Goal: Information Seeking & Learning: Find specific page/section

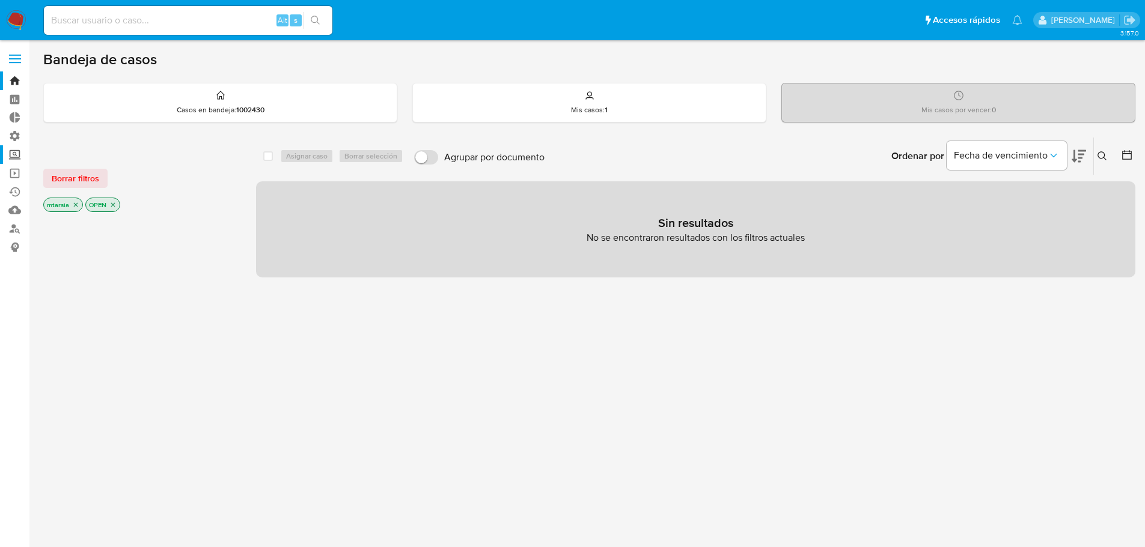
click at [28, 148] on label "Screening" at bounding box center [71, 154] width 143 height 19
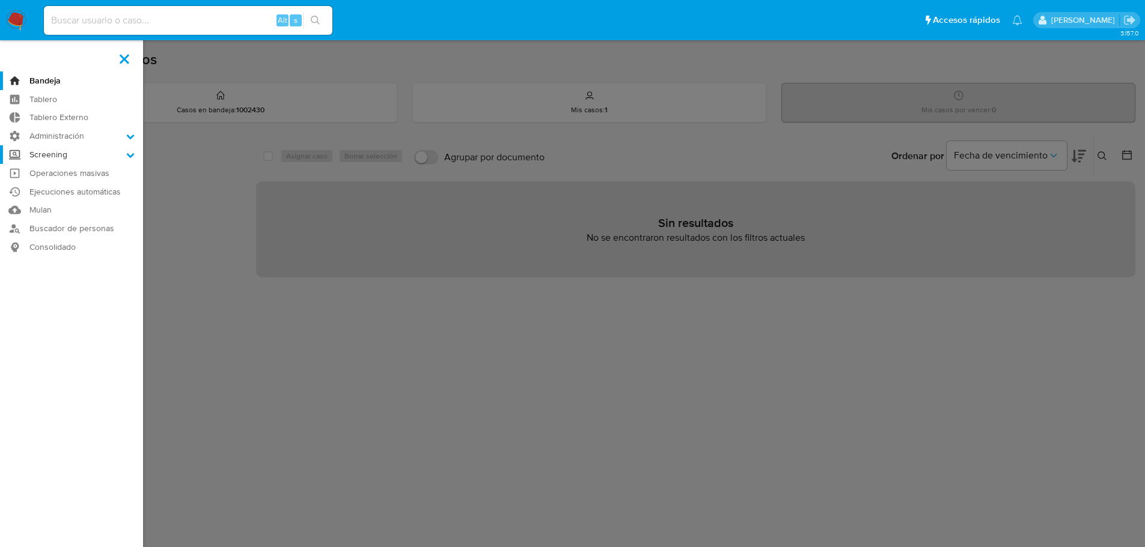
click at [0, 0] on input "Screening" at bounding box center [0, 0] width 0 height 0
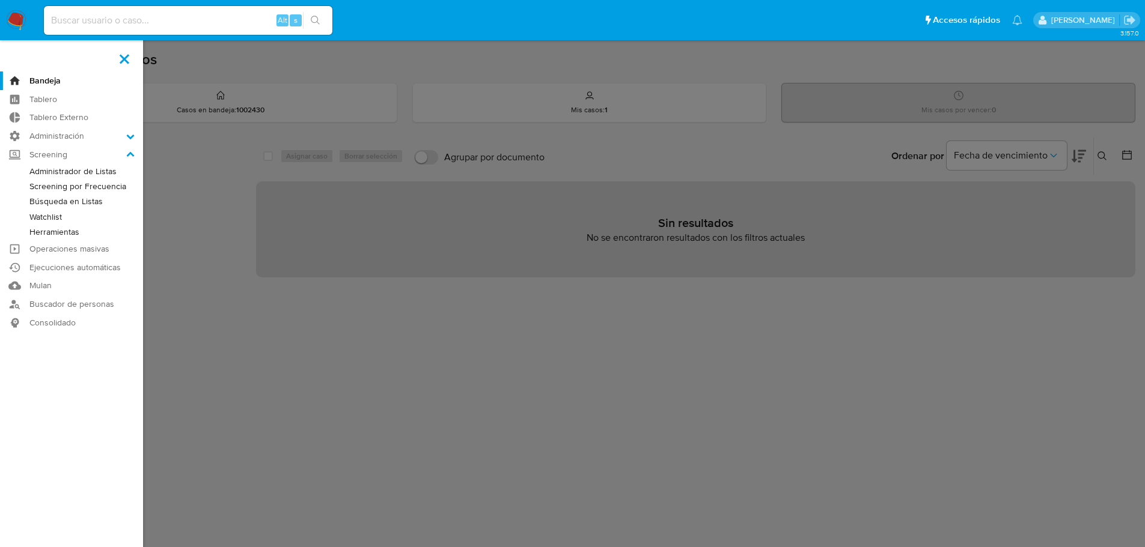
click at [34, 171] on link "Administrador de Listas" at bounding box center [71, 171] width 143 height 15
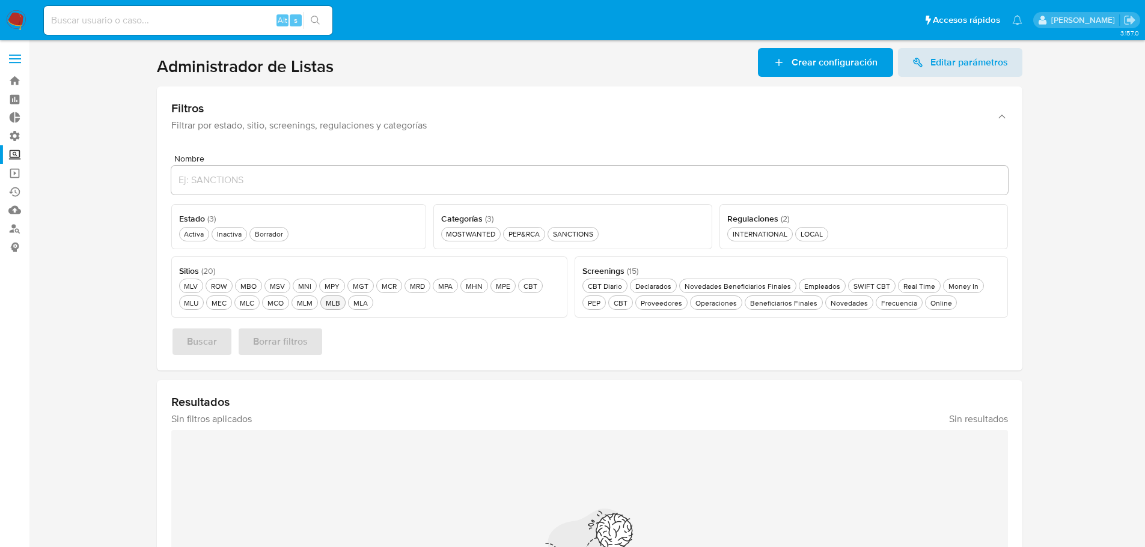
click at [344, 303] on button "MLB MLB" at bounding box center [332, 303] width 25 height 14
click at [202, 241] on button "Activa Activa" at bounding box center [194, 234] width 31 height 14
click at [222, 332] on button "Buscar" at bounding box center [201, 341] width 61 height 29
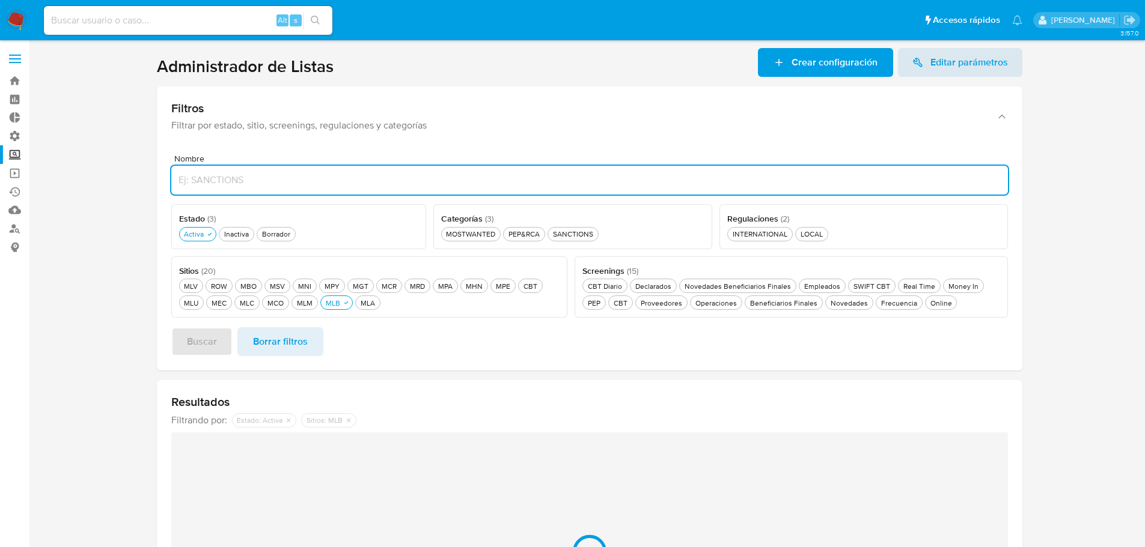
click at [263, 182] on input "Nombre" at bounding box center [589, 180] width 836 height 16
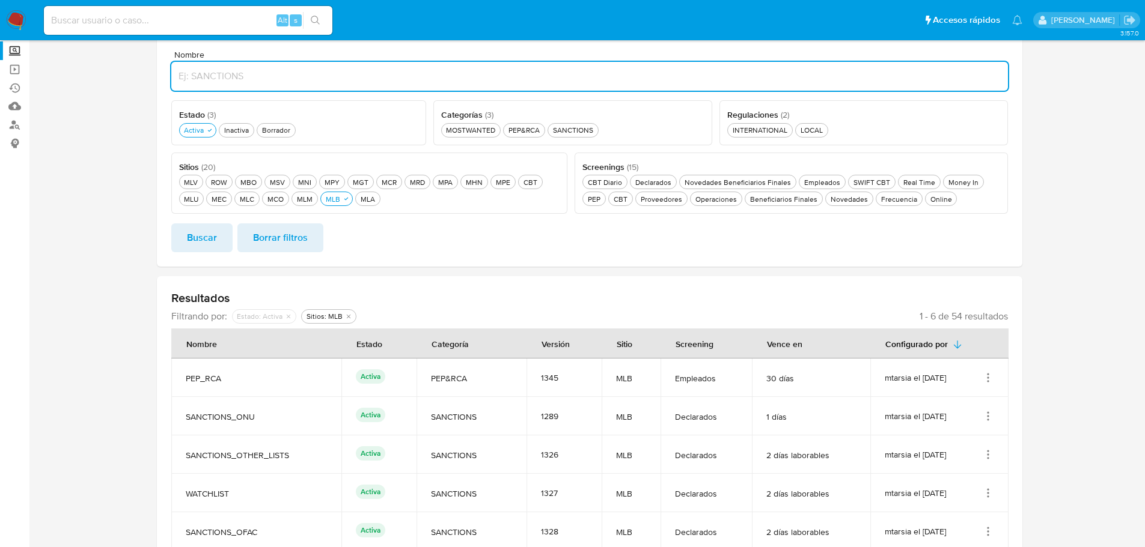
scroll to position [120, 0]
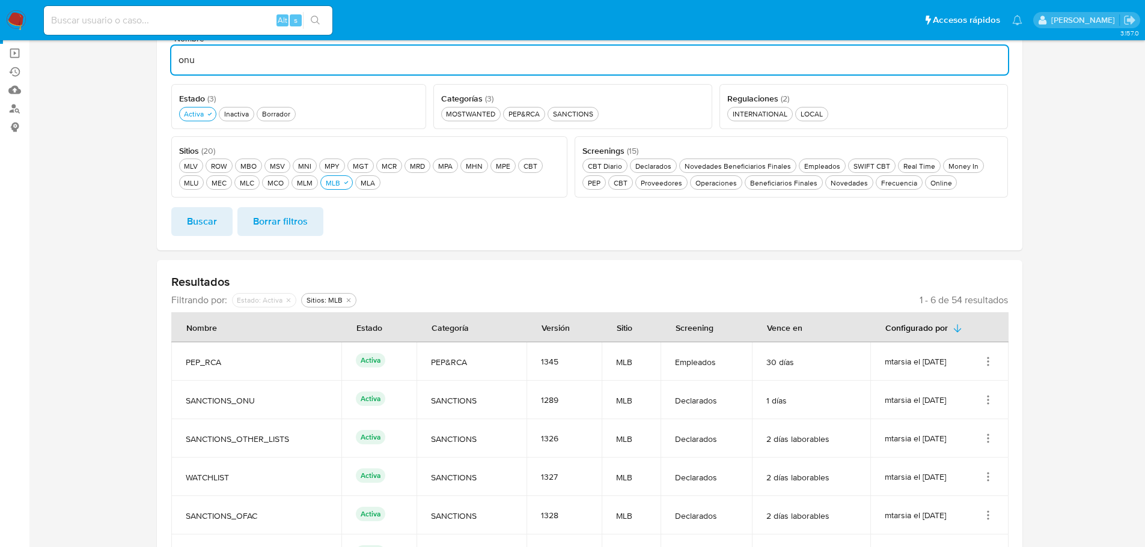
click at [171, 207] on button "Buscar" at bounding box center [201, 221] width 61 height 29
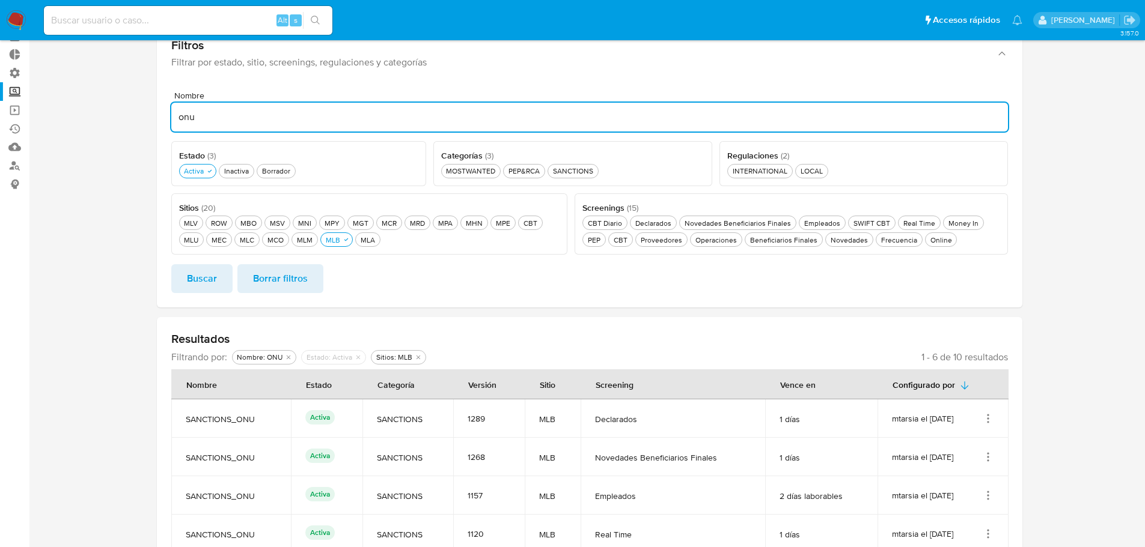
scroll to position [0, 0]
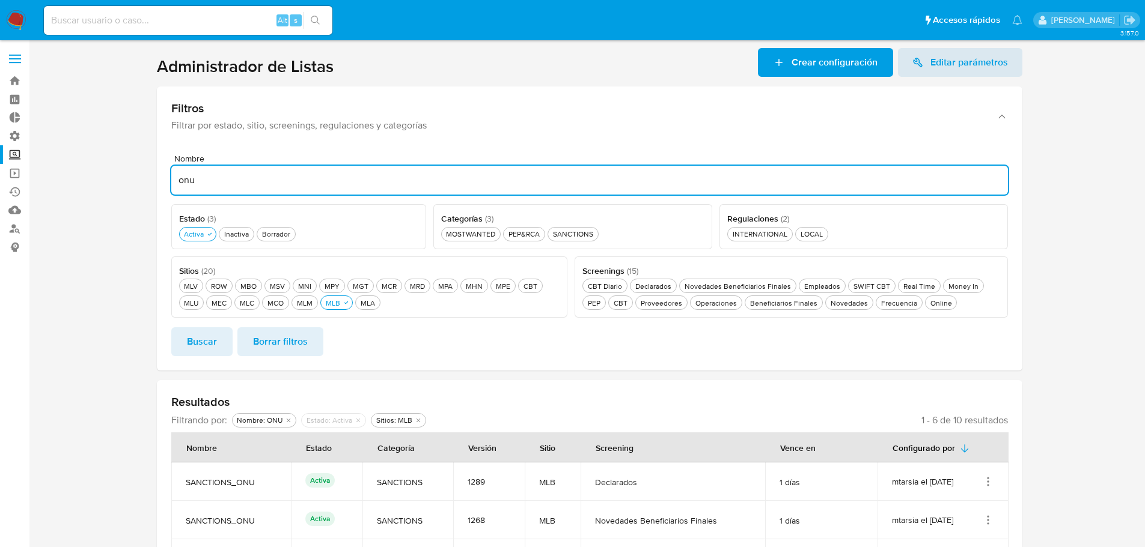
click at [195, 177] on input "onu" at bounding box center [589, 180] width 836 height 16
type input "mlb"
click at [171, 327] on button "Buscar" at bounding box center [201, 341] width 61 height 29
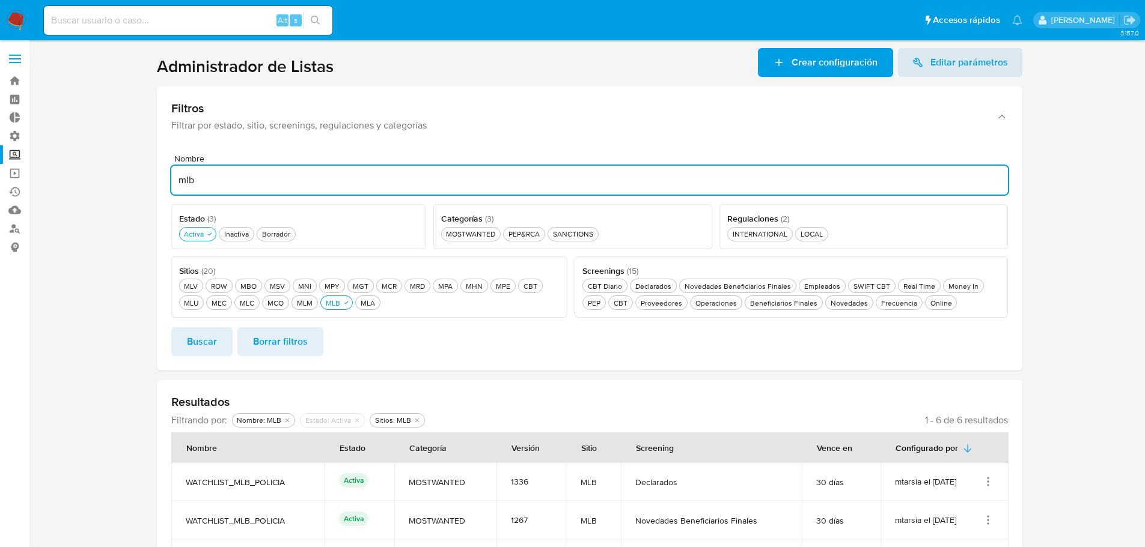
click at [178, 182] on input "mlb" at bounding box center [589, 180] width 836 height 16
click at [341, 308] on button "MLB MLB" at bounding box center [336, 303] width 32 height 14
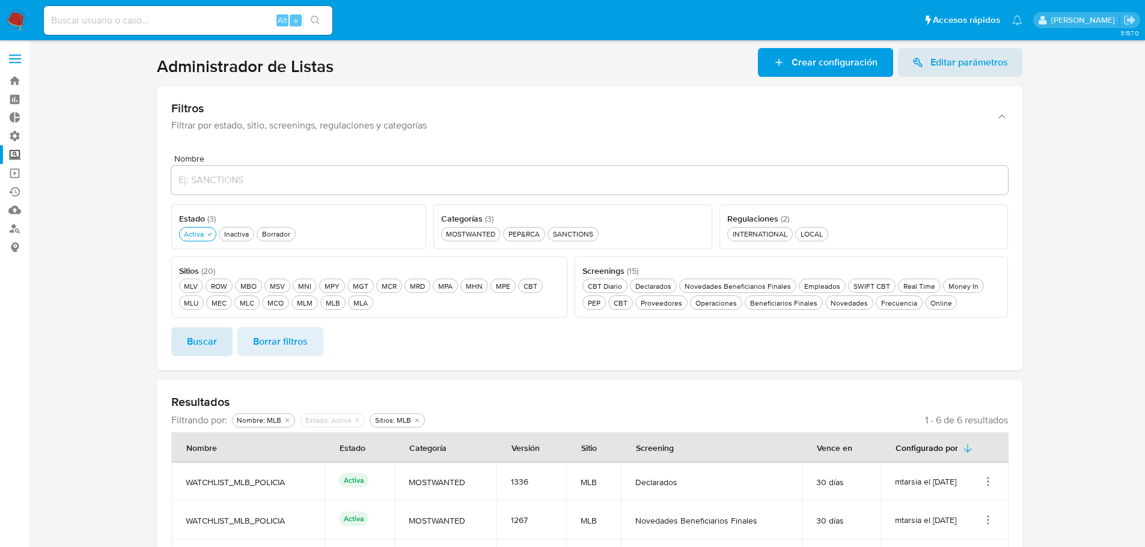
click at [216, 347] on span "Buscar" at bounding box center [202, 342] width 30 height 26
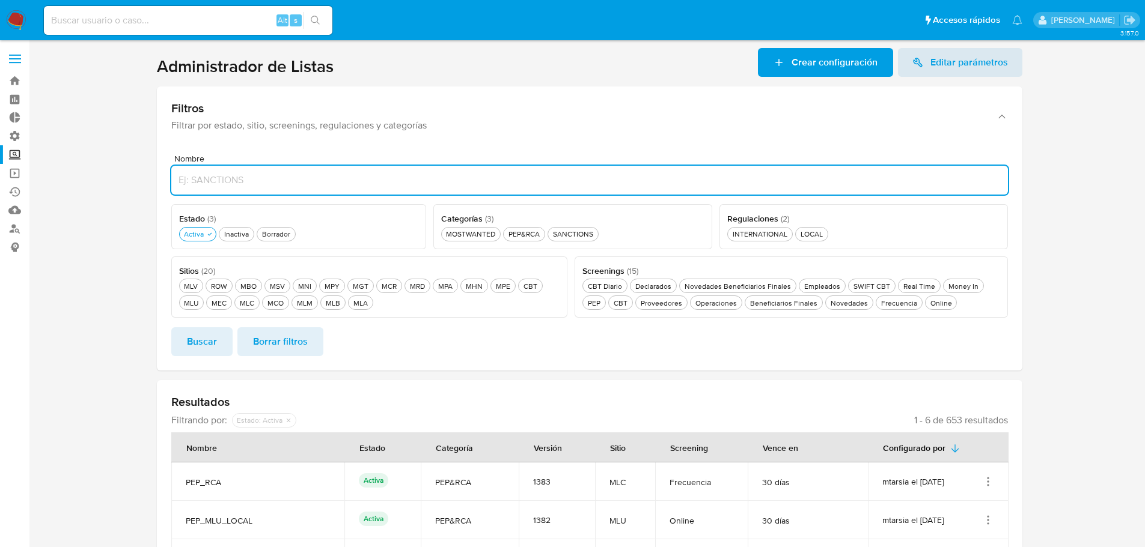
click at [269, 178] on input "Nombre" at bounding box center [589, 180] width 836 height 16
click at [171, 327] on button "Buscar" at bounding box center [201, 341] width 61 height 29
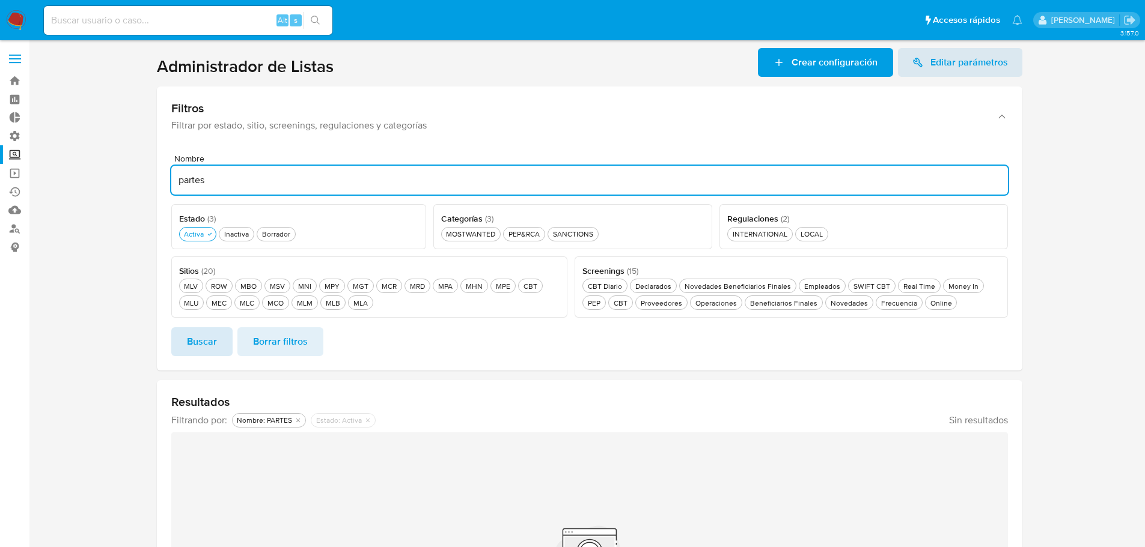
click at [209, 335] on span "Buscar" at bounding box center [202, 342] width 30 height 26
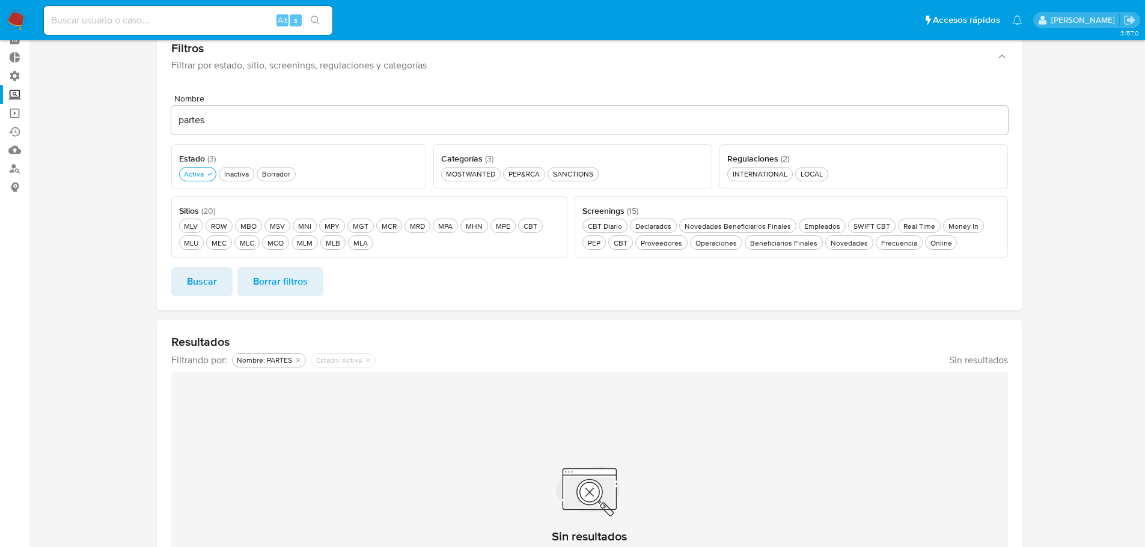
scroll to position [120, 0]
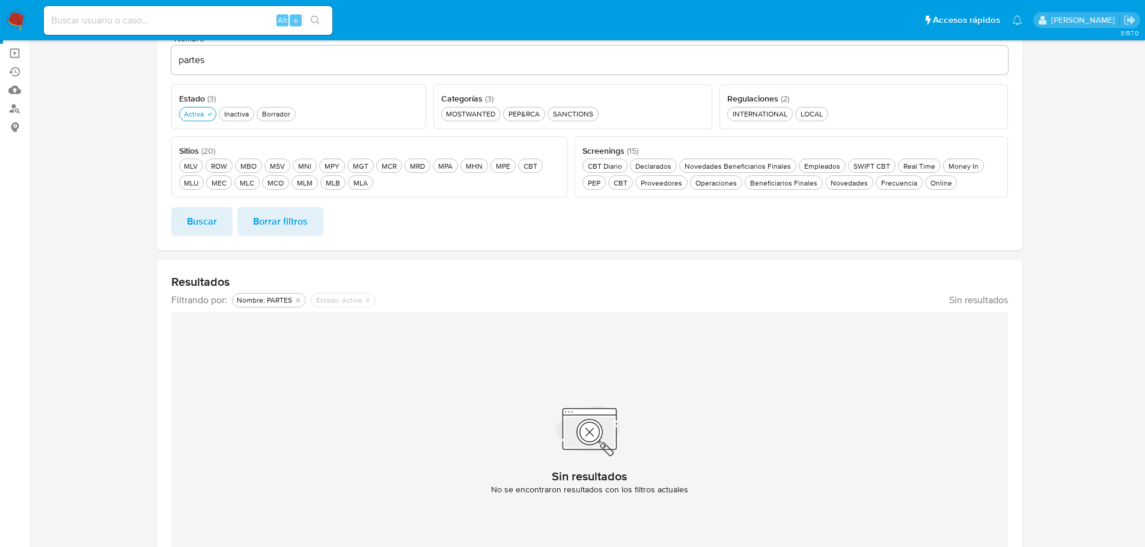
click at [186, 70] on div "partes" at bounding box center [589, 60] width 836 height 29
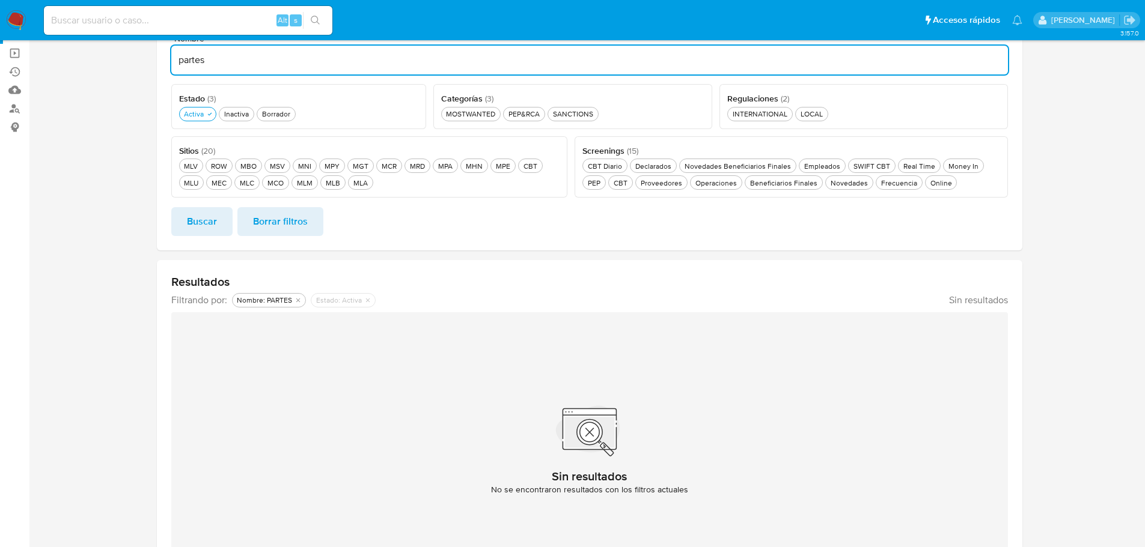
click at [185, 67] on input "partes" at bounding box center [589, 60] width 836 height 16
type input "iran"
click at [171, 207] on button "Buscar" at bounding box center [201, 221] width 61 height 29
click at [221, 219] on button "Buscar" at bounding box center [201, 221] width 61 height 29
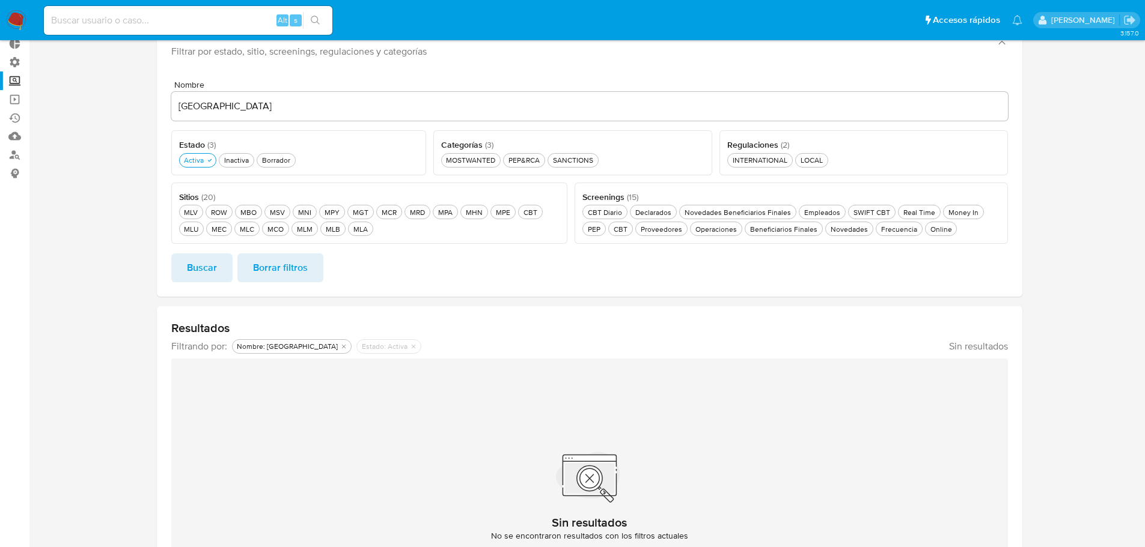
scroll to position [0, 0]
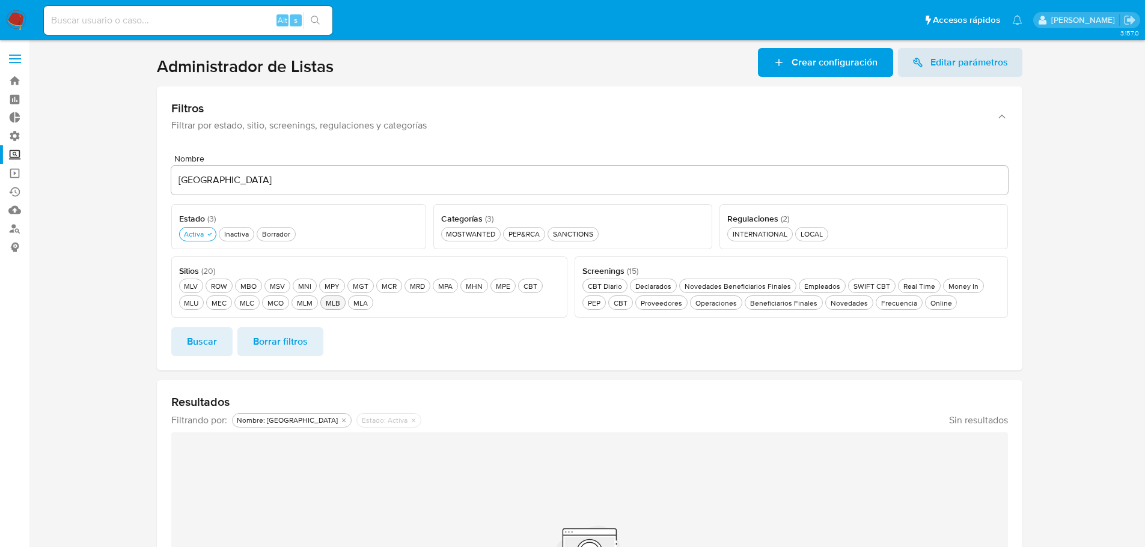
click at [325, 305] on div "MLB MLB" at bounding box center [332, 303] width 19 height 10
click at [521, 237] on div "PEP&RCA PEP&RCA" at bounding box center [524, 234] width 36 height 10
click at [219, 331] on button "Buscar" at bounding box center [201, 341] width 61 height 29
click at [342, 303] on icon "button" at bounding box center [345, 302] width 7 height 7
click at [217, 338] on button "Buscar" at bounding box center [201, 341] width 61 height 29
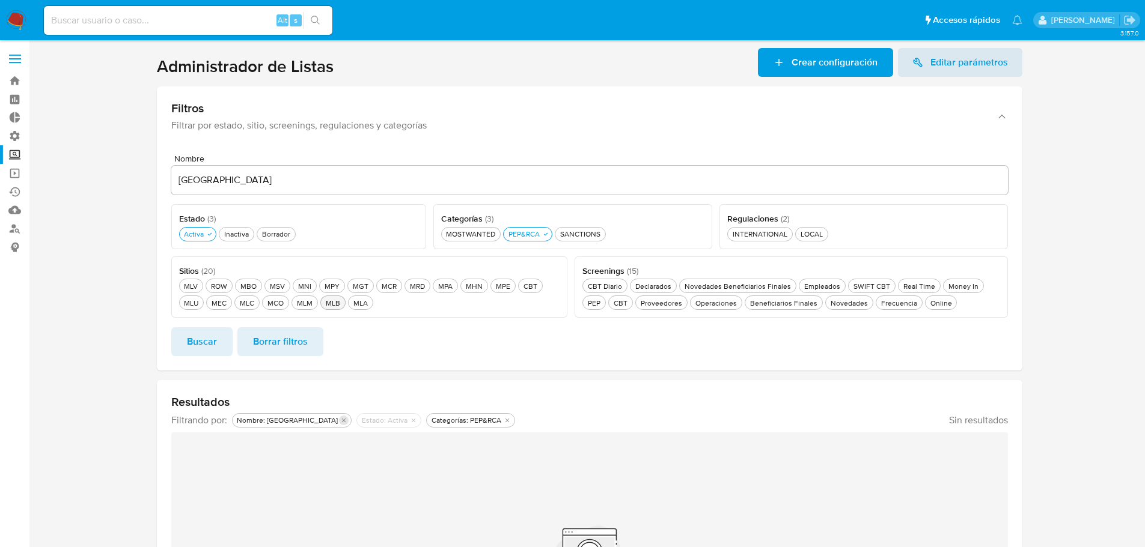
click at [340, 422] on icon "Eliminar filtro de undefined Nombre: IRAN" at bounding box center [343, 420] width 7 height 7
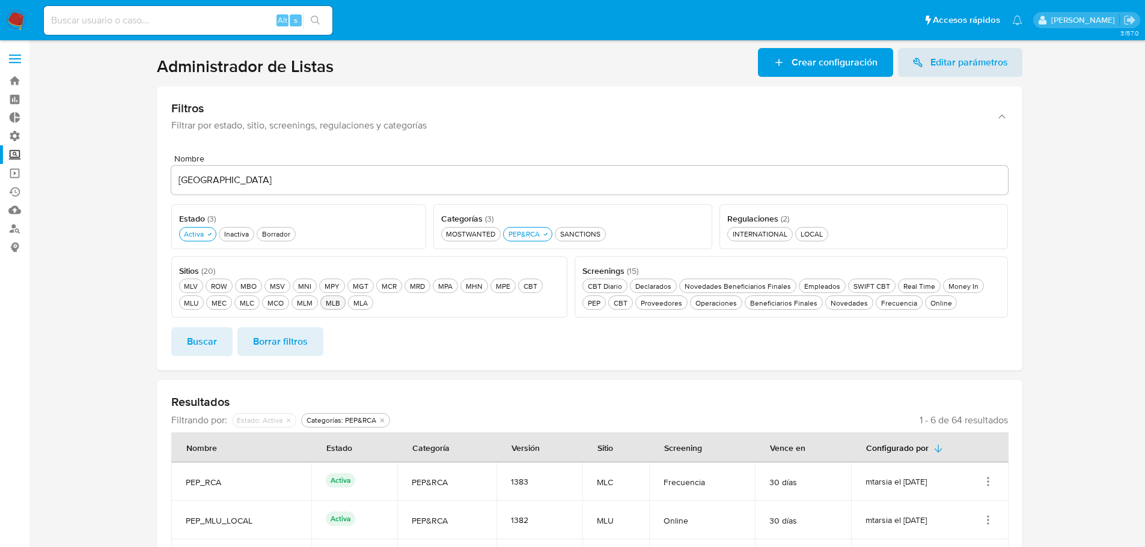
click at [218, 351] on button "Buscar" at bounding box center [201, 341] width 61 height 29
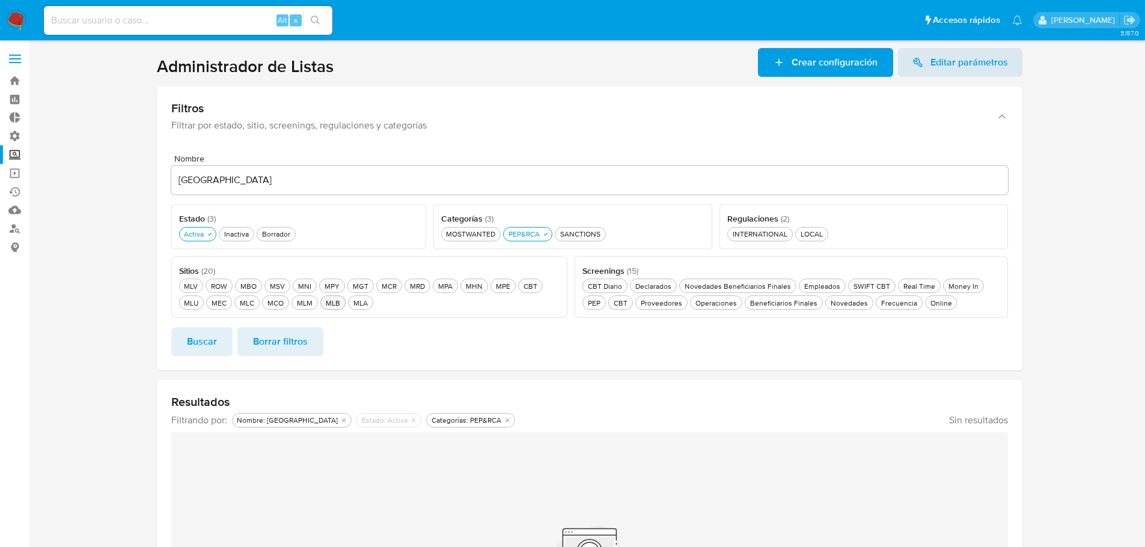
click at [188, 187] on input "iran" at bounding box center [589, 180] width 836 height 16
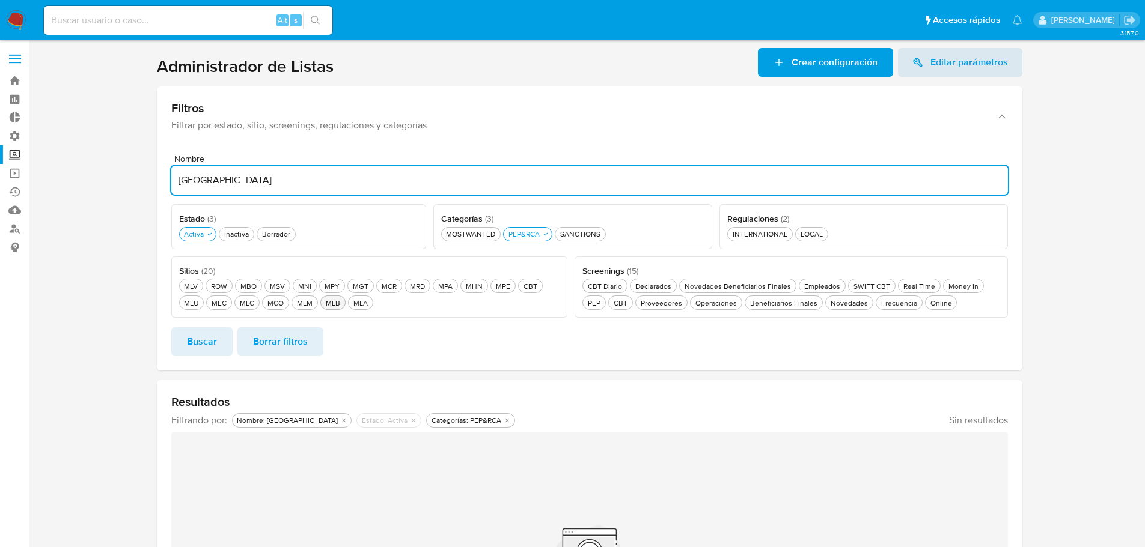
click at [188, 187] on input "iran" at bounding box center [589, 180] width 836 height 16
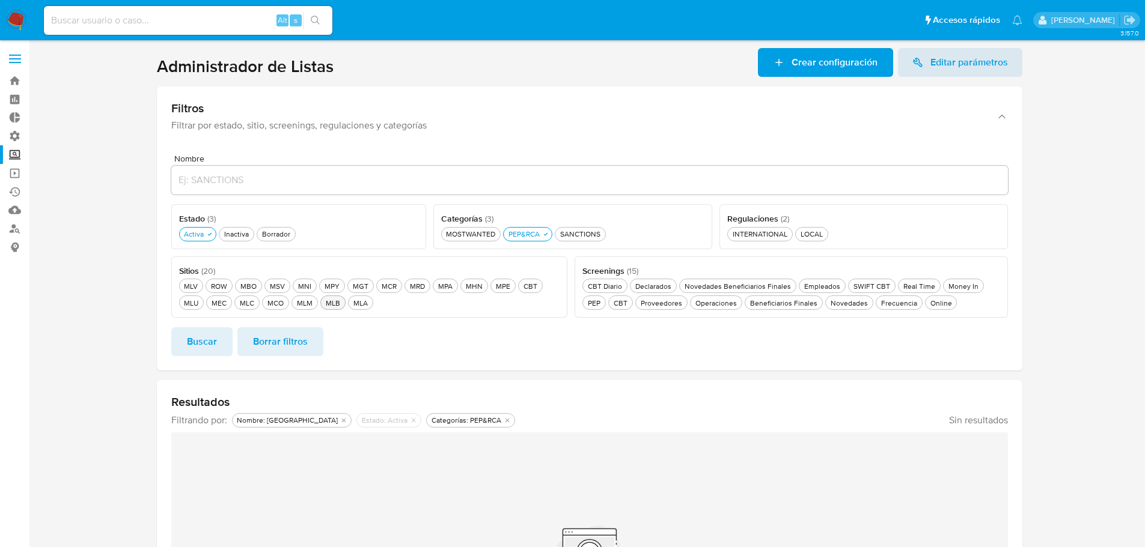
click at [222, 335] on button "Buscar" at bounding box center [201, 341] width 61 height 29
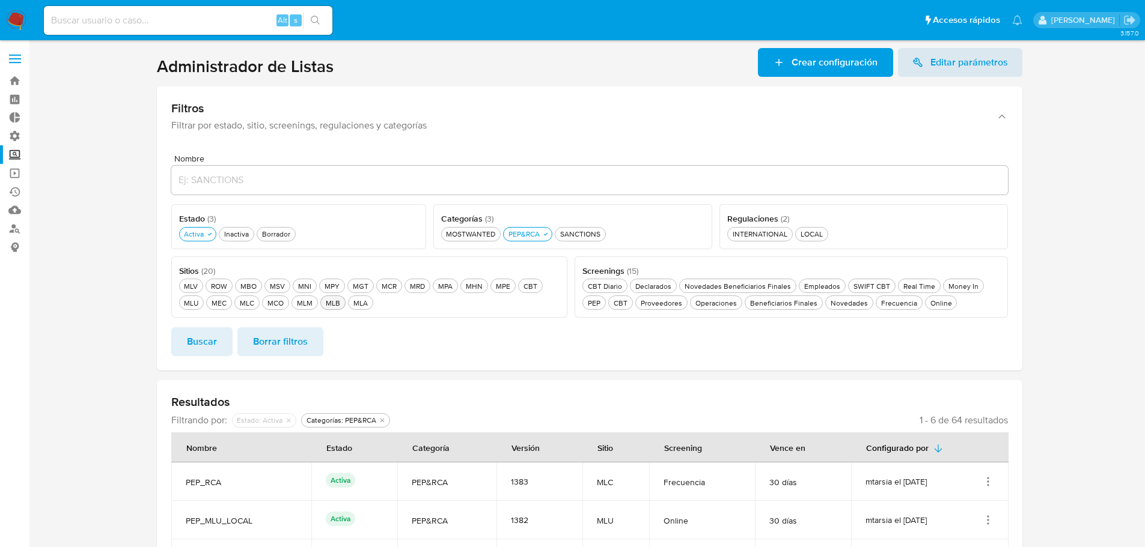
click at [324, 303] on div "MLB MLB" at bounding box center [332, 303] width 19 height 10
click at [201, 339] on span "Buscar" at bounding box center [202, 342] width 30 height 26
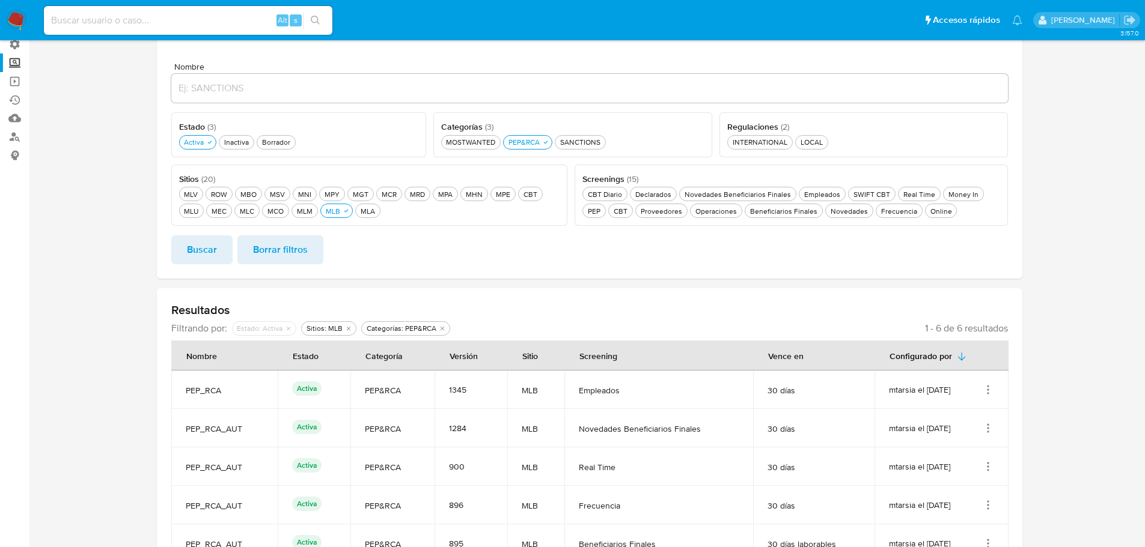
scroll to position [120, 0]
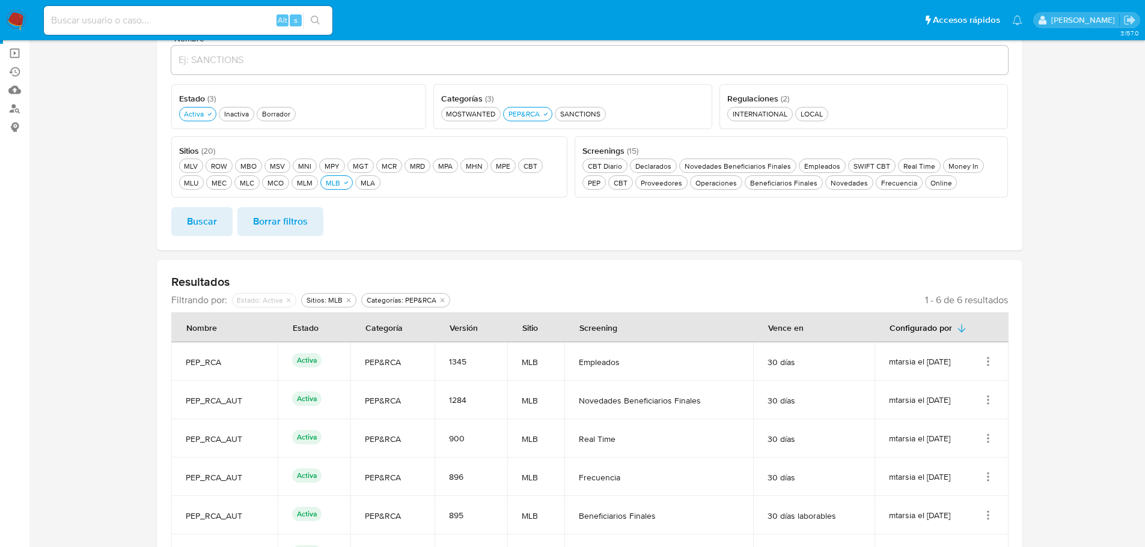
click at [110, 319] on section at bounding box center [589, 258] width 1092 height 660
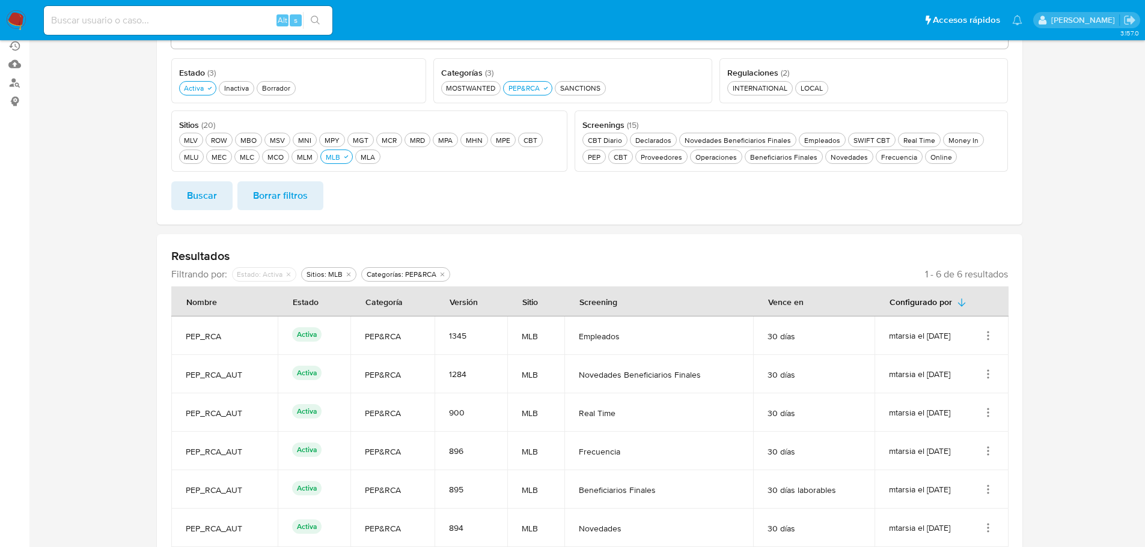
scroll to position [168, 0]
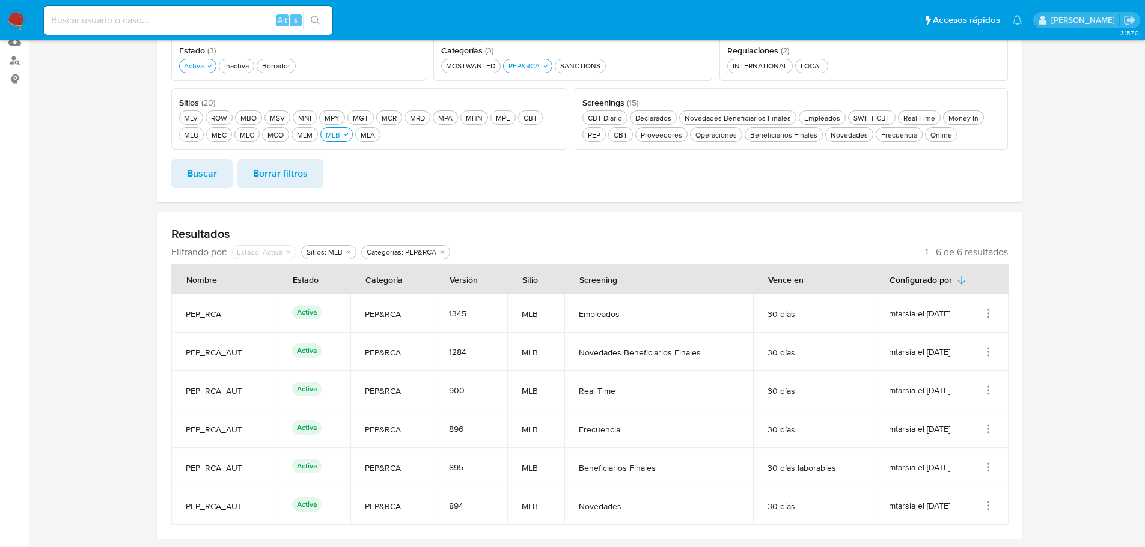
click at [110, 319] on section at bounding box center [589, 210] width 1092 height 660
click at [133, 308] on section at bounding box center [589, 210] width 1092 height 660
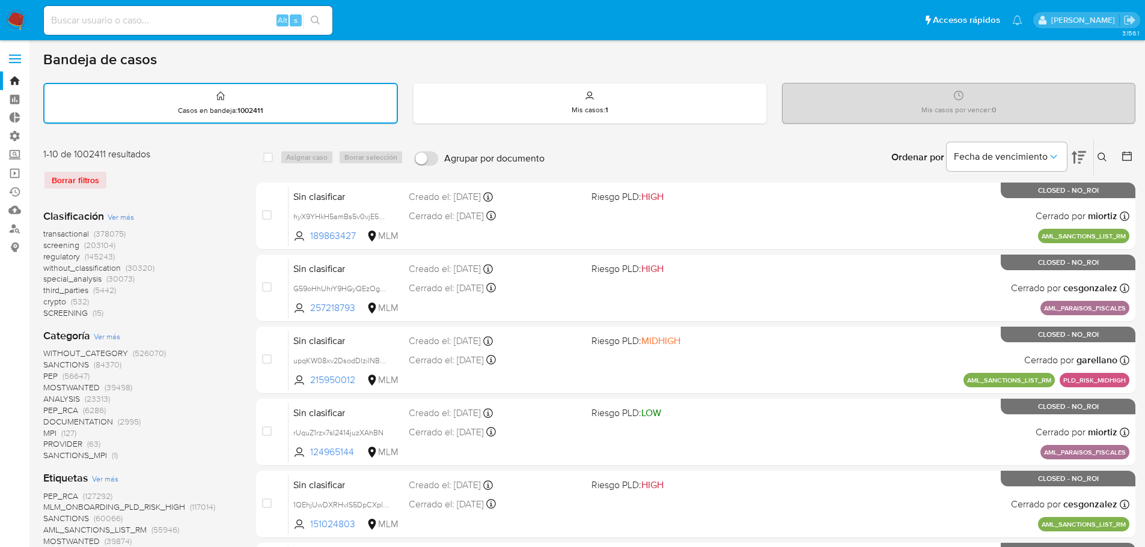
click at [111, 175] on div "Borrar filtros" at bounding box center [139, 180] width 192 height 19
click at [110, 175] on div "Borrar filtros" at bounding box center [139, 180] width 192 height 19
click at [47, 241] on span "screening" at bounding box center [61, 245] width 36 height 12
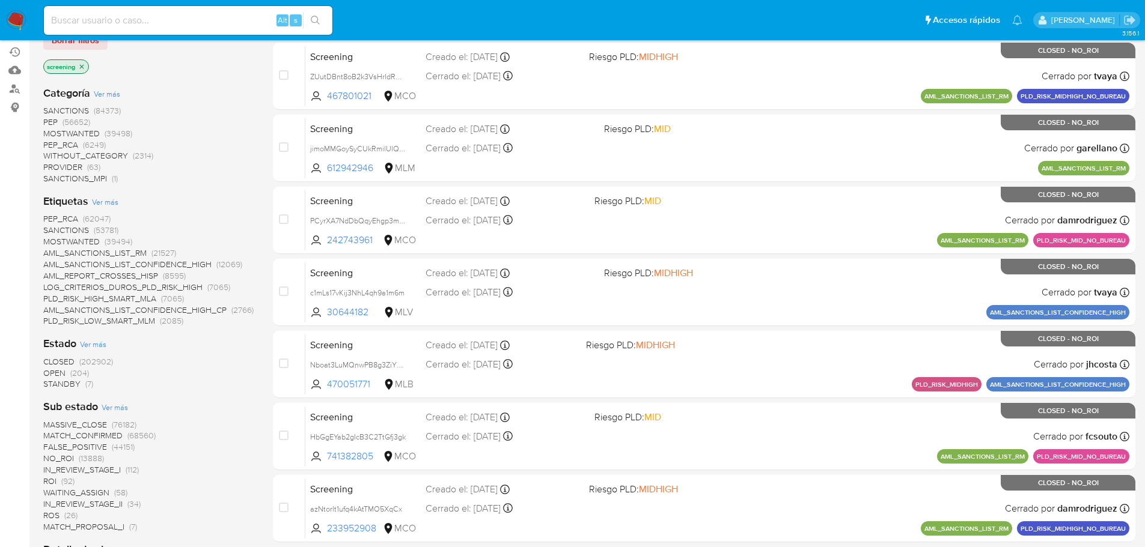
scroll to position [180, 0]
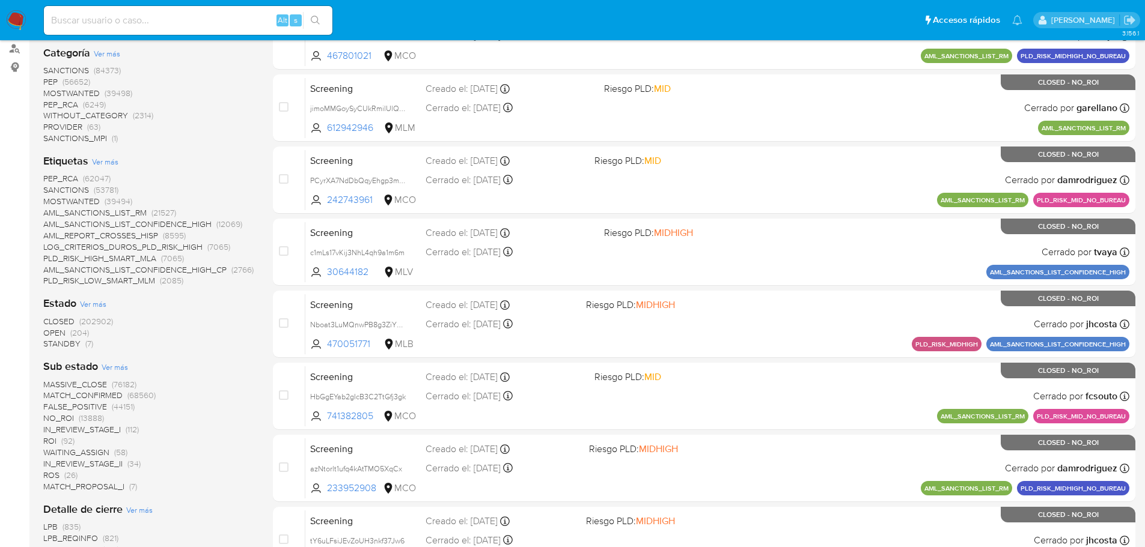
click at [49, 333] on span "OPEN" at bounding box center [54, 333] width 22 height 12
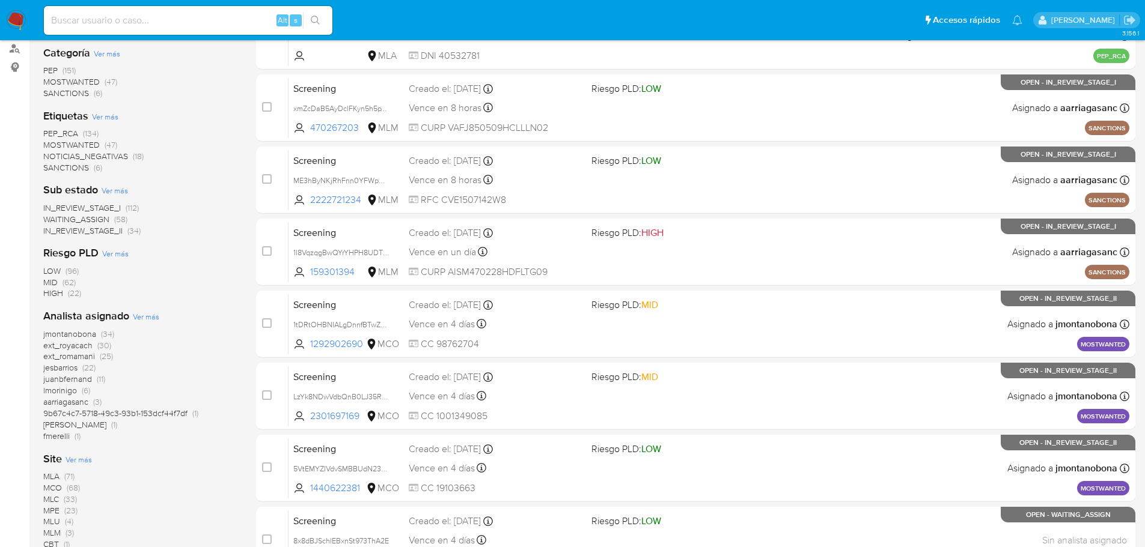
click at [47, 171] on span "SANCTIONS" at bounding box center [66, 168] width 46 height 12
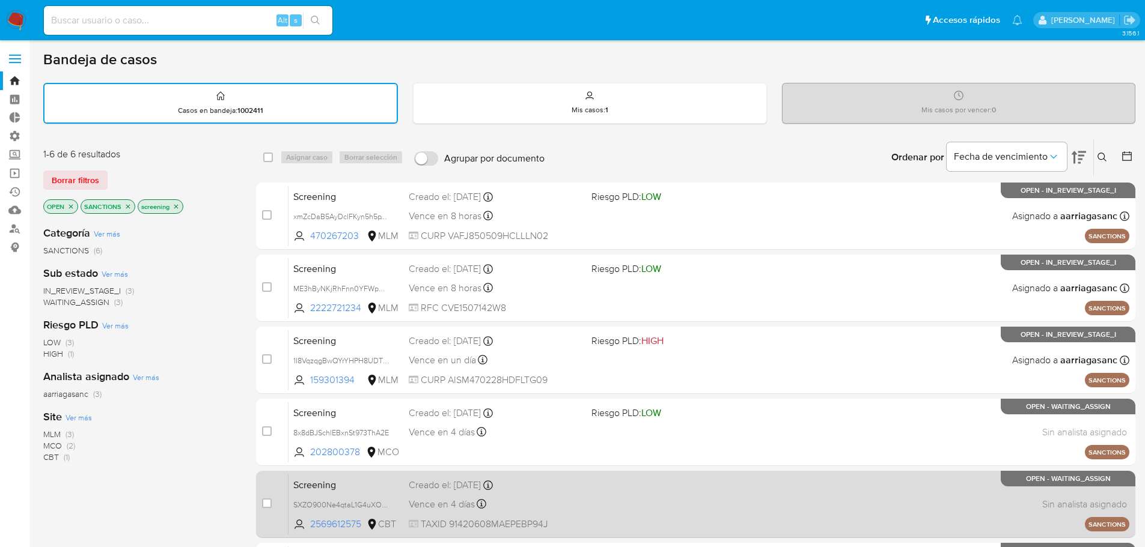
click at [366, 475] on span "Screening" at bounding box center [346, 484] width 106 height 16
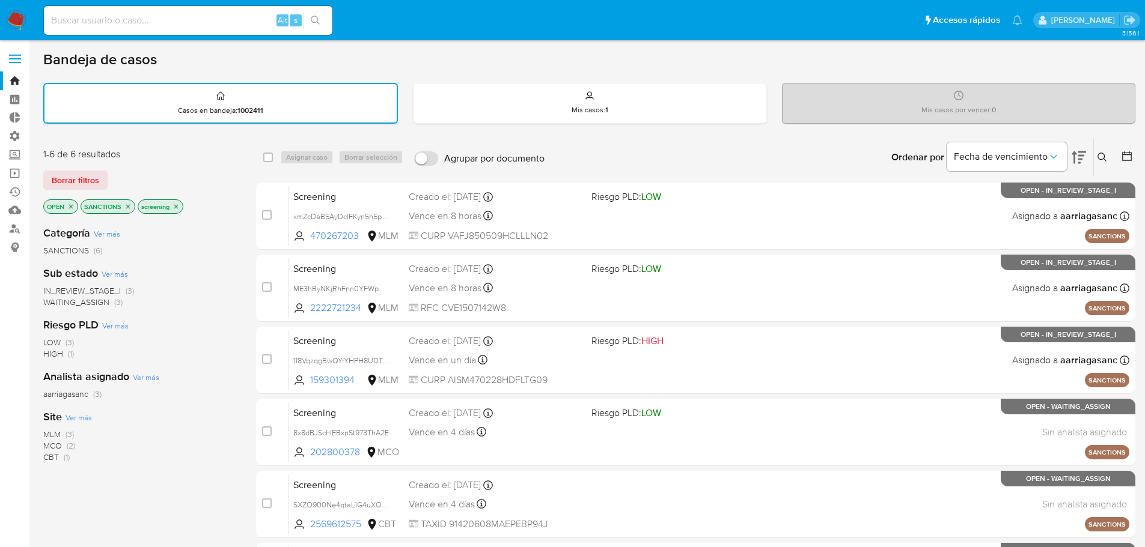
click at [130, 205] on icon "close-filter" at bounding box center [127, 206] width 7 height 7
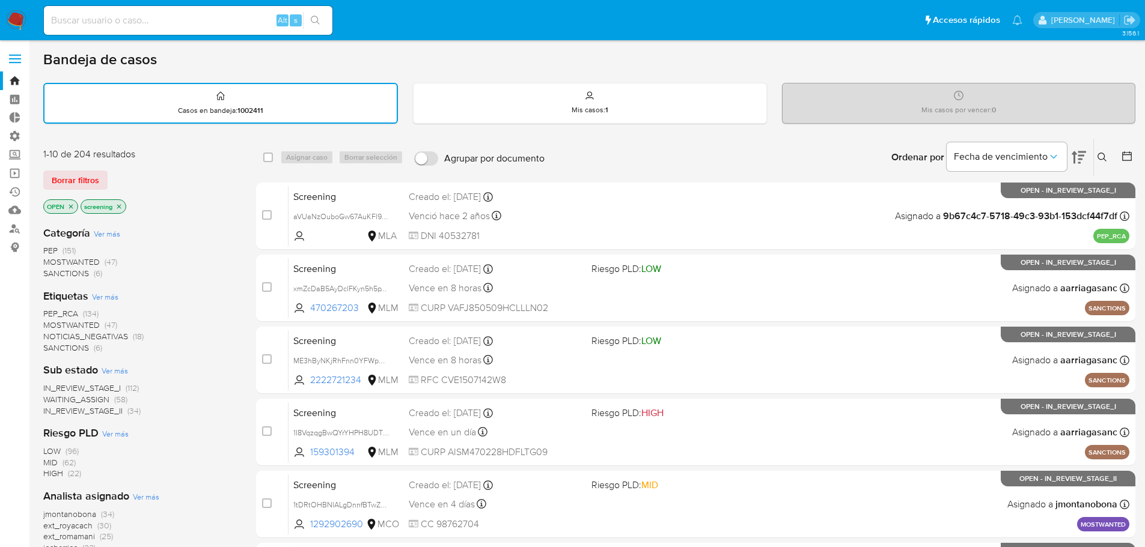
click at [49, 324] on span "MOSTWANTED" at bounding box center [71, 325] width 56 height 12
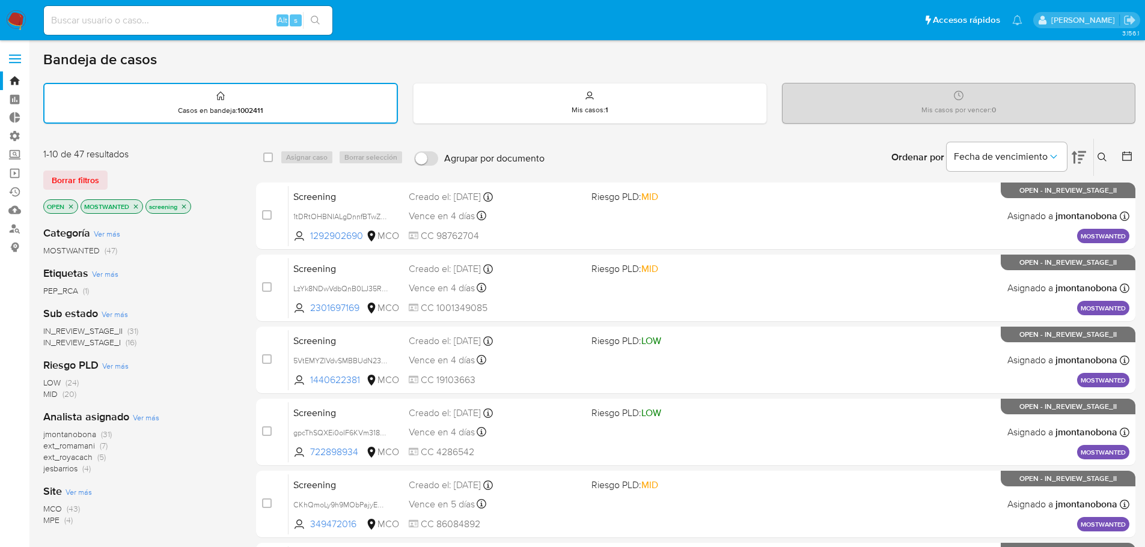
click at [138, 204] on icon "close-filter" at bounding box center [135, 206] width 7 height 7
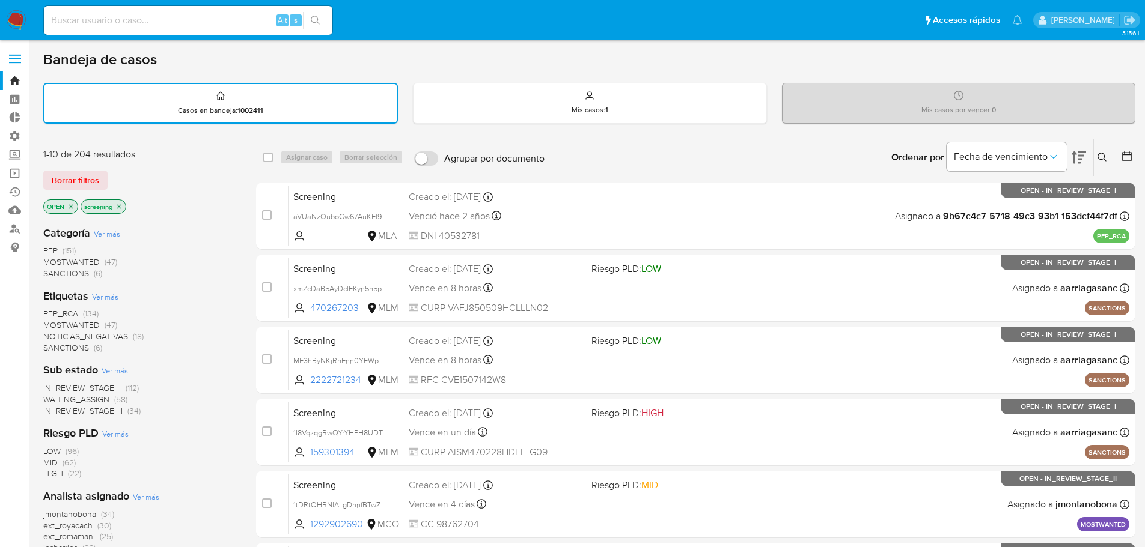
click at [53, 314] on span "PEP_RCA" at bounding box center [60, 314] width 35 height 12
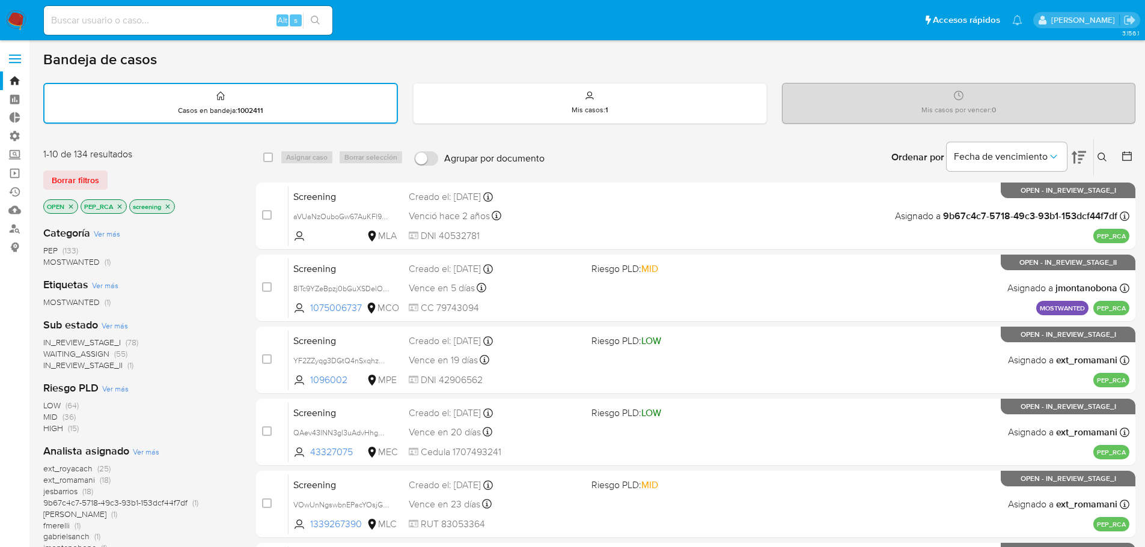
click at [123, 205] on icon "close-filter" at bounding box center [119, 206] width 7 height 7
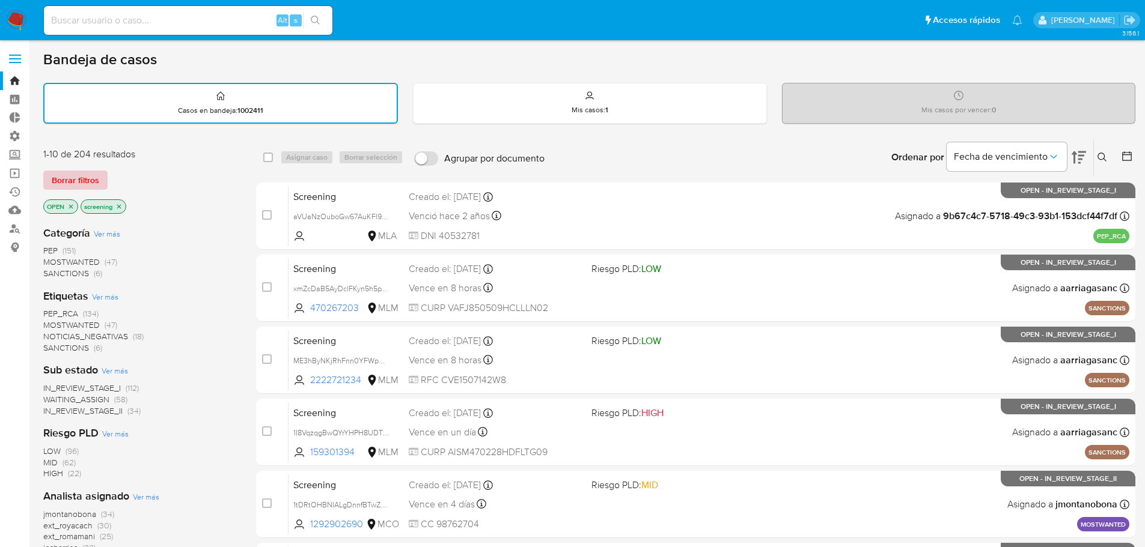
click at [94, 180] on span "Borrar filtros" at bounding box center [75, 180] width 47 height 17
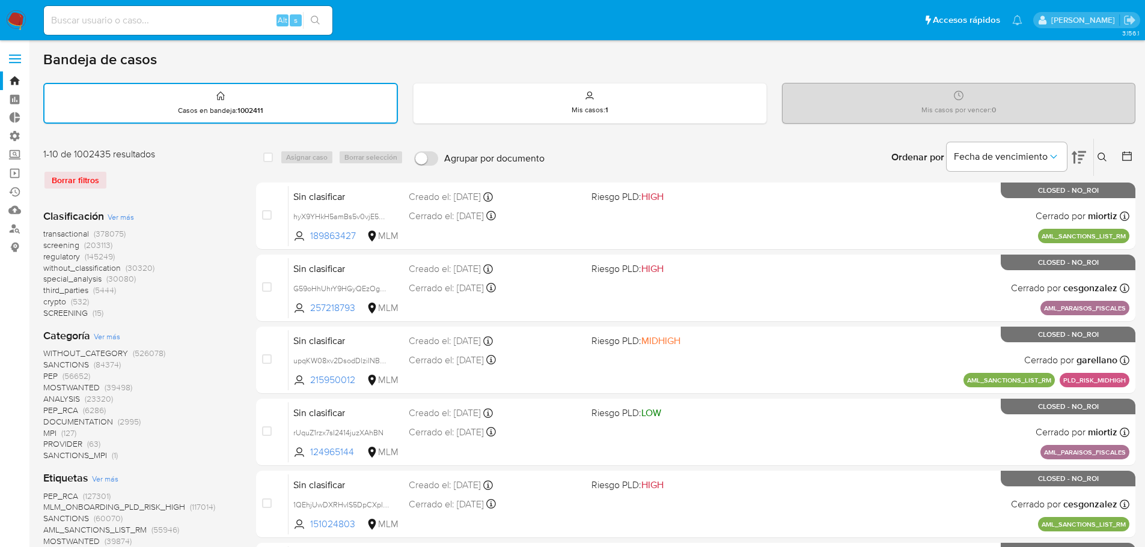
click at [51, 258] on span "regulatory" at bounding box center [61, 257] width 37 height 12
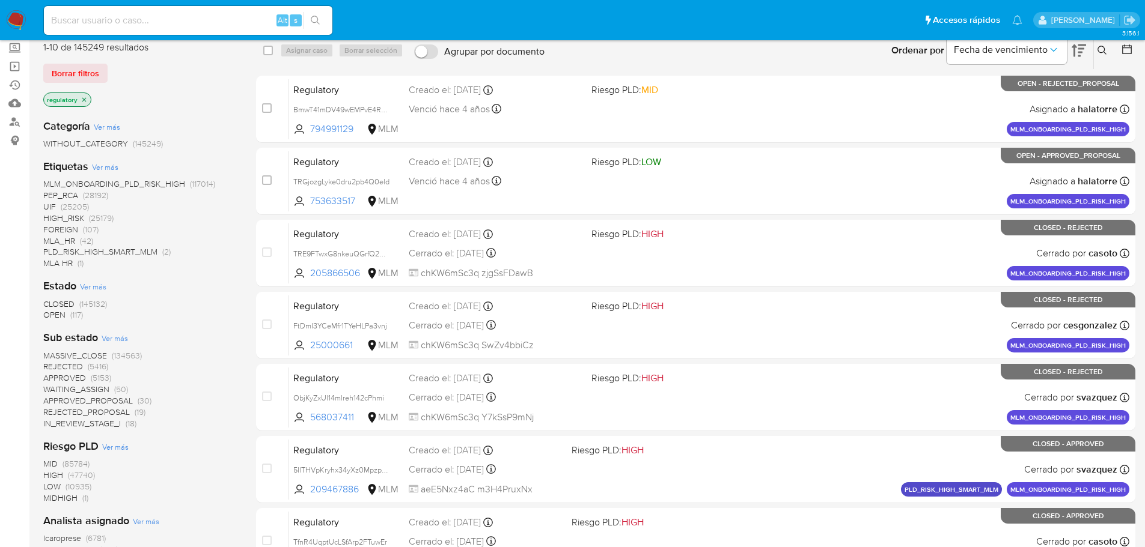
scroll to position [120, 0]
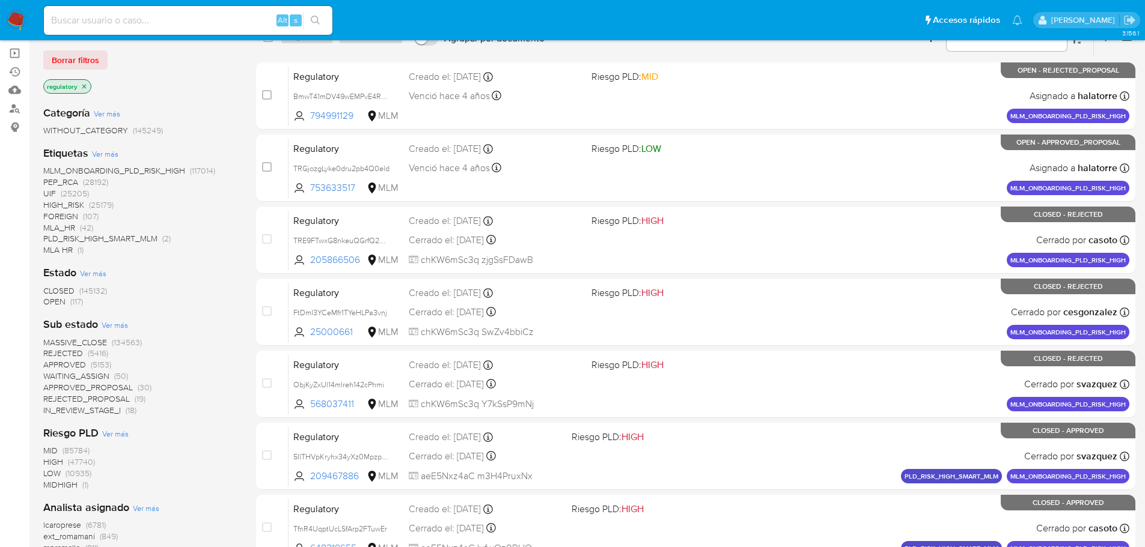
click at [53, 303] on span "OPEN" at bounding box center [54, 302] width 22 height 12
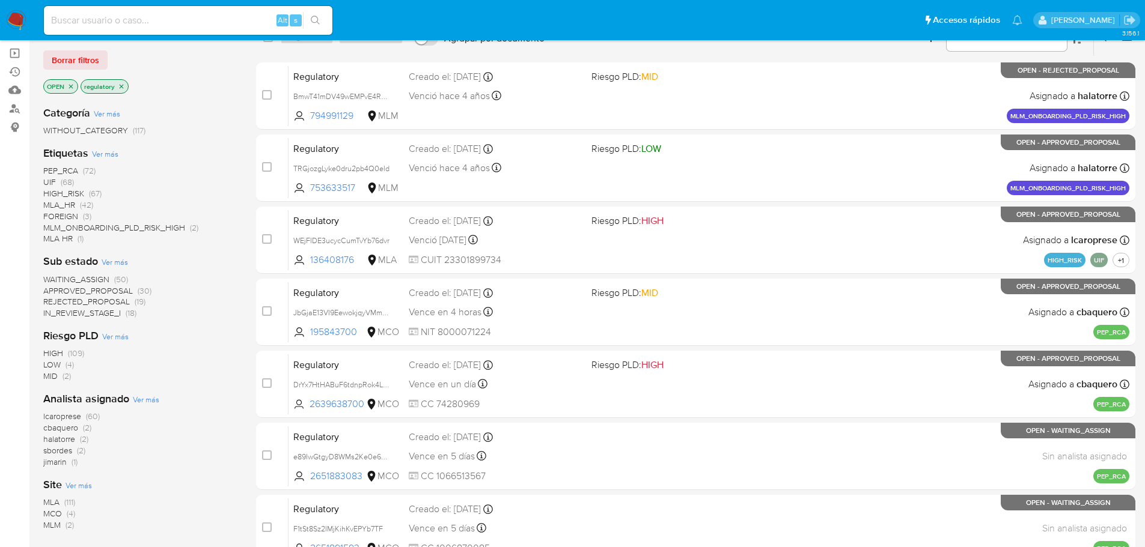
click at [48, 475] on span "MCO" at bounding box center [52, 514] width 19 height 12
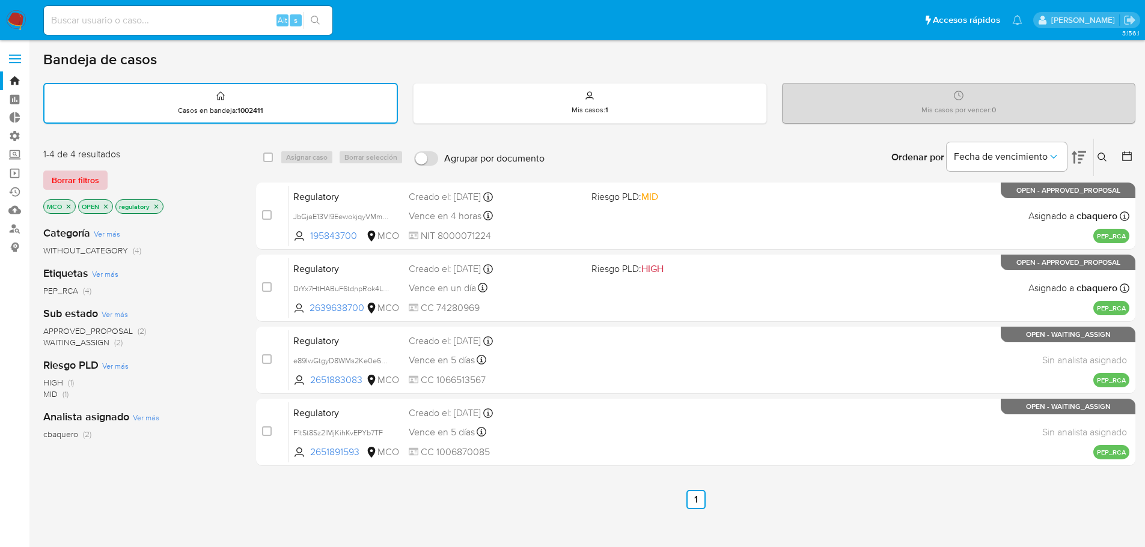
click at [99, 183] on button "Borrar filtros" at bounding box center [75, 180] width 64 height 19
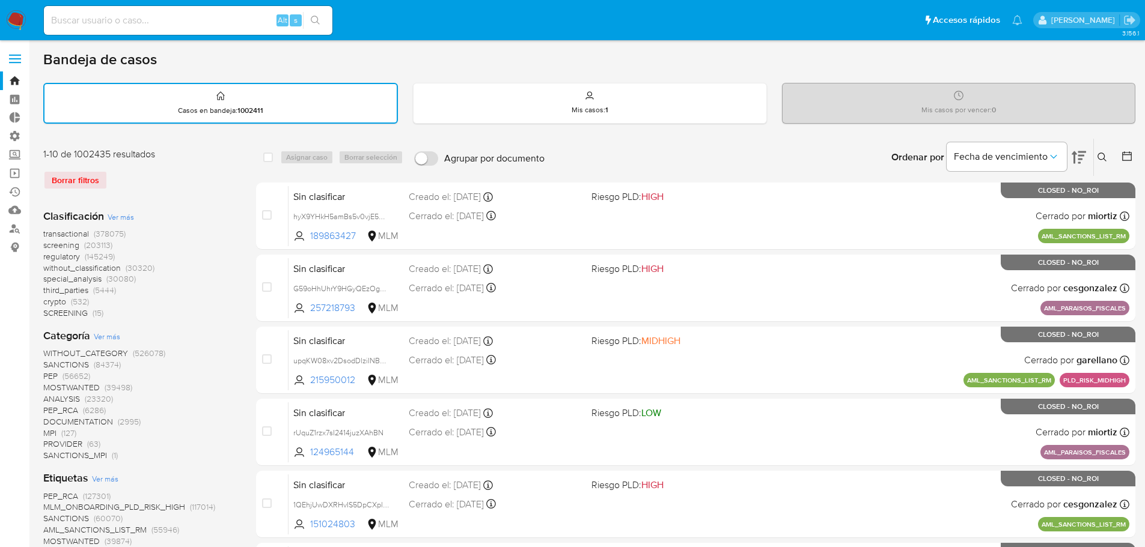
click at [47, 245] on span "screening" at bounding box center [61, 245] width 36 height 12
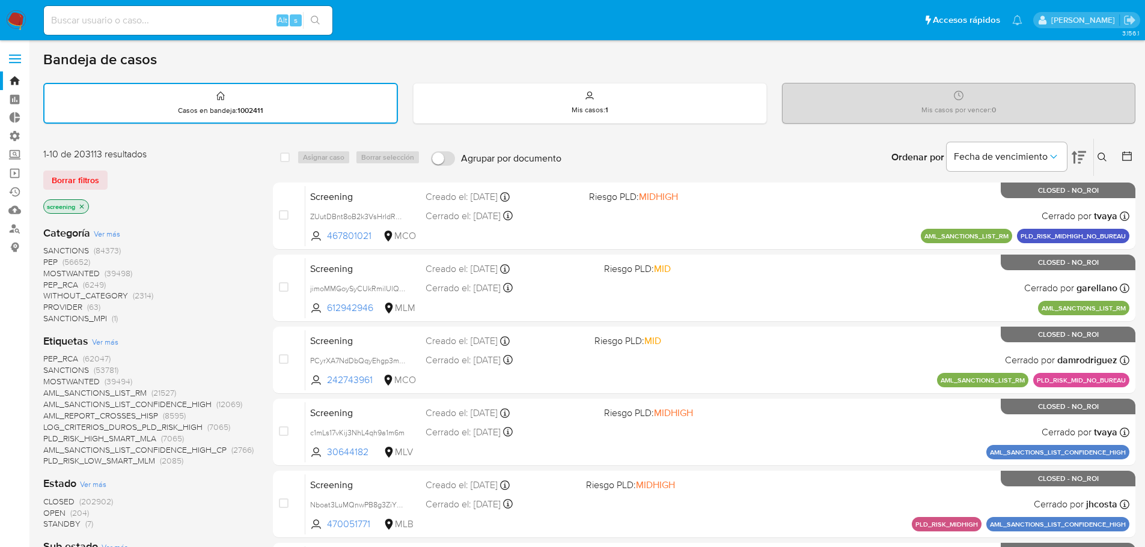
click at [136, 172] on div "Borrar filtros" at bounding box center [139, 180] width 192 height 19
click at [112, 174] on div "Borrar filtros" at bounding box center [139, 180] width 192 height 19
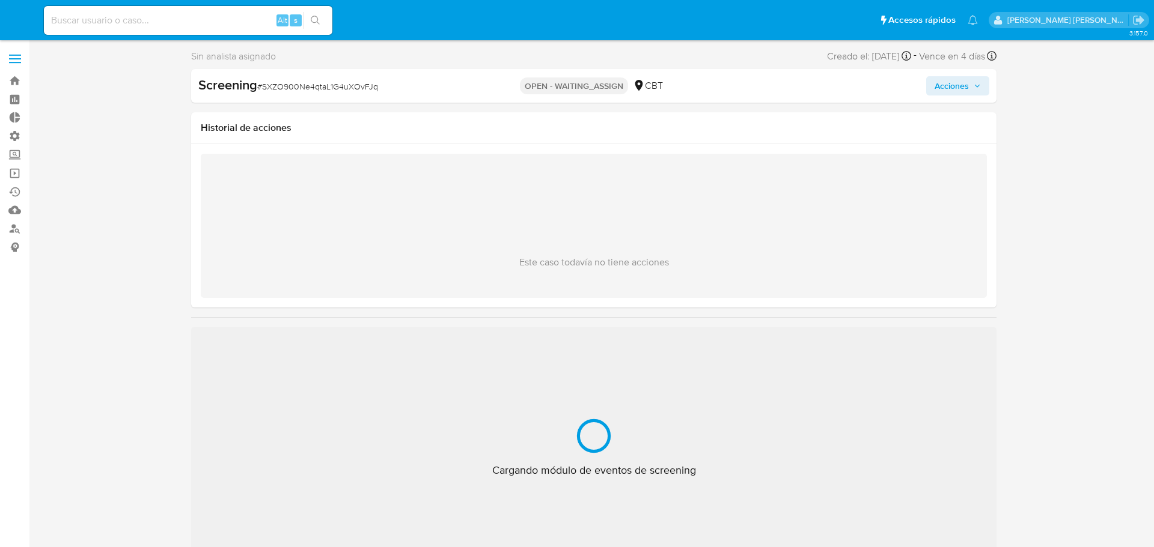
select select "10"
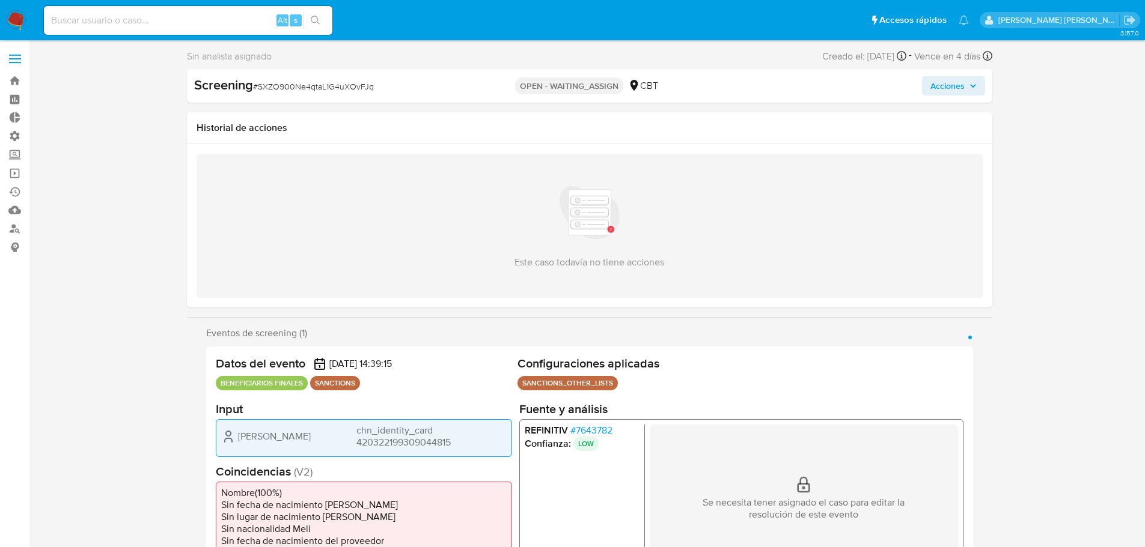
click at [584, 431] on span "# 7643782" at bounding box center [591, 430] width 42 height 12
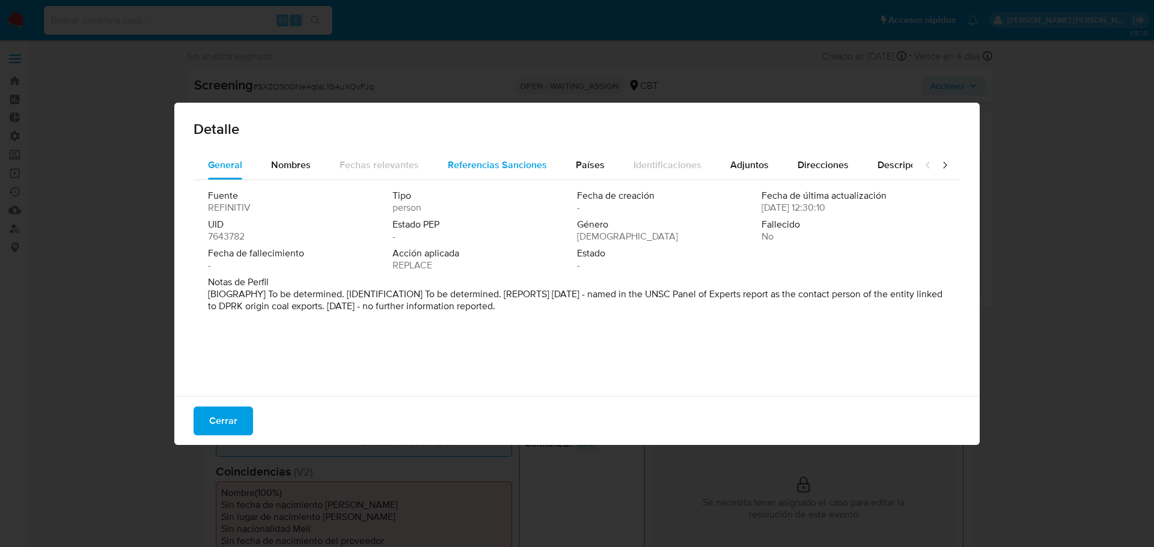
click at [501, 164] on span "Referencias Sanciones" at bounding box center [497, 165] width 99 height 14
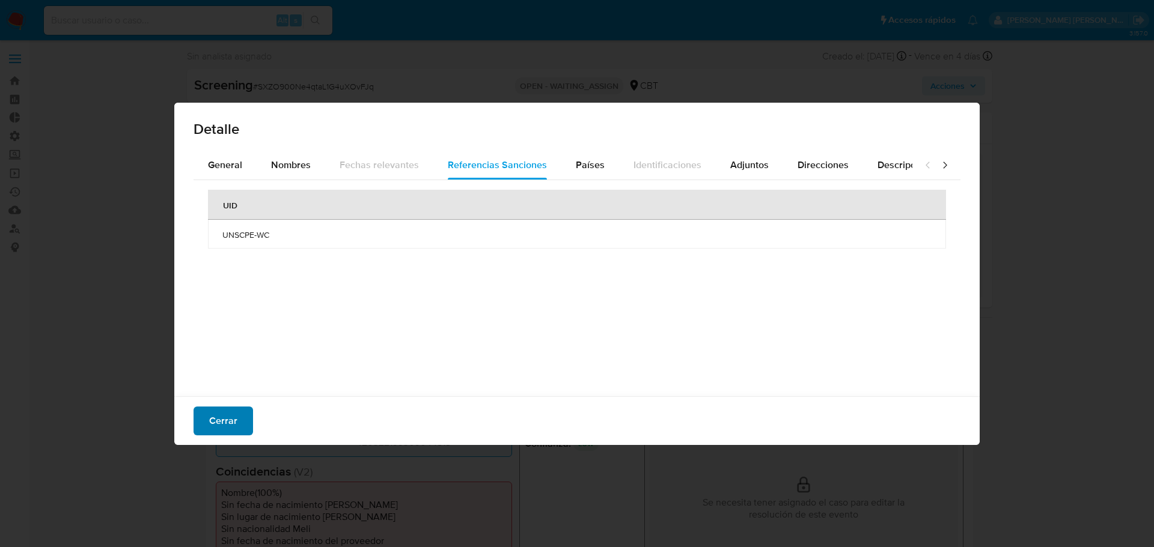
click at [246, 426] on button "Cerrar" at bounding box center [222, 421] width 59 height 29
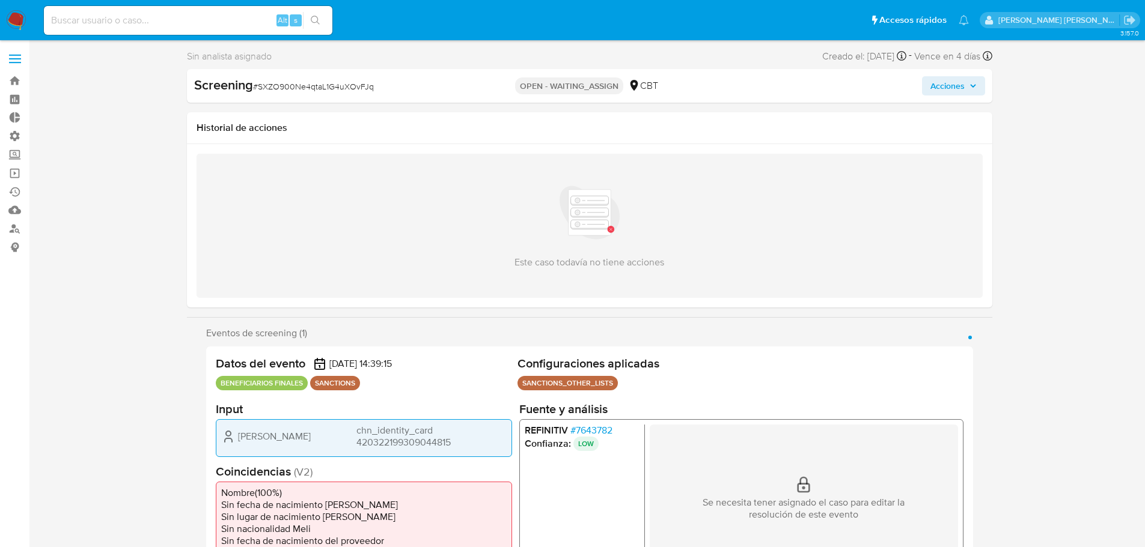
click at [580, 428] on span "# 7643782" at bounding box center [591, 430] width 42 height 12
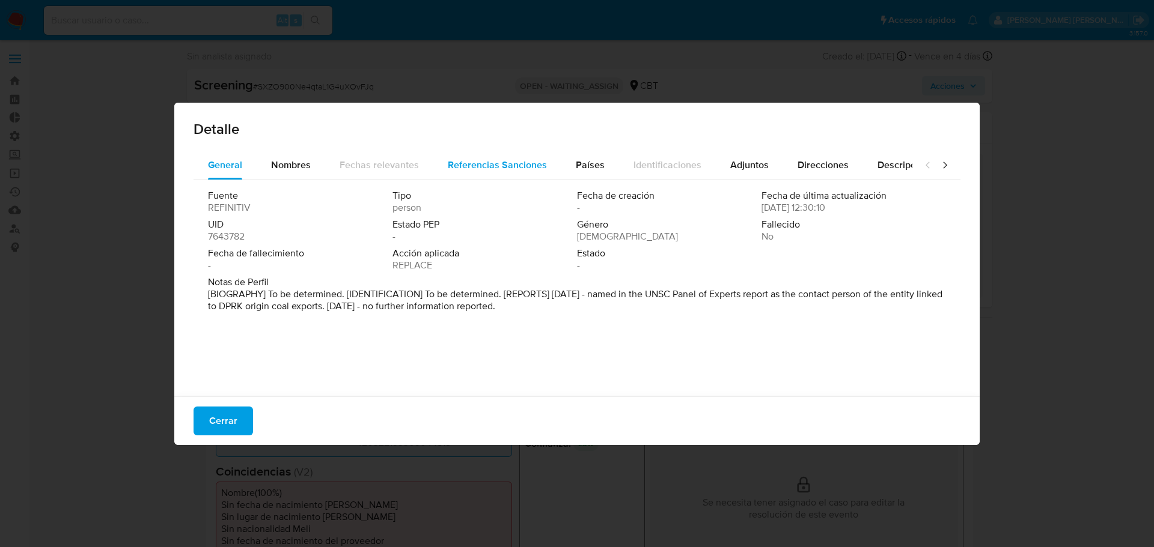
click at [473, 169] on span "Referencias Sanciones" at bounding box center [497, 165] width 99 height 14
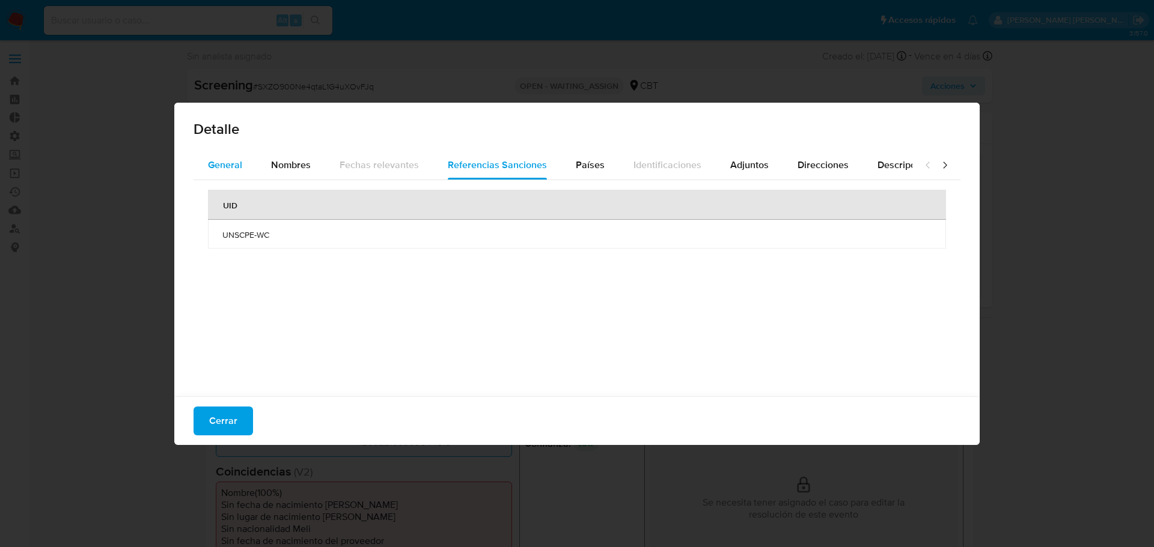
click at [238, 163] on span "General" at bounding box center [225, 165] width 34 height 14
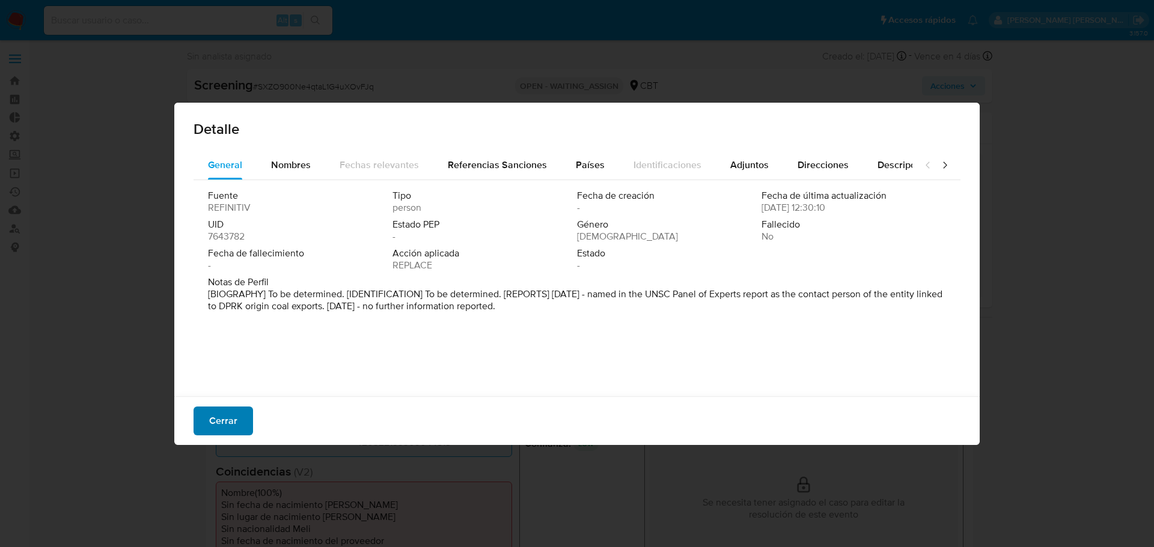
click at [236, 415] on span "Cerrar" at bounding box center [223, 421] width 28 height 26
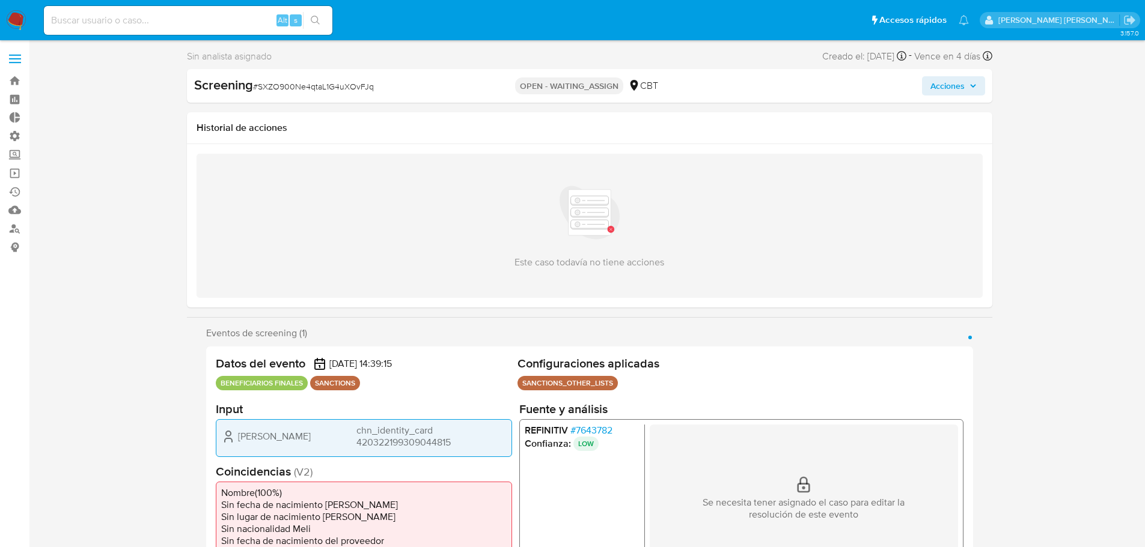
click at [580, 428] on span "# 7643782" at bounding box center [591, 430] width 42 height 12
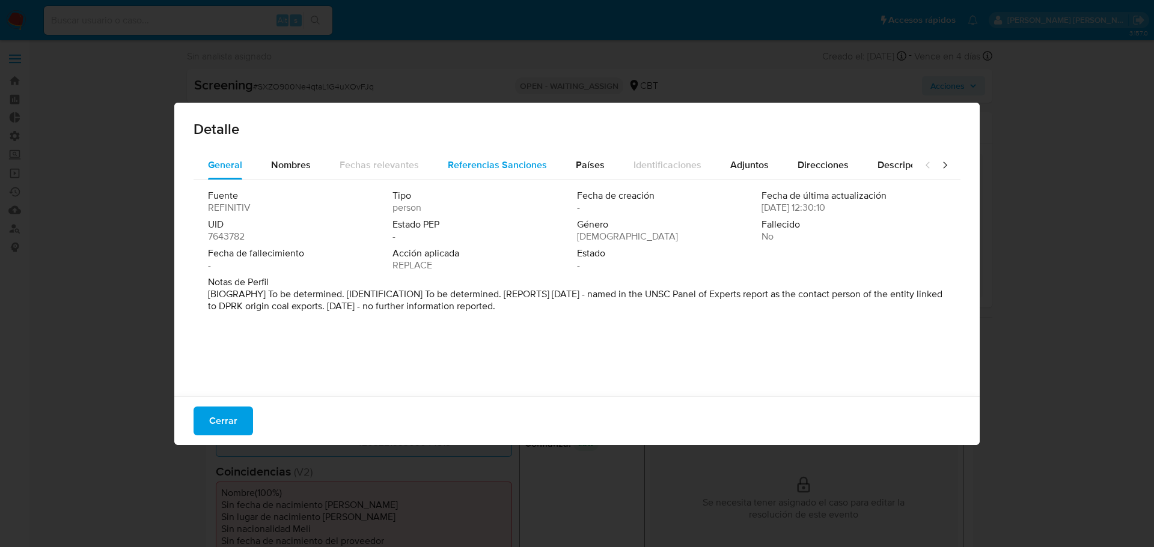
click at [443, 169] on button "Referencias Sanciones" at bounding box center [497, 165] width 128 height 29
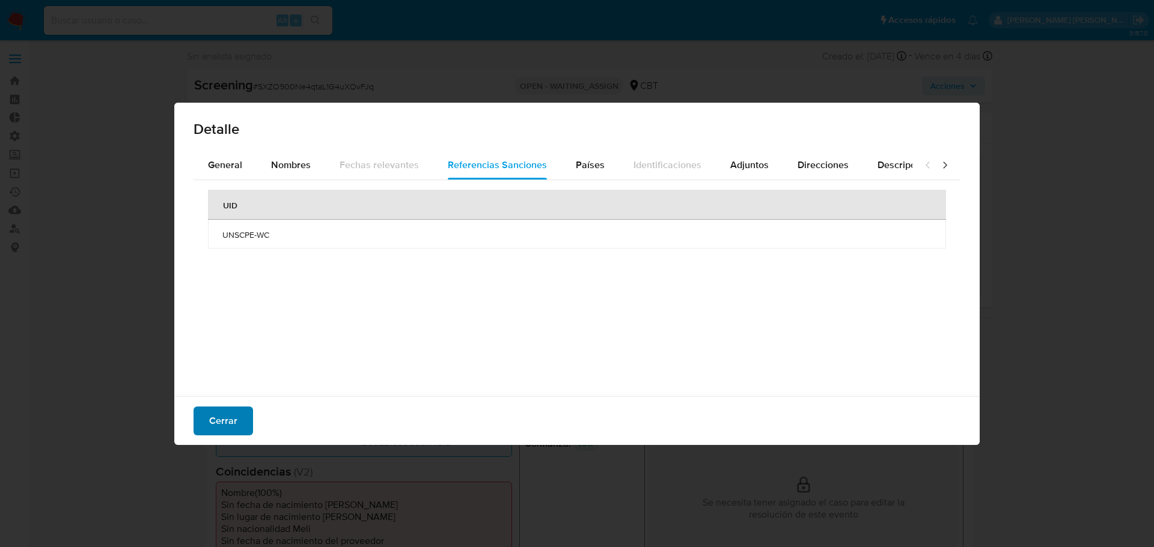
click at [251, 418] on button "Cerrar" at bounding box center [222, 421] width 59 height 29
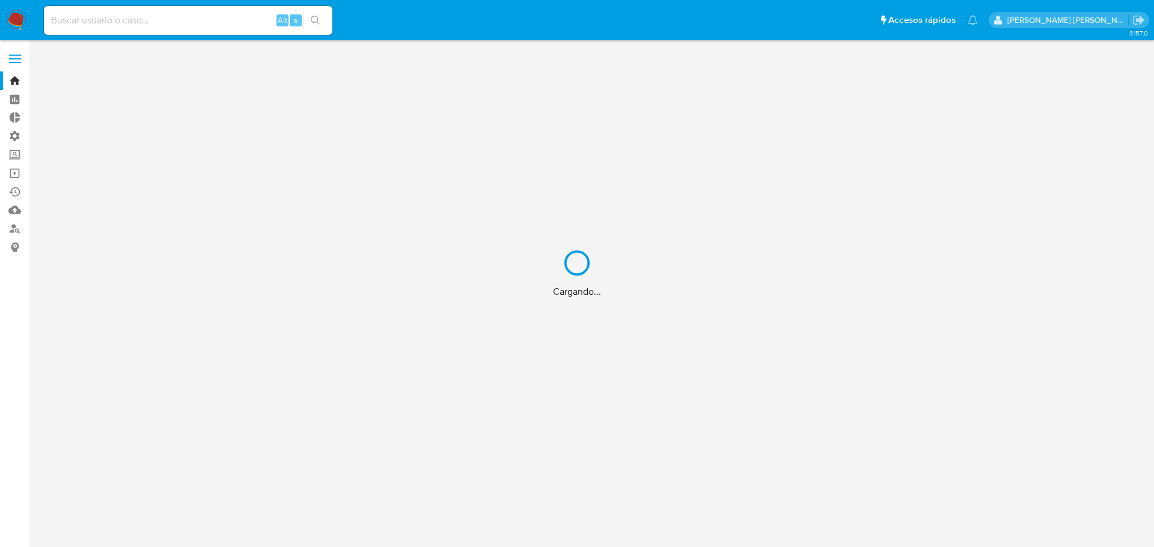
click at [223, 19] on div "Cargando..." at bounding box center [577, 273] width 1154 height 547
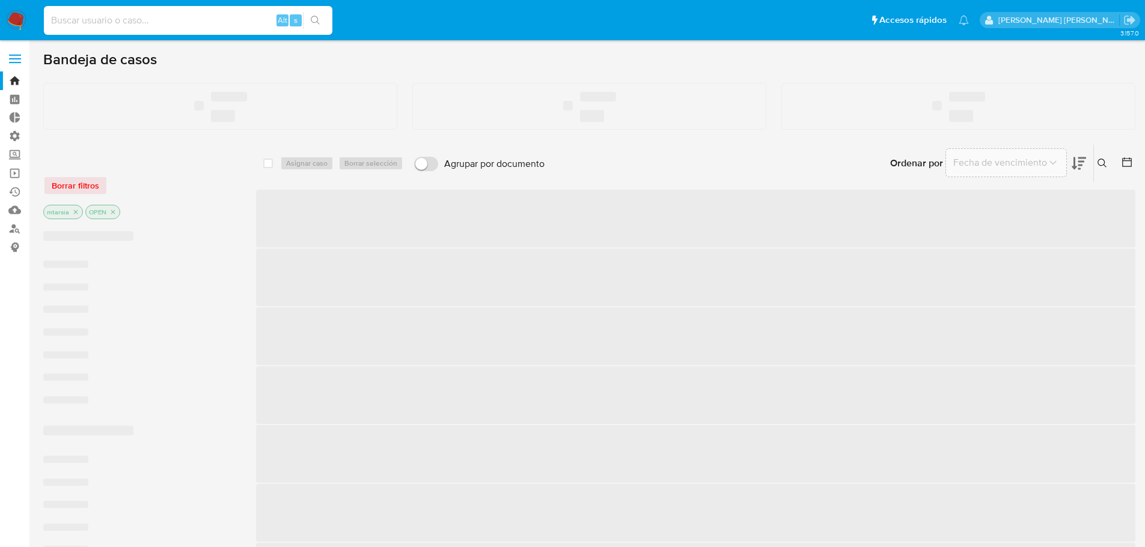
click at [223, 19] on input at bounding box center [188, 21] width 288 height 16
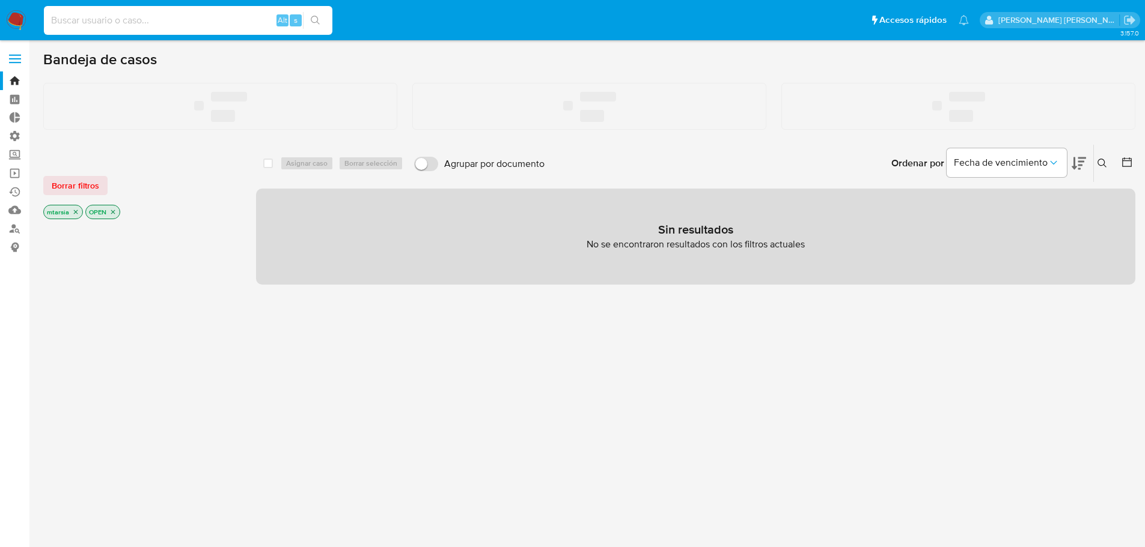
paste input "2577948977"
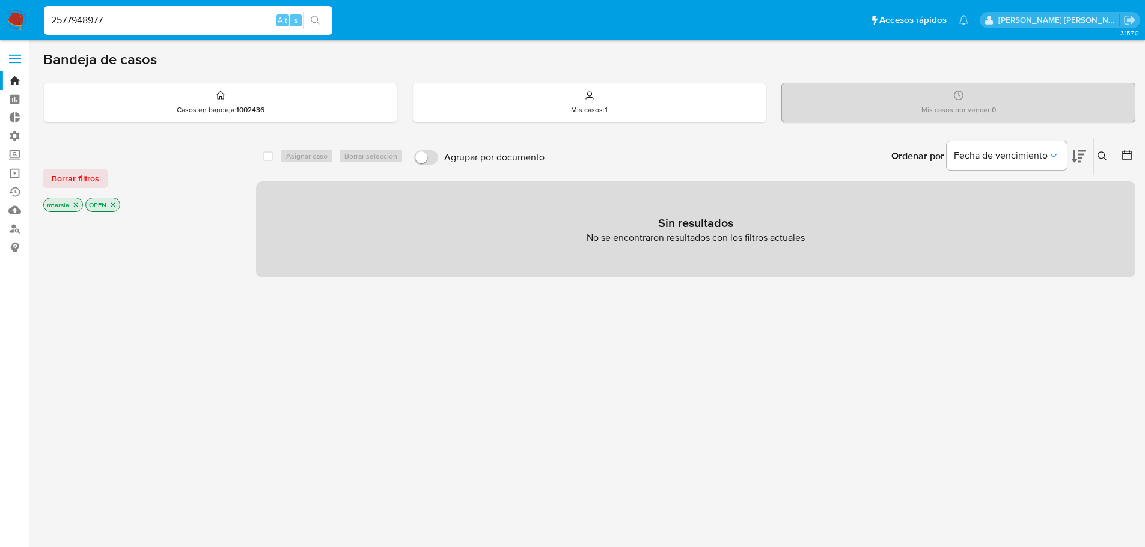
type input "2577948977"
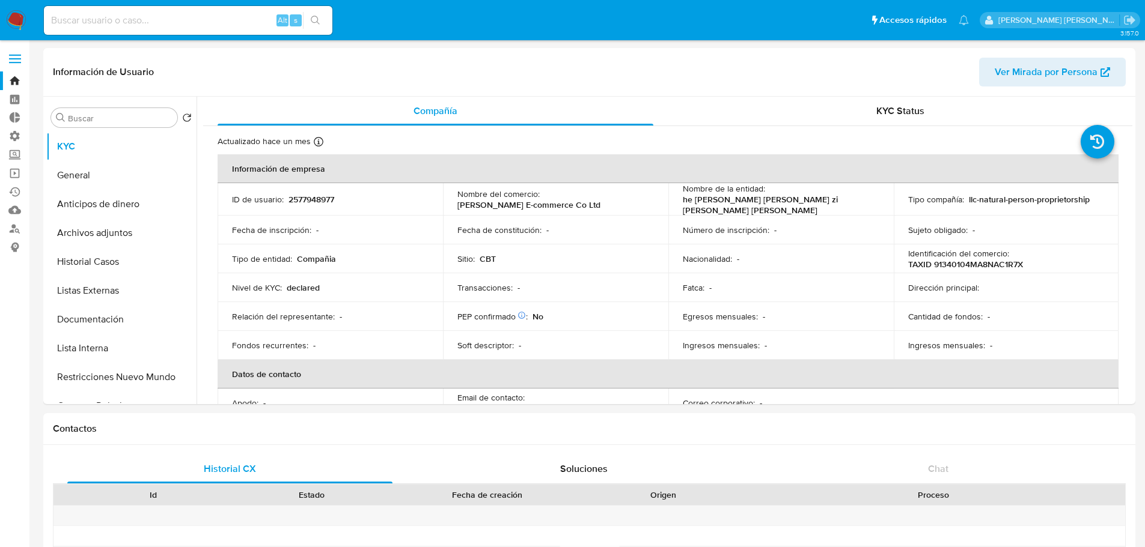
select select "10"
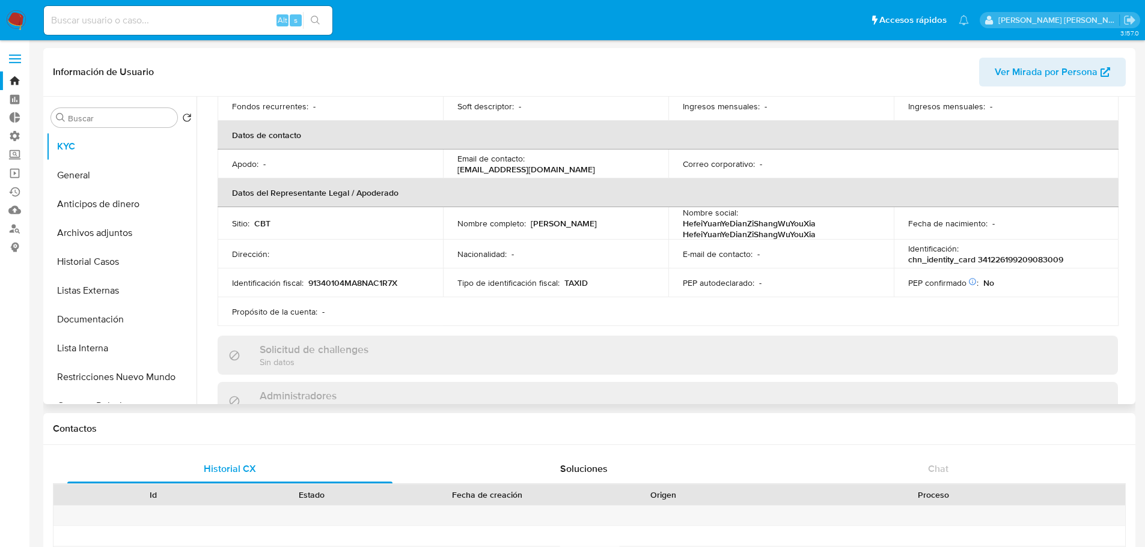
scroll to position [240, 0]
click at [120, 266] on button "Historial Casos" at bounding box center [116, 262] width 141 height 29
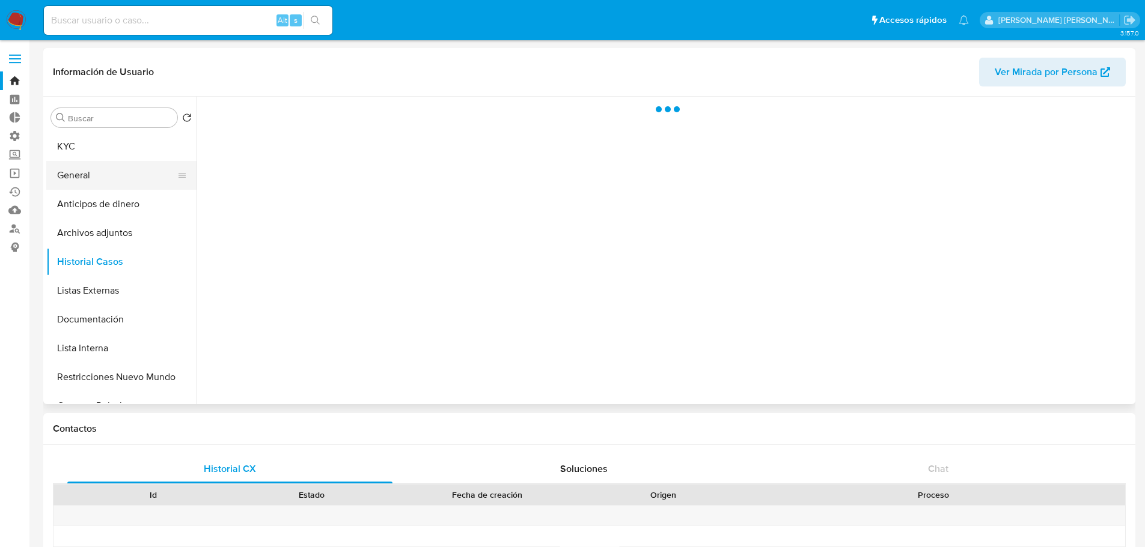
scroll to position [0, 0]
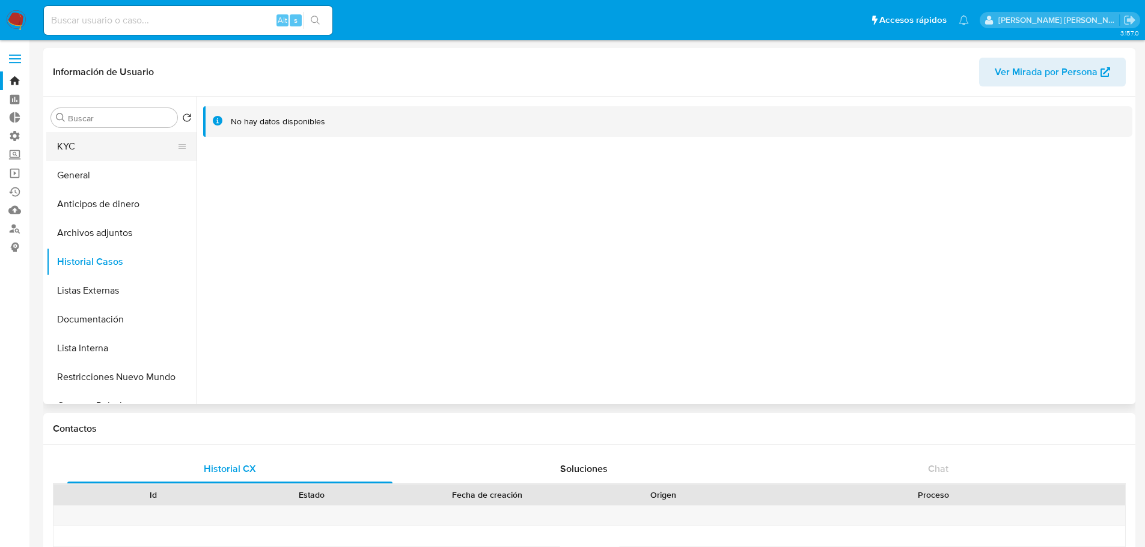
click at [124, 156] on button "KYC" at bounding box center [116, 146] width 141 height 29
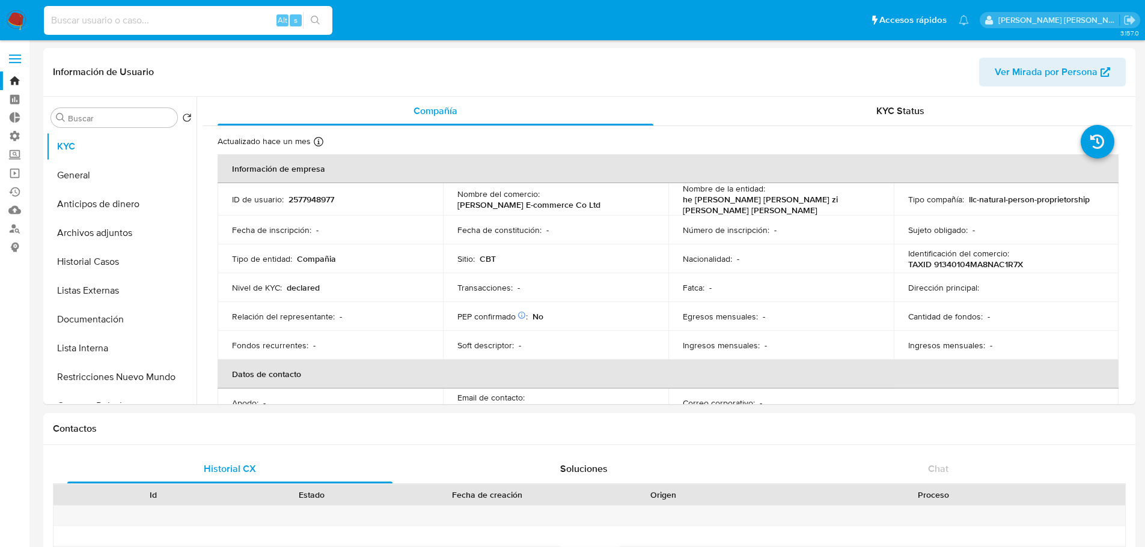
click at [248, 19] on input at bounding box center [188, 21] width 288 height 16
paste input "2569342518"
type input "2569342518"
select select "10"
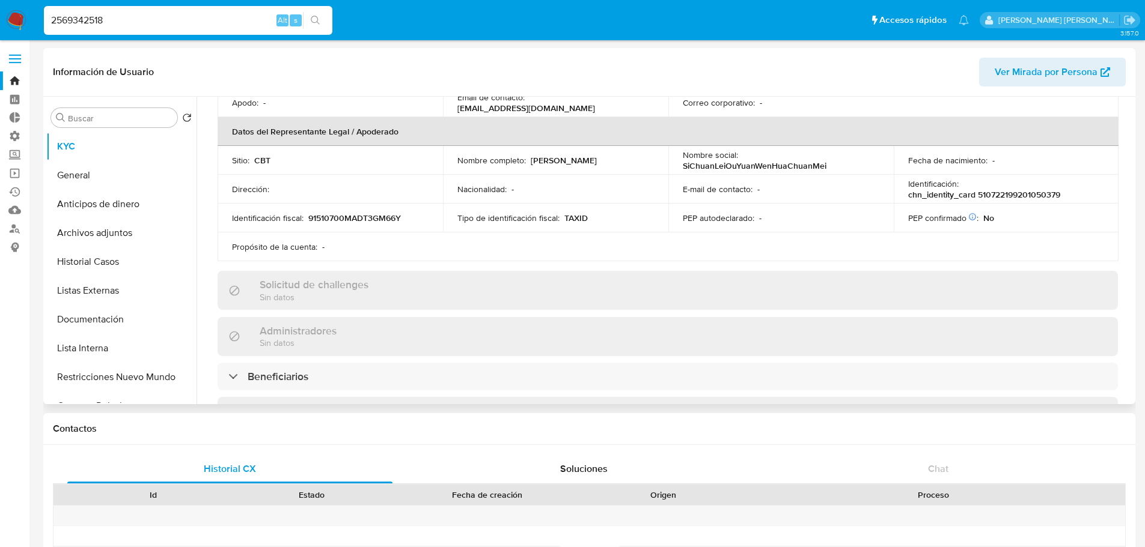
scroll to position [361, 0]
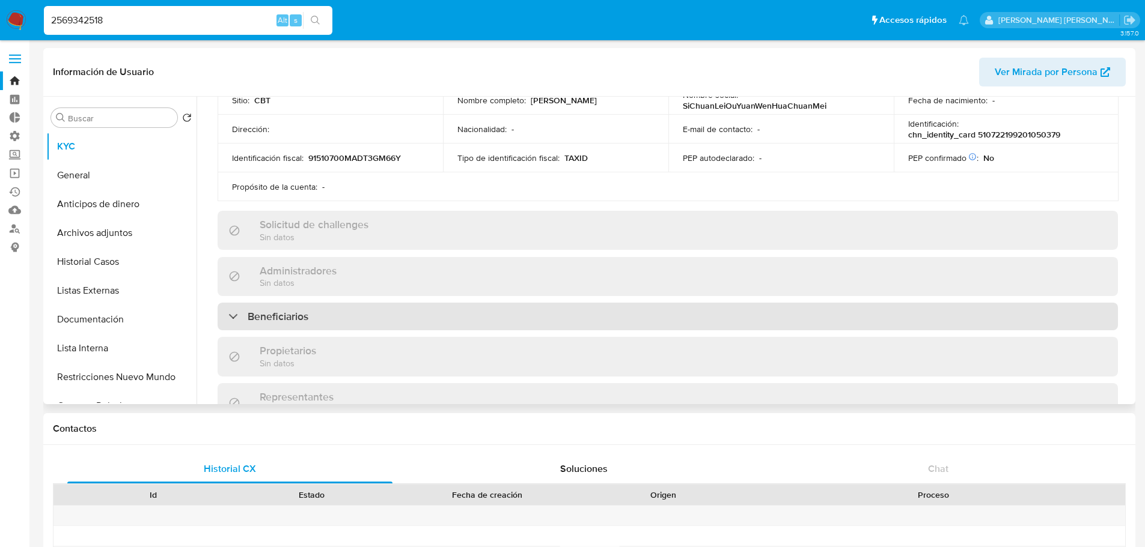
click at [323, 308] on div "Beneficiarios" at bounding box center [668, 317] width 900 height 28
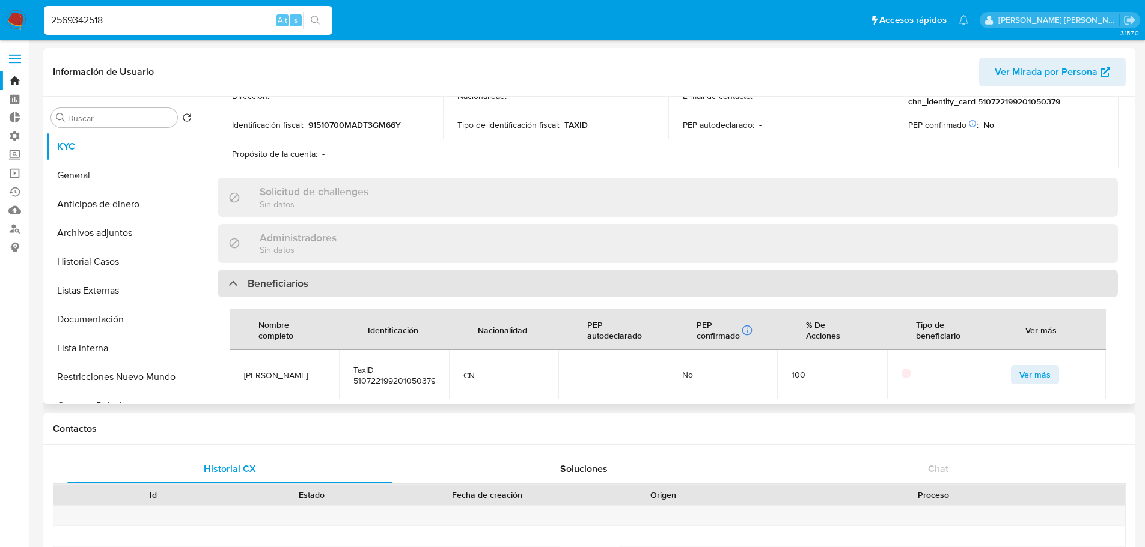
scroll to position [421, 0]
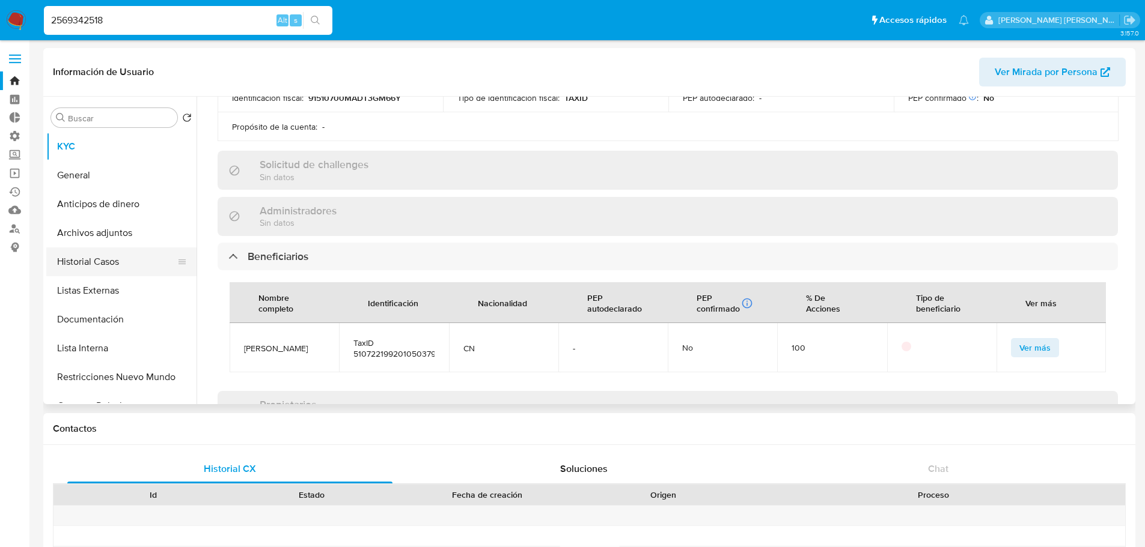
click at [145, 261] on button "Historial Casos" at bounding box center [116, 262] width 141 height 29
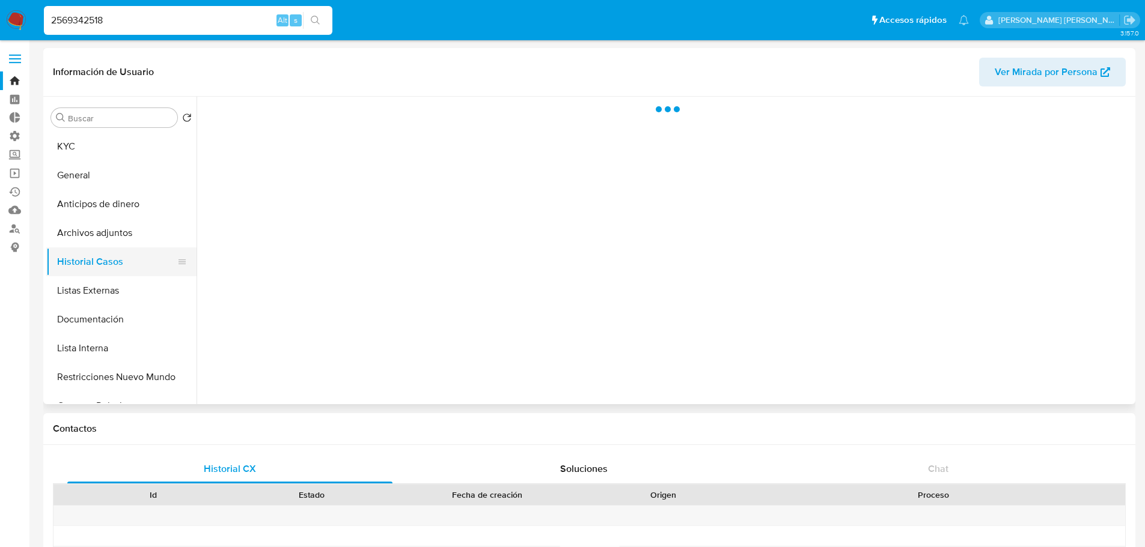
scroll to position [0, 0]
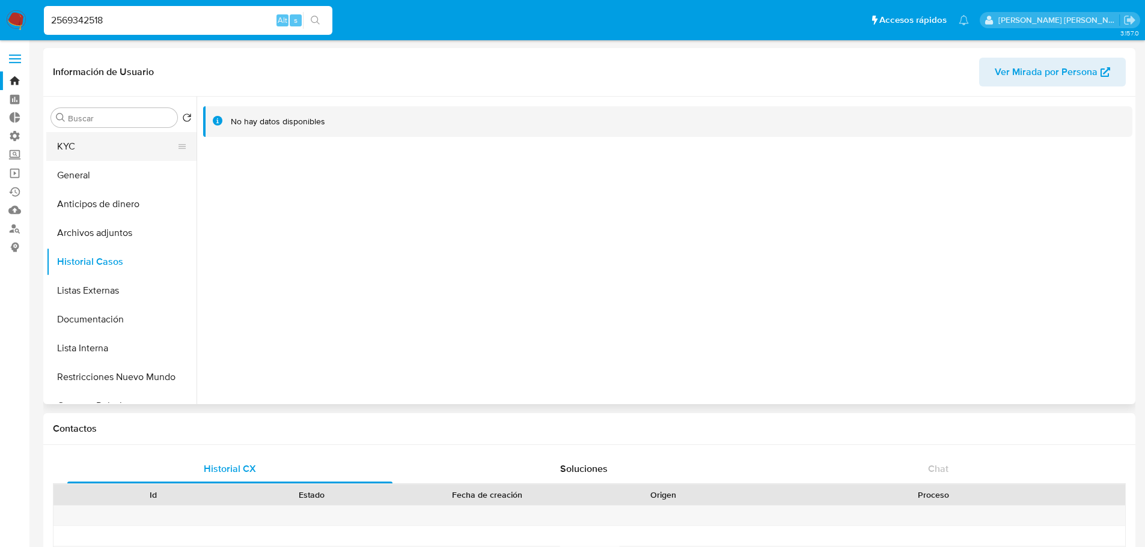
click at [136, 149] on button "KYC" at bounding box center [116, 146] width 141 height 29
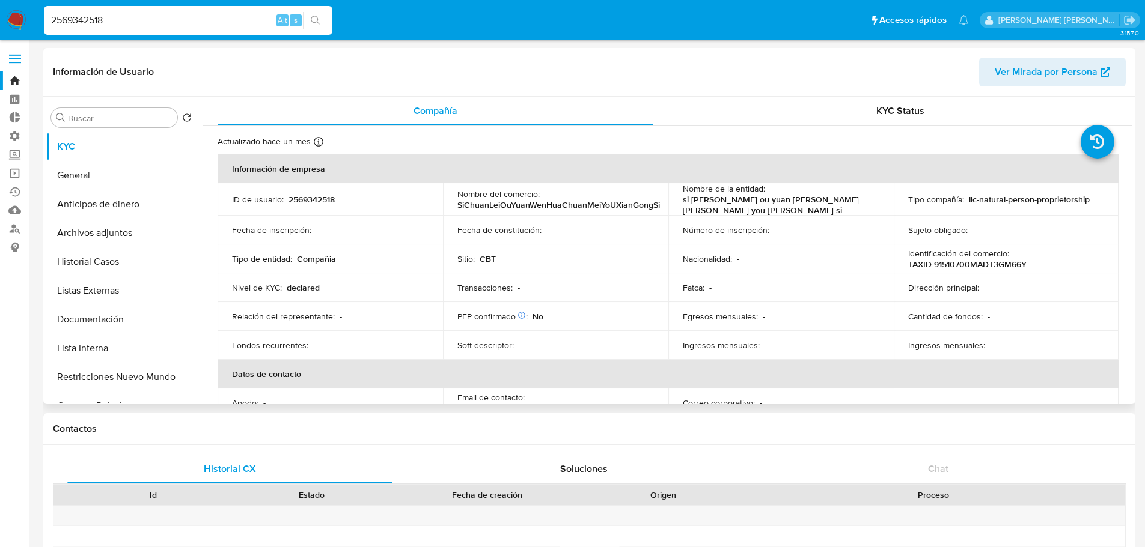
click at [292, 199] on p "2569342518" at bounding box center [311, 199] width 46 height 11
copy p "2569342518"
click at [126, 342] on button "Lista Interna" at bounding box center [116, 348] width 141 height 29
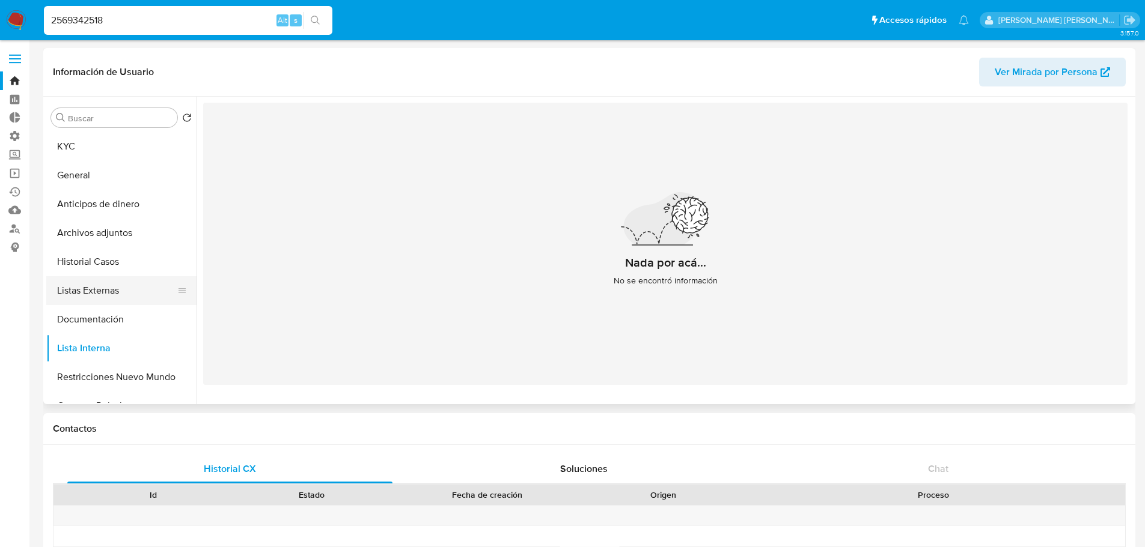
click at [131, 294] on button "Listas Externas" at bounding box center [116, 290] width 141 height 29
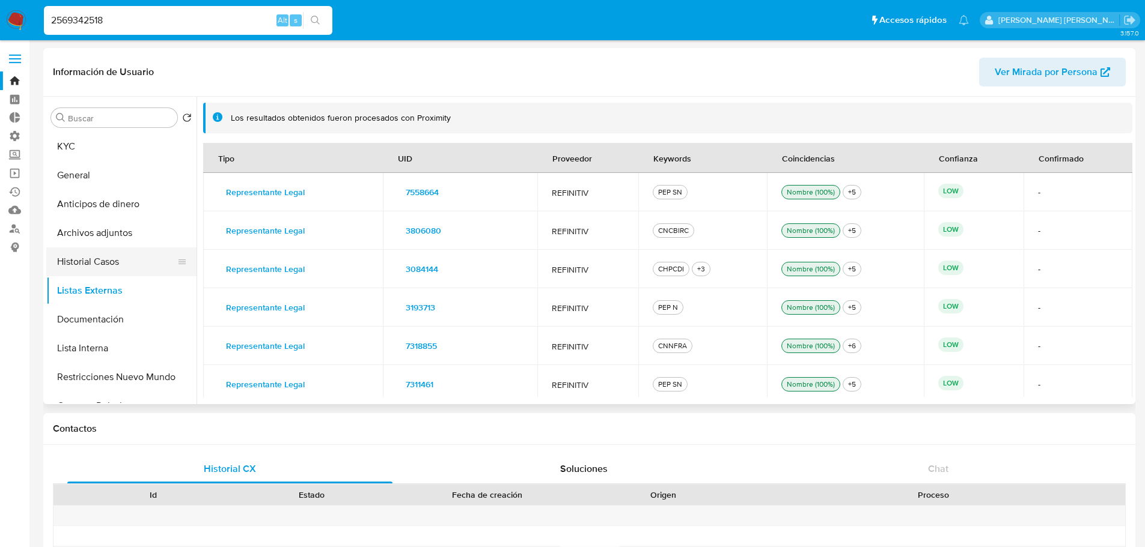
click at [126, 265] on button "Historial Casos" at bounding box center [116, 262] width 141 height 29
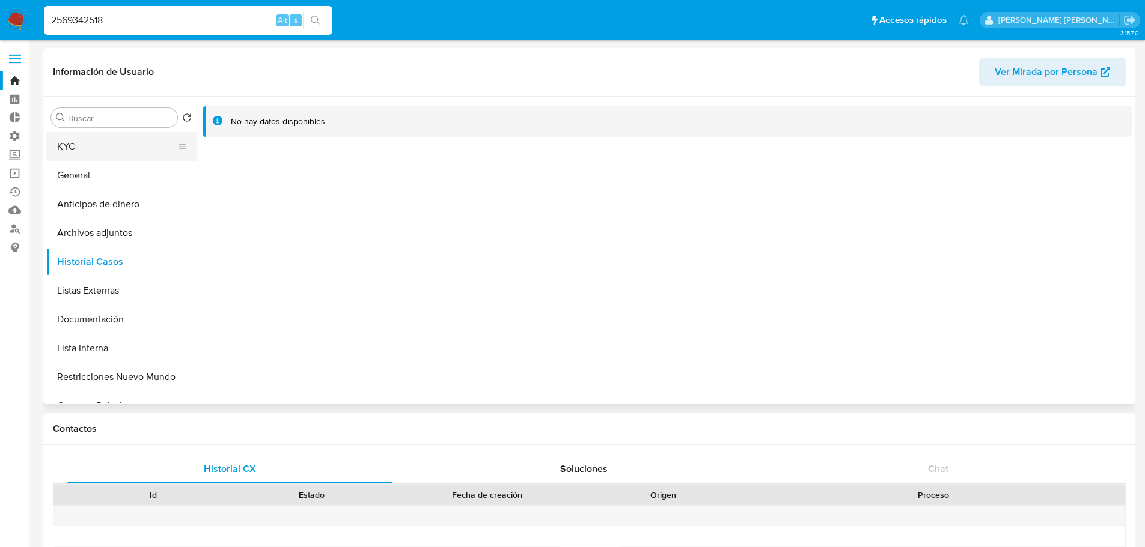
click at [129, 142] on button "KYC" at bounding box center [116, 146] width 141 height 29
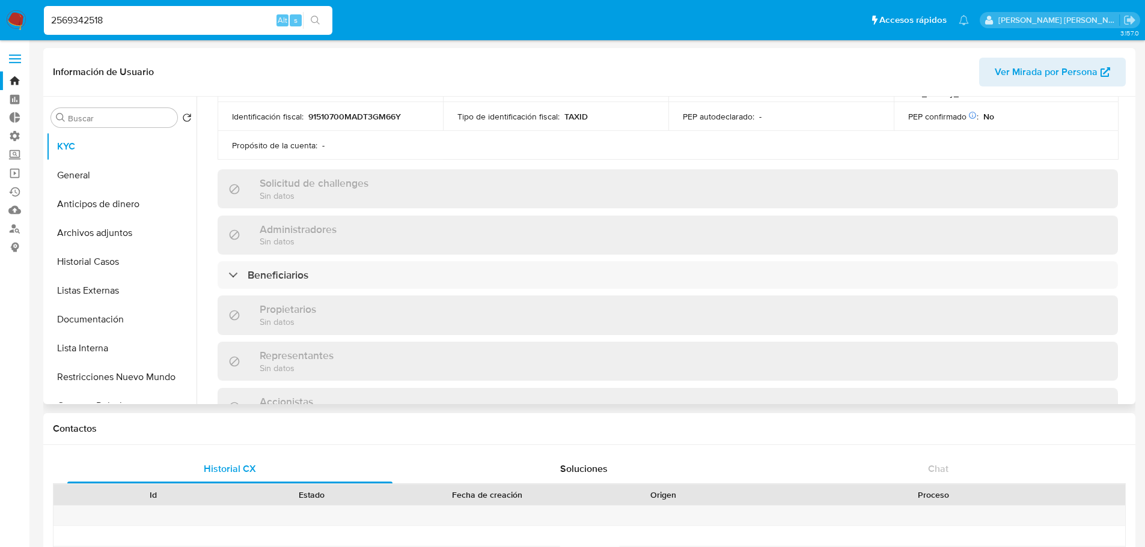
scroll to position [421, 0]
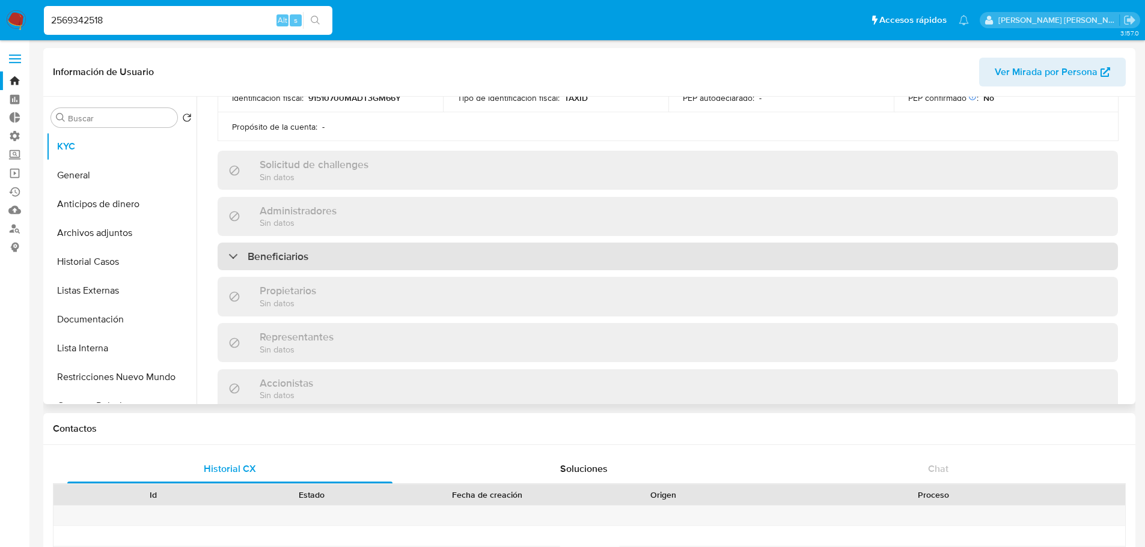
click at [329, 252] on div "Beneficiarios" at bounding box center [668, 257] width 900 height 28
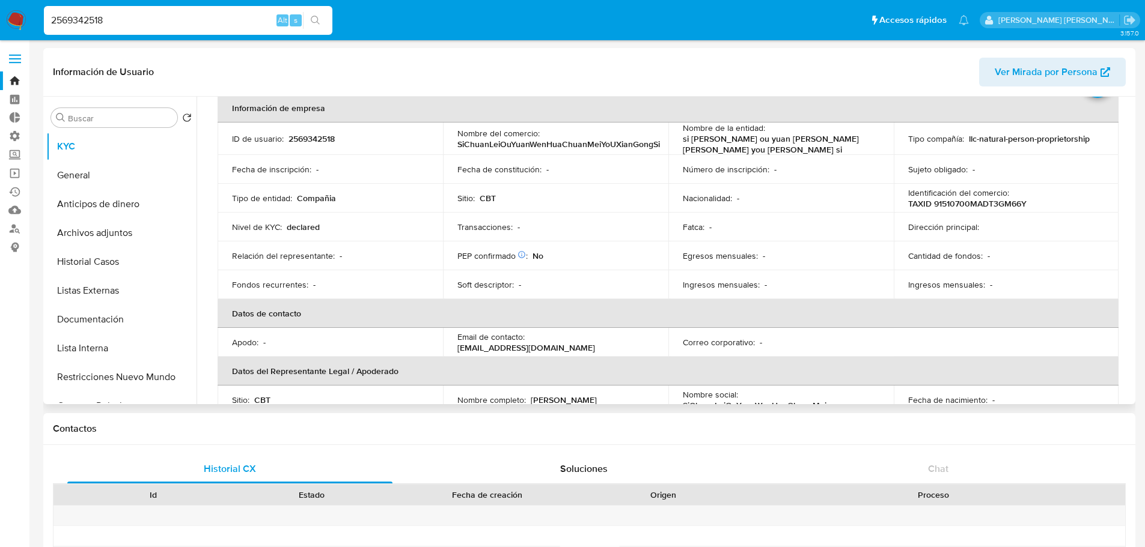
scroll to position [60, 0]
click at [106, 287] on button "Listas Externas" at bounding box center [116, 290] width 141 height 29
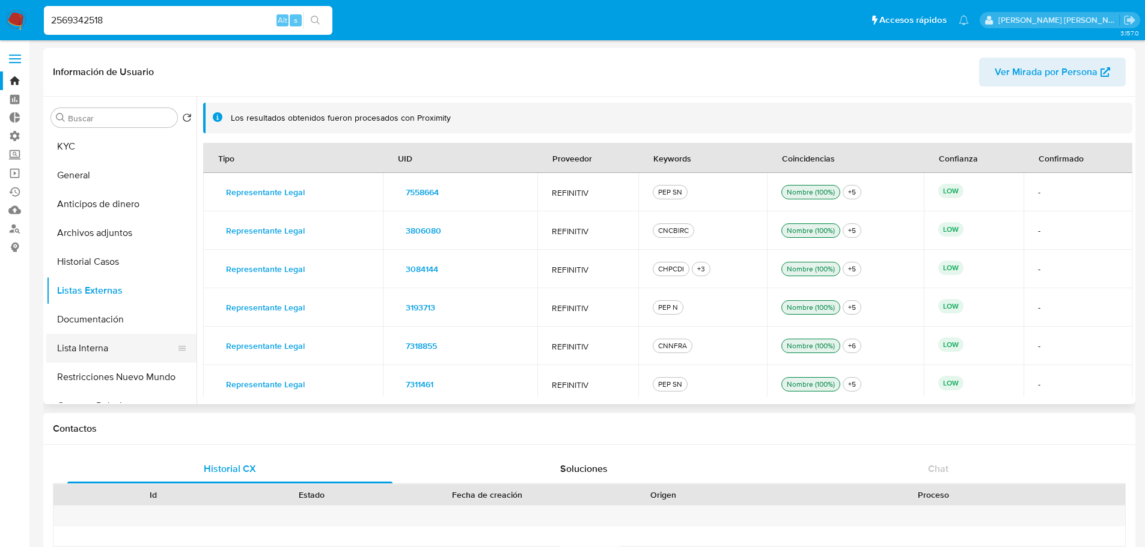
click at [112, 351] on button "Lista Interna" at bounding box center [116, 348] width 141 height 29
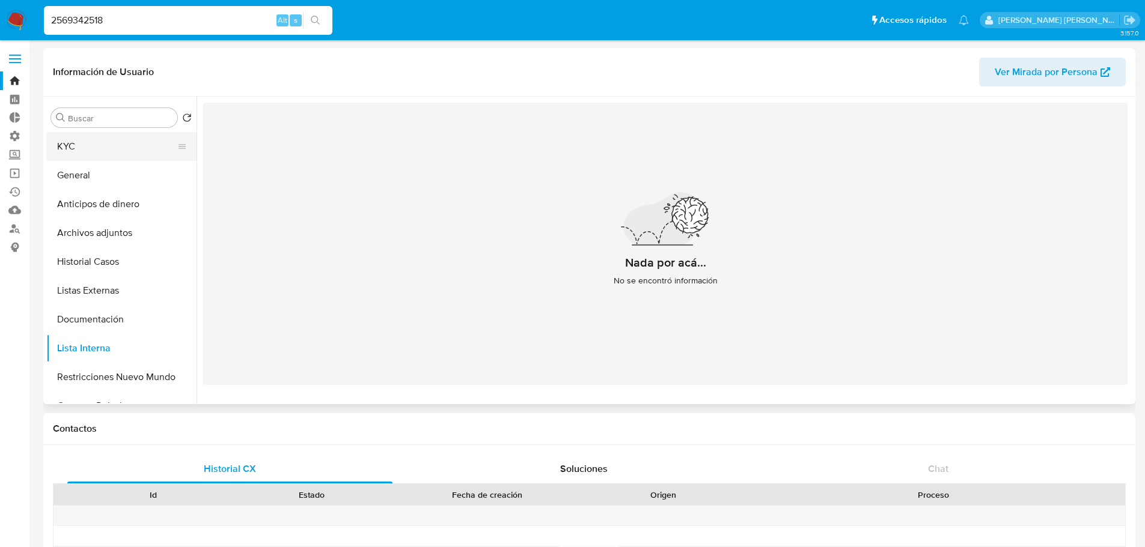
click at [115, 150] on button "KYC" at bounding box center [116, 146] width 141 height 29
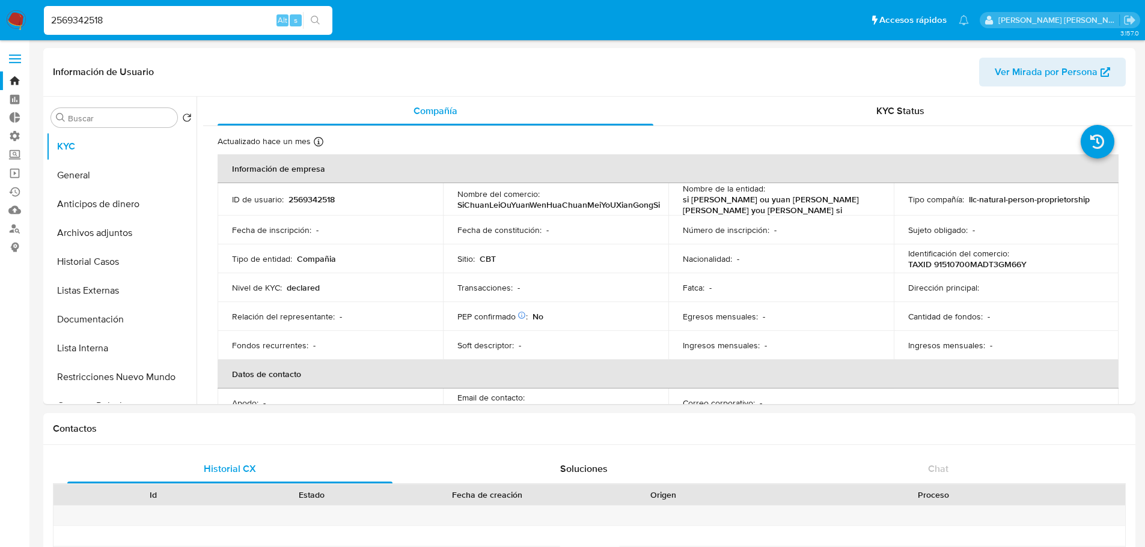
click at [212, 18] on input "2569342518" at bounding box center [188, 21] width 288 height 16
paste input "73928767"
type input "2573928767"
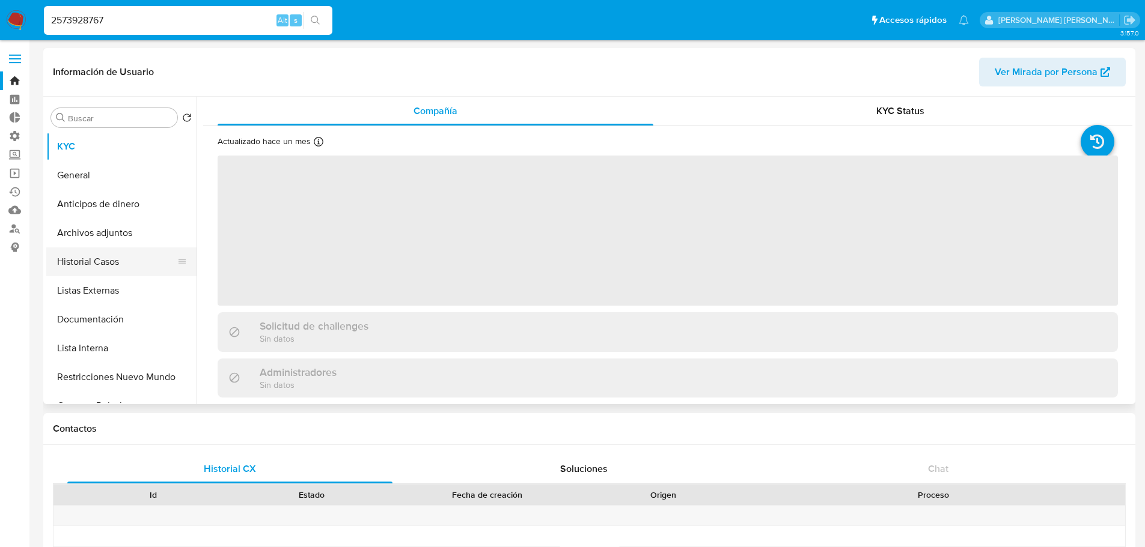
click at [111, 266] on button "Historial Casos" at bounding box center [116, 262] width 141 height 29
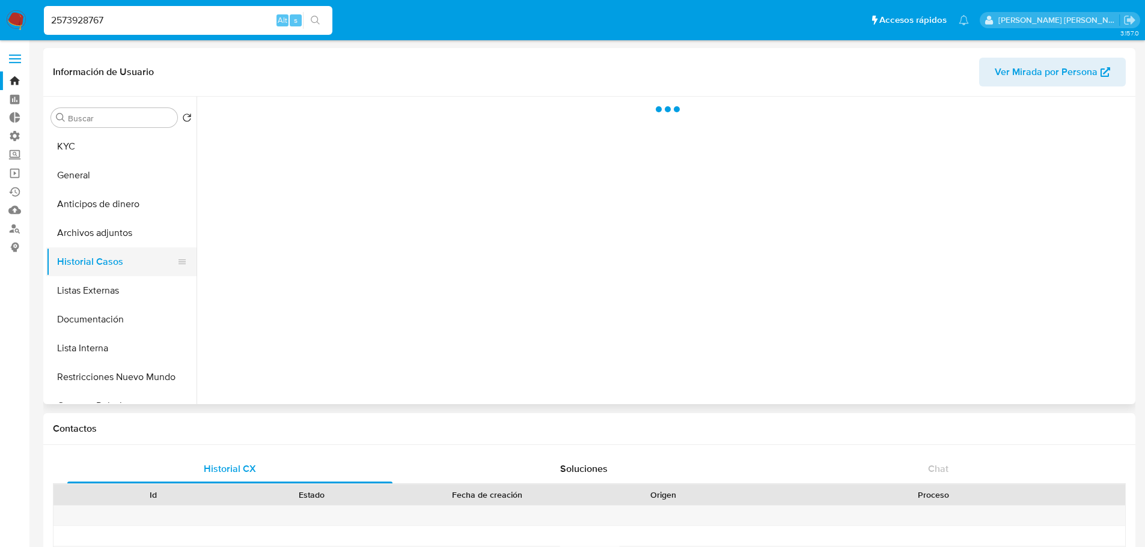
select select "10"
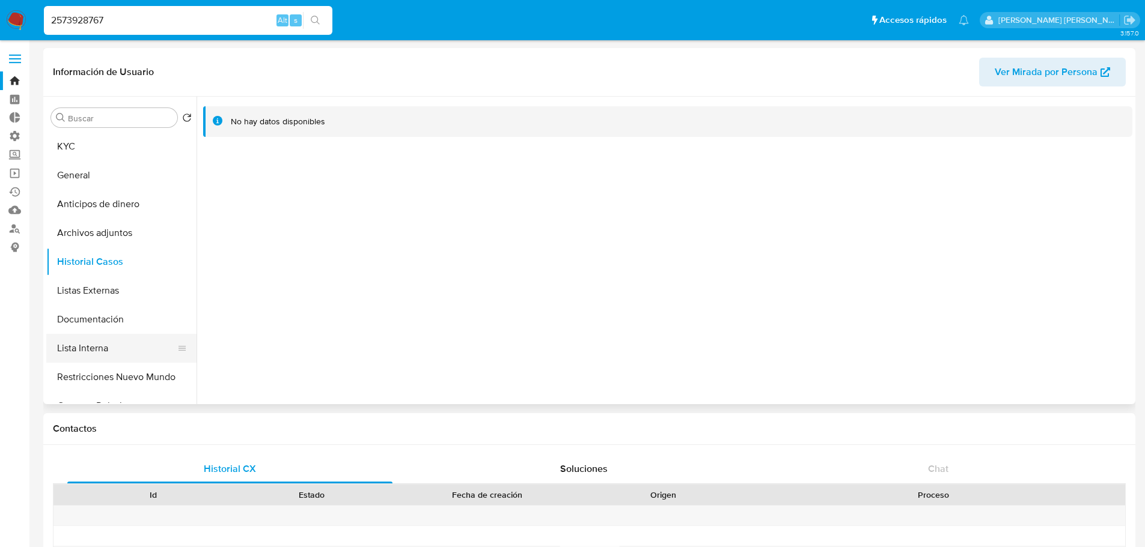
click at [127, 339] on button "Lista Interna" at bounding box center [116, 348] width 141 height 29
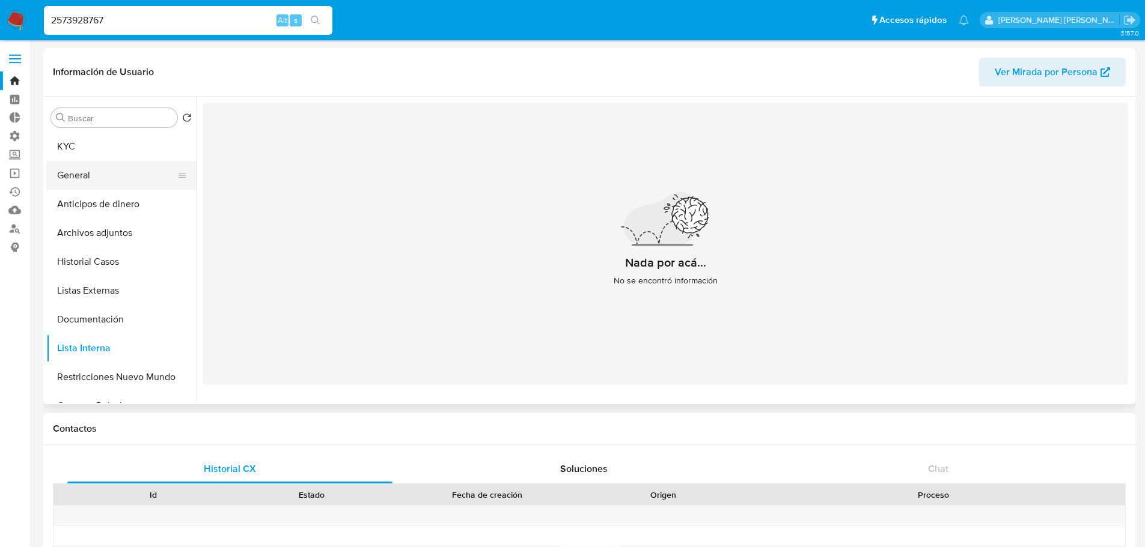
click at [135, 171] on button "General" at bounding box center [116, 175] width 141 height 29
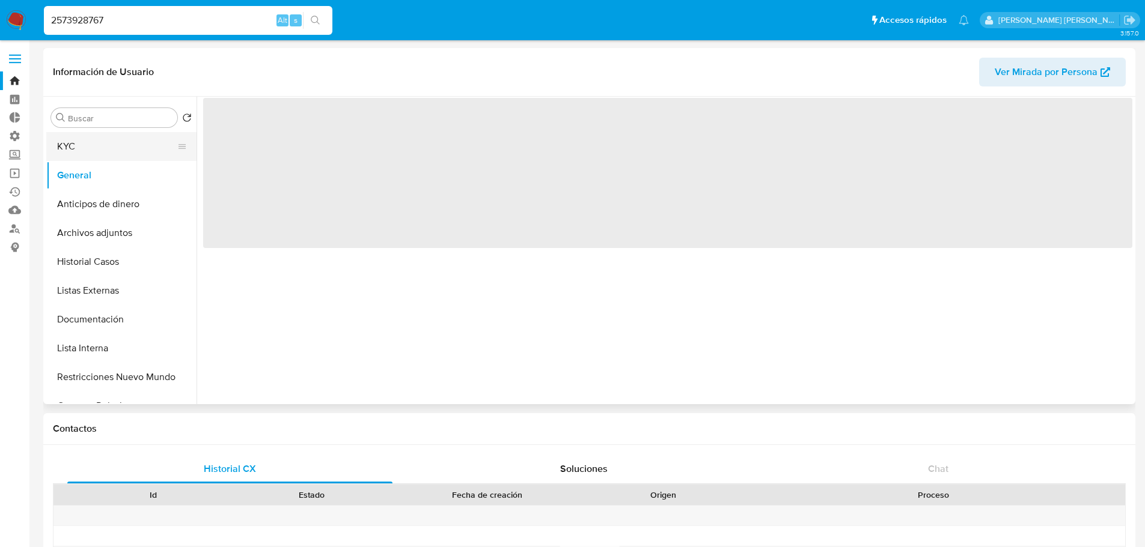
click at [134, 147] on button "KYC" at bounding box center [116, 146] width 141 height 29
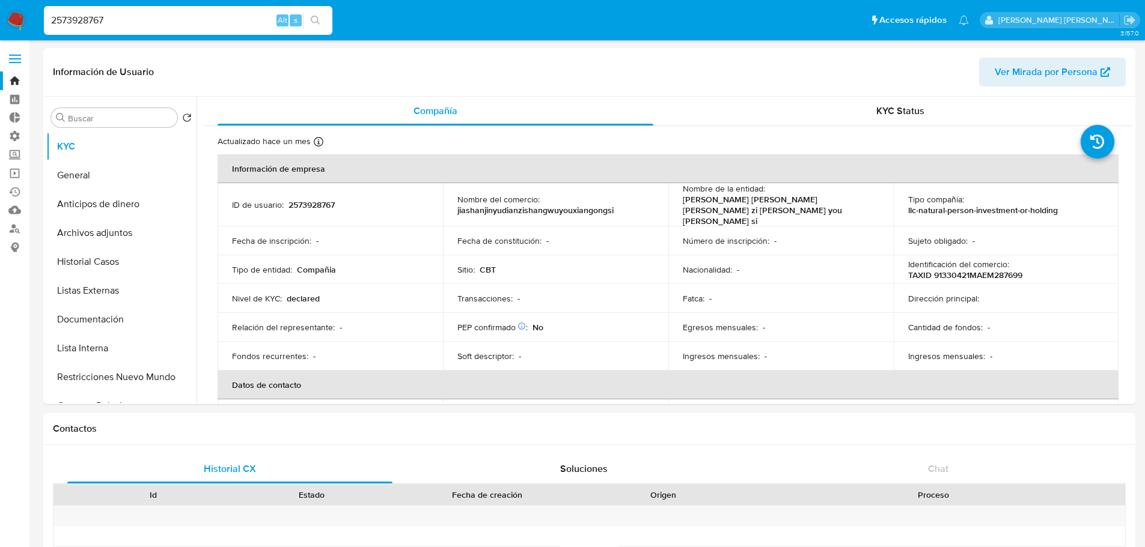
click at [216, 16] on input "2573928767" at bounding box center [188, 21] width 288 height 16
paste input "62147893"
type input "2562147893"
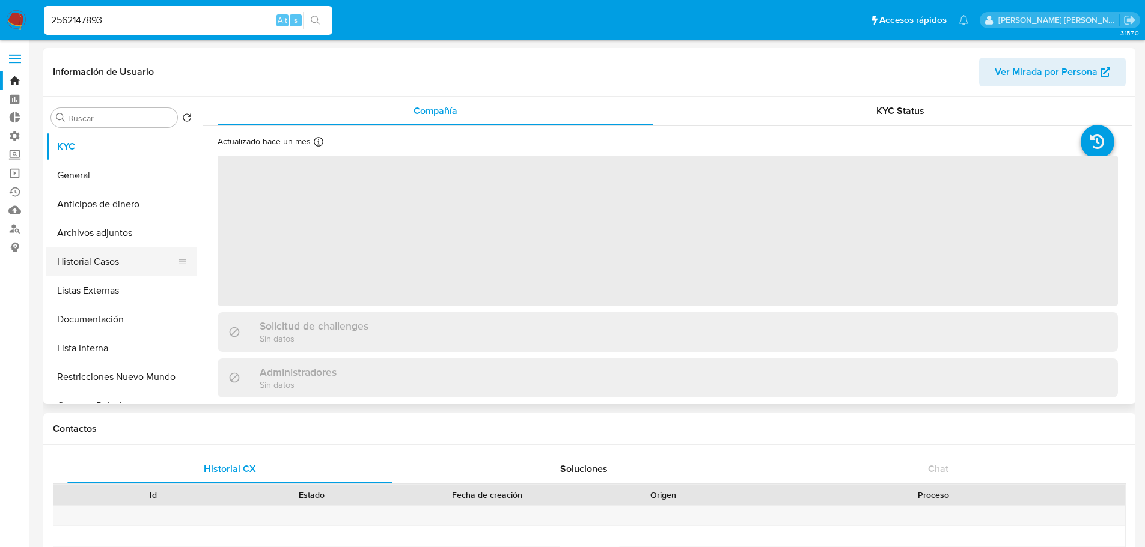
select select "10"
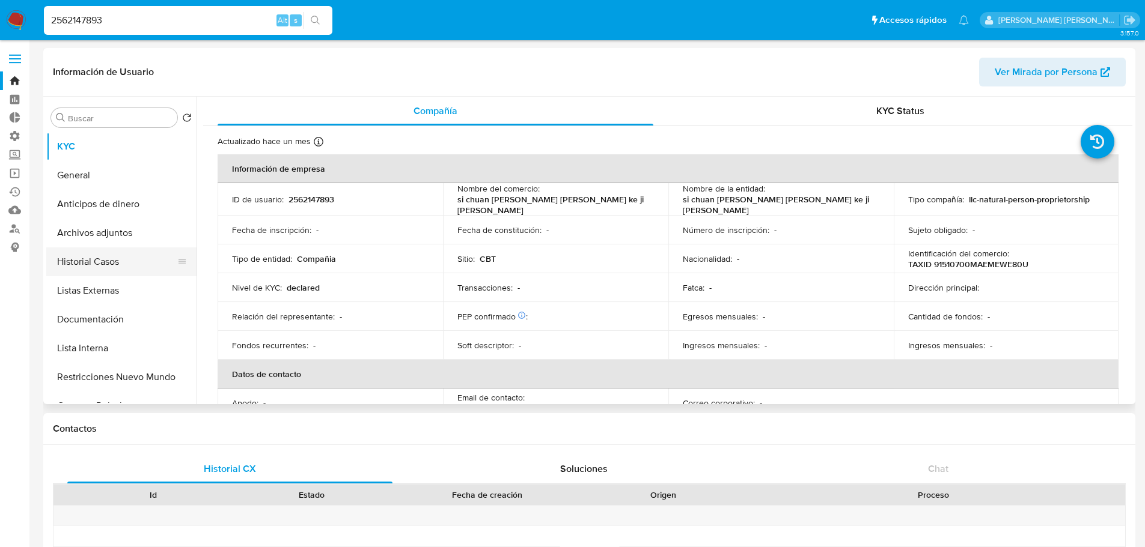
click at [128, 260] on button "Historial Casos" at bounding box center [116, 262] width 141 height 29
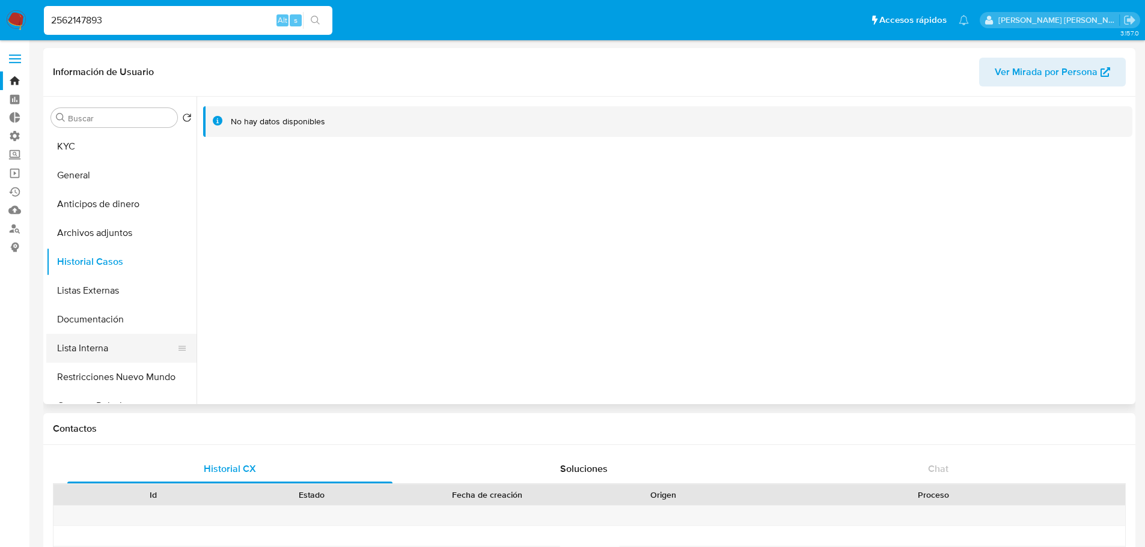
click at [130, 342] on button "Lista Interna" at bounding box center [116, 348] width 141 height 29
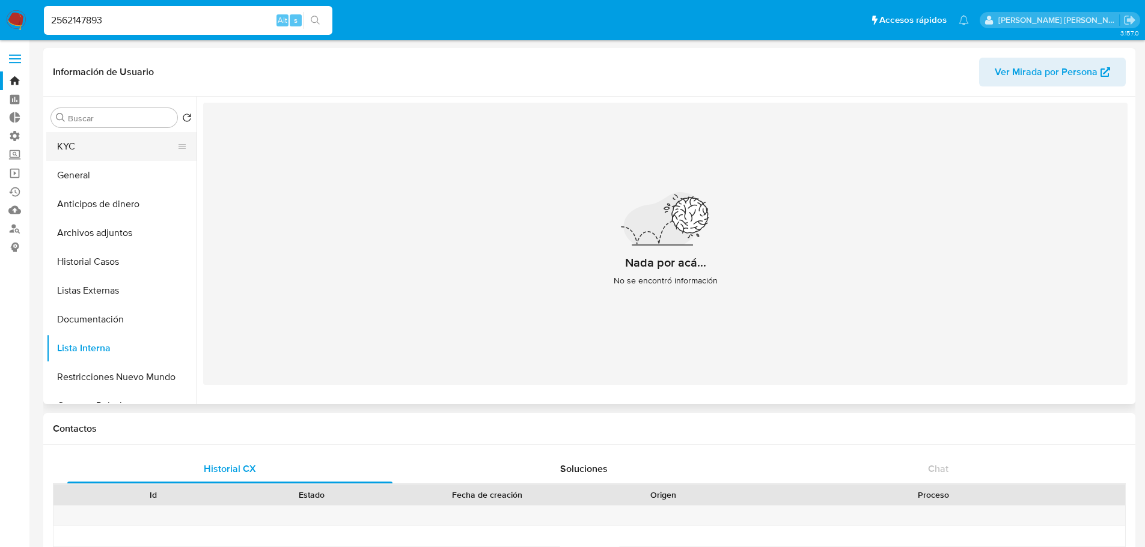
click at [129, 145] on button "KYC" at bounding box center [116, 146] width 141 height 29
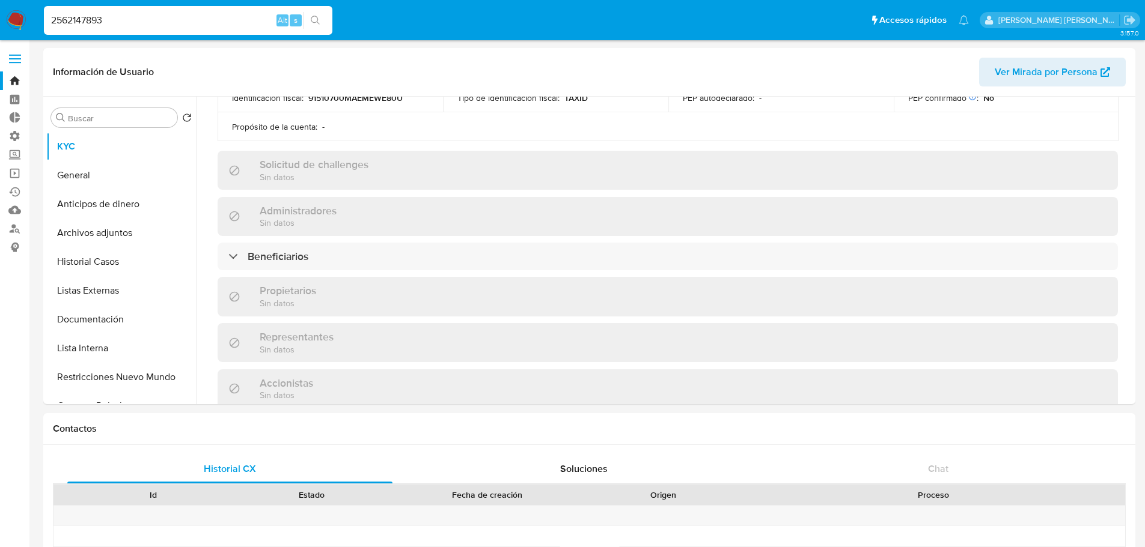
scroll to position [481, 0]
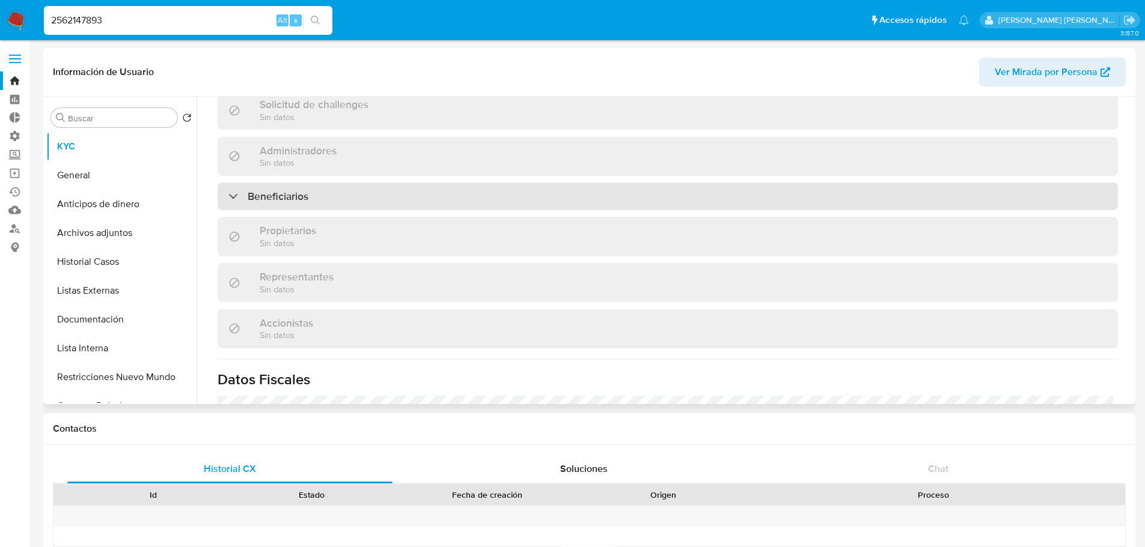
click at [379, 196] on div "Beneficiarios" at bounding box center [668, 197] width 900 height 28
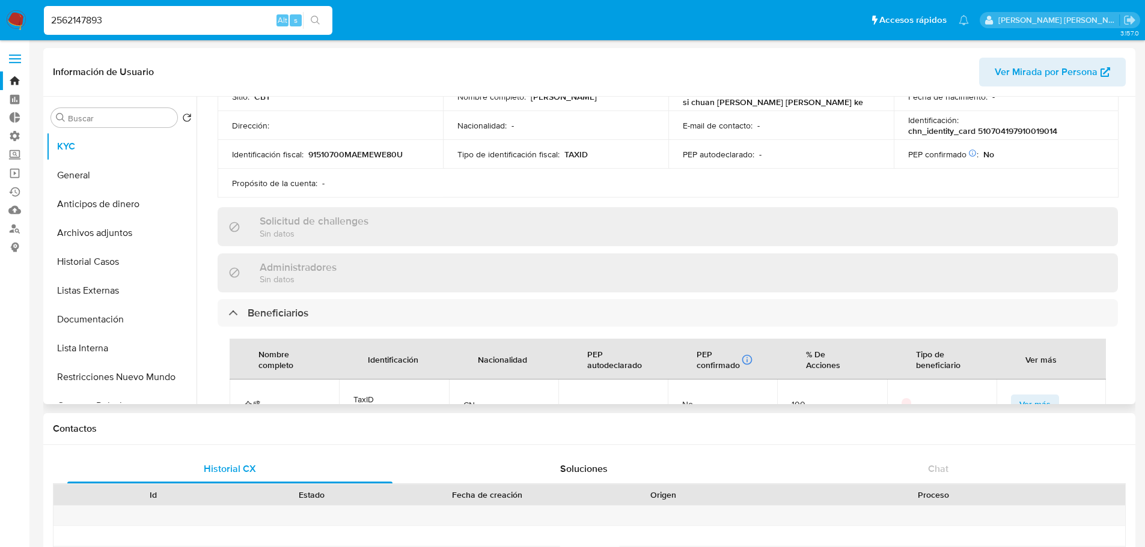
scroll to position [60, 0]
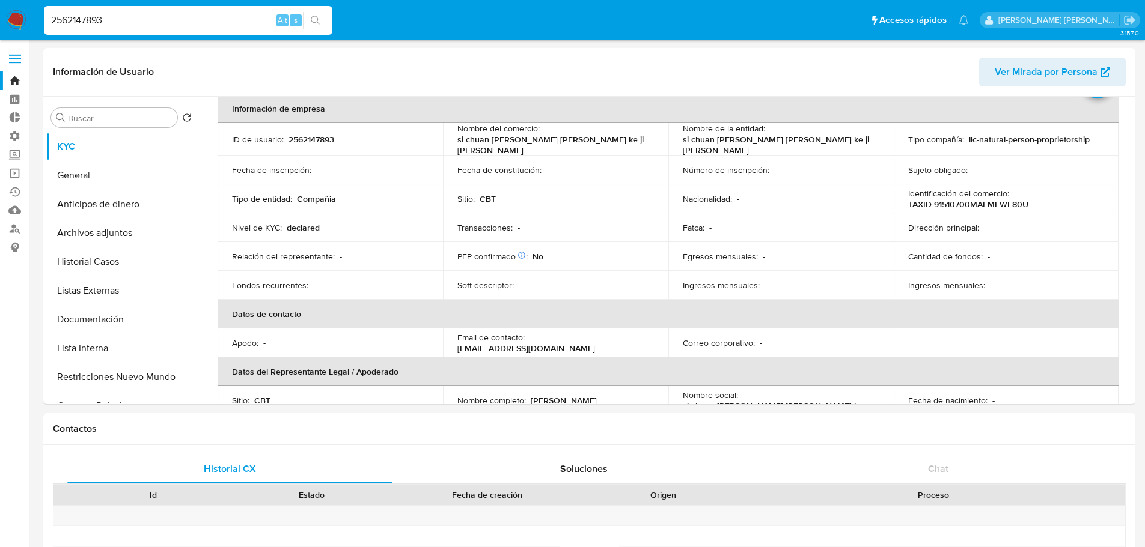
click at [202, 26] on input "2562147893" at bounding box center [188, 21] width 288 height 16
paste input "9342518"
type input "2569342518"
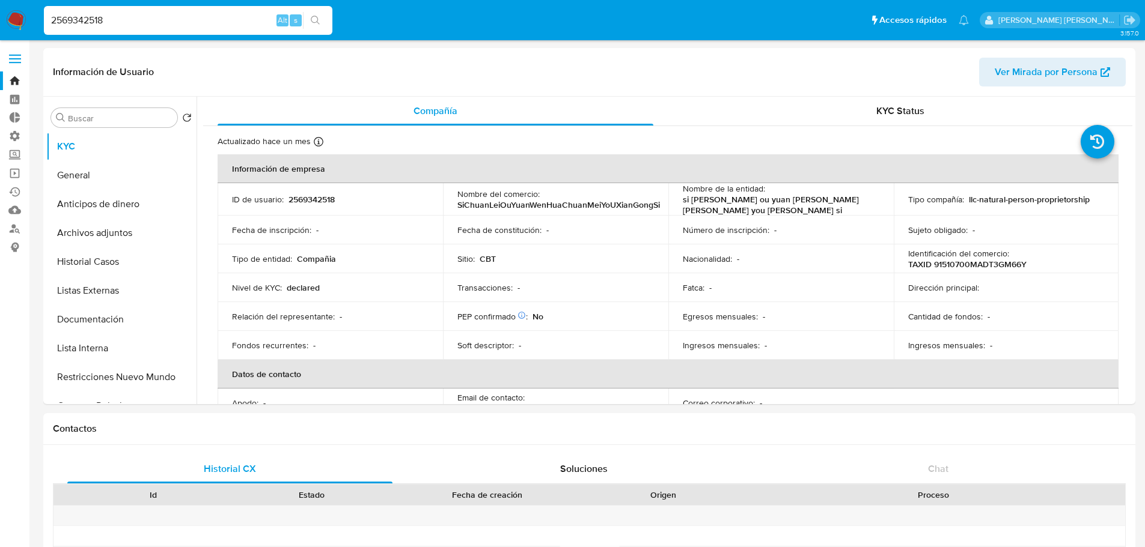
select select "10"
click at [194, 21] on input "2569342518" at bounding box center [188, 21] width 288 height 16
paste input "43170421"
type input "2543170421"
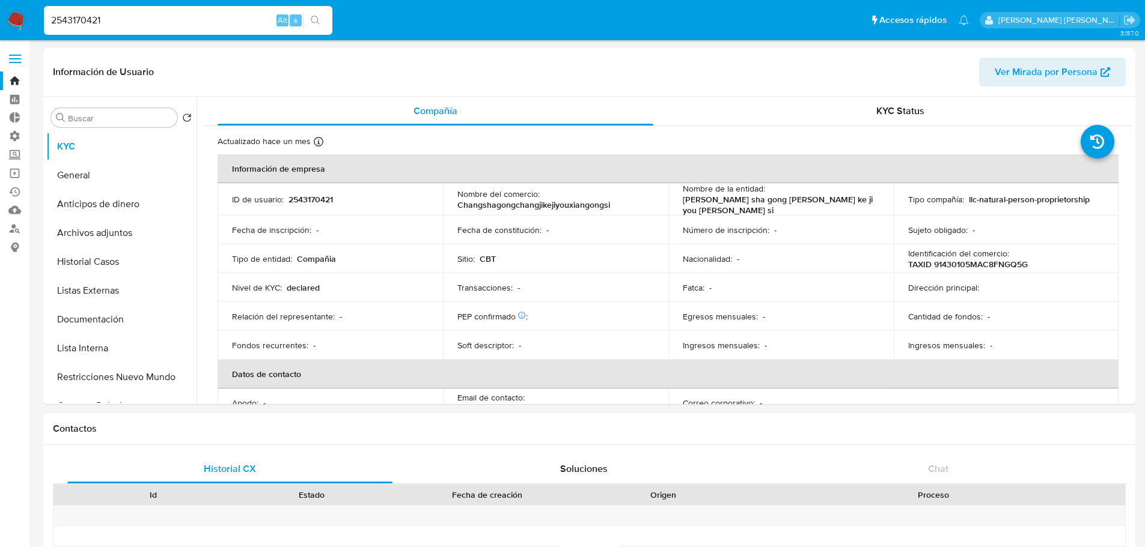
select select "10"
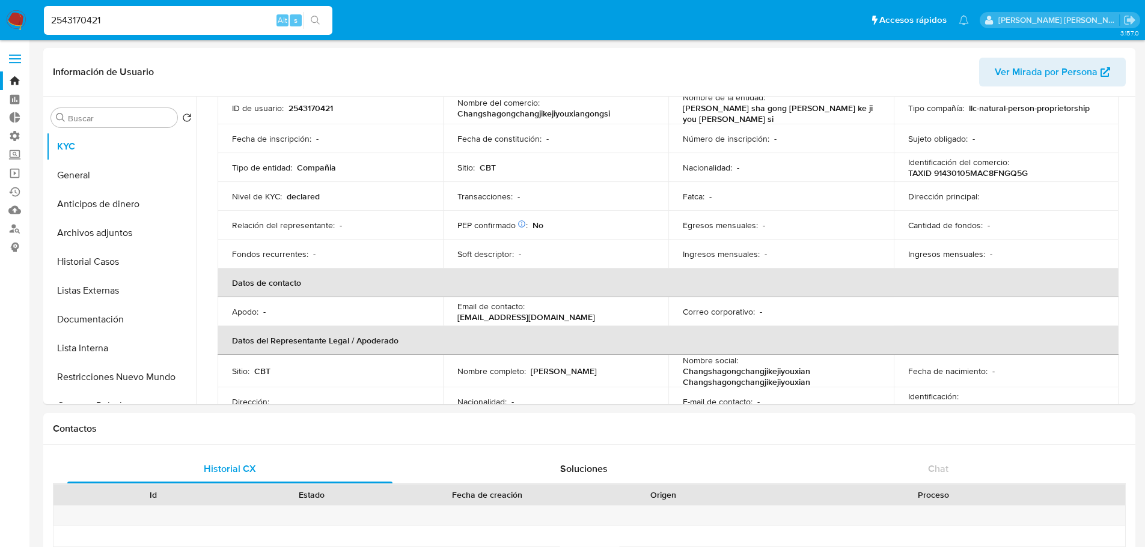
scroll to position [120, 0]
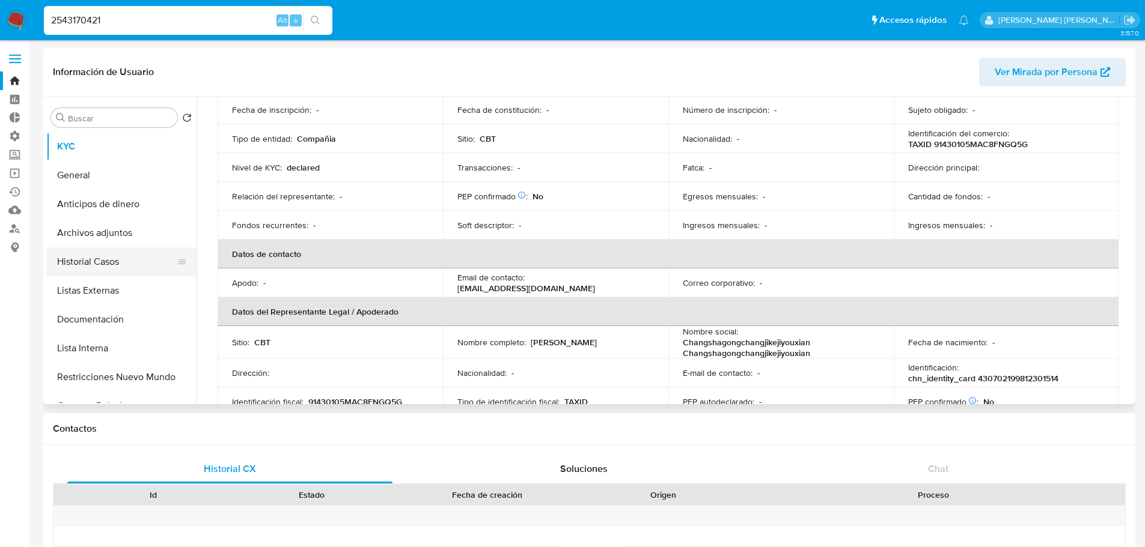
click at [139, 264] on button "Historial Casos" at bounding box center [116, 262] width 141 height 29
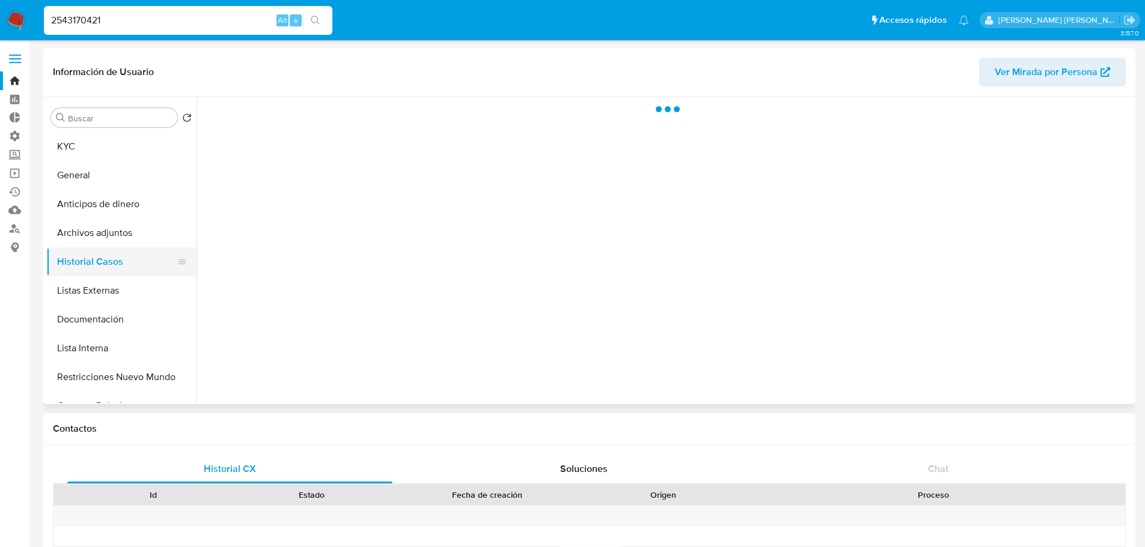
scroll to position [0, 0]
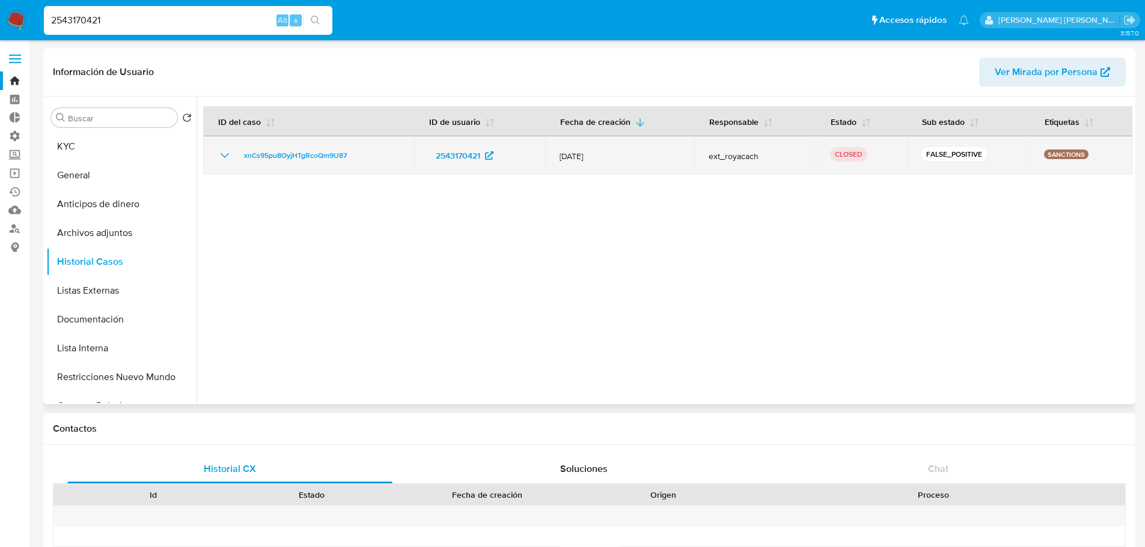
click at [226, 154] on icon "Mostrar/Ocultar" at bounding box center [225, 155] width 14 height 14
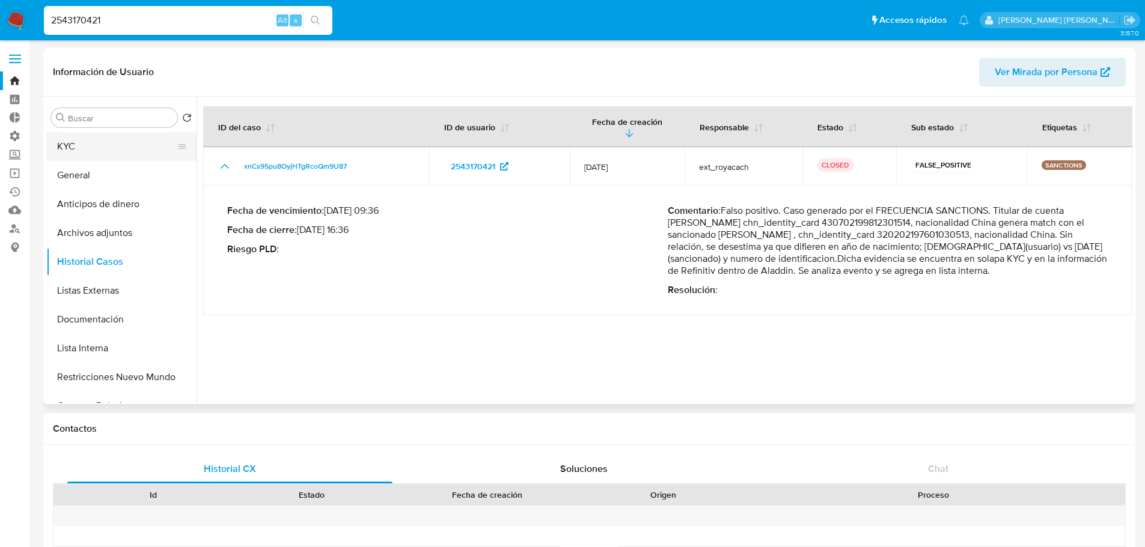
click at [145, 146] on button "KYC" at bounding box center [116, 146] width 141 height 29
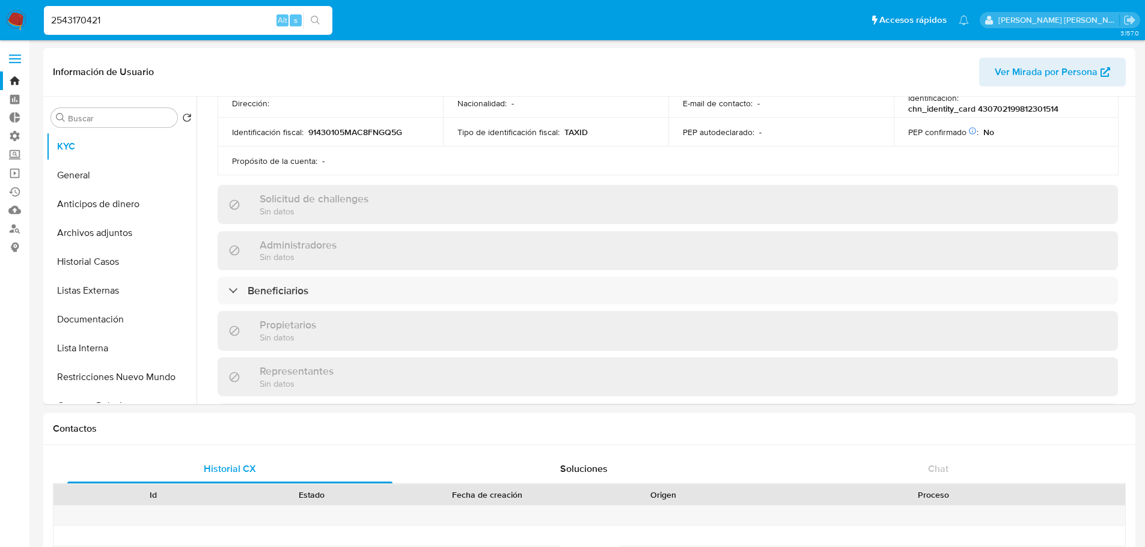
scroll to position [421, 0]
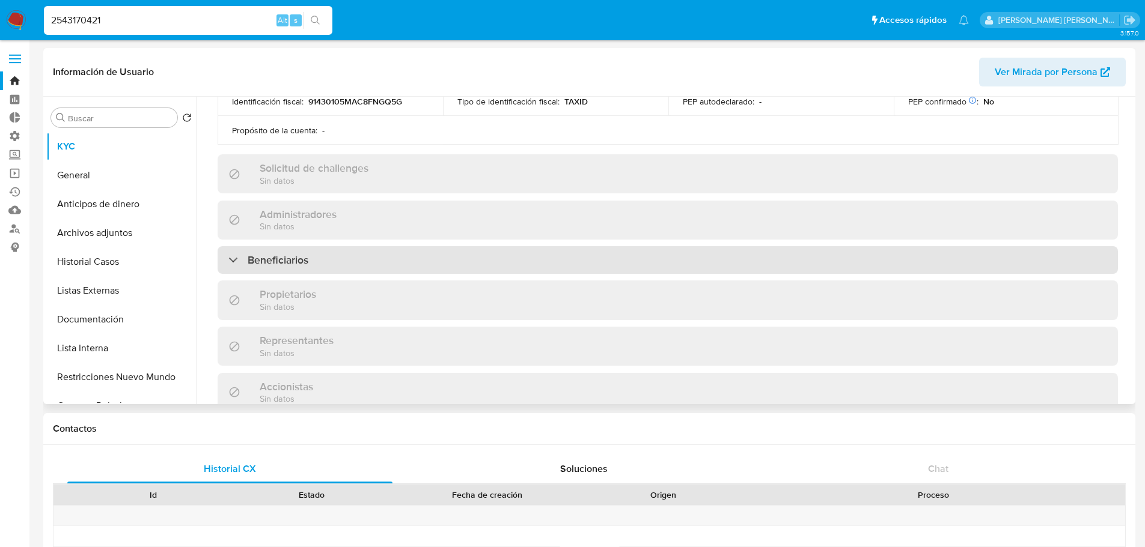
click at [312, 248] on div "Beneficiarios" at bounding box center [668, 260] width 900 height 28
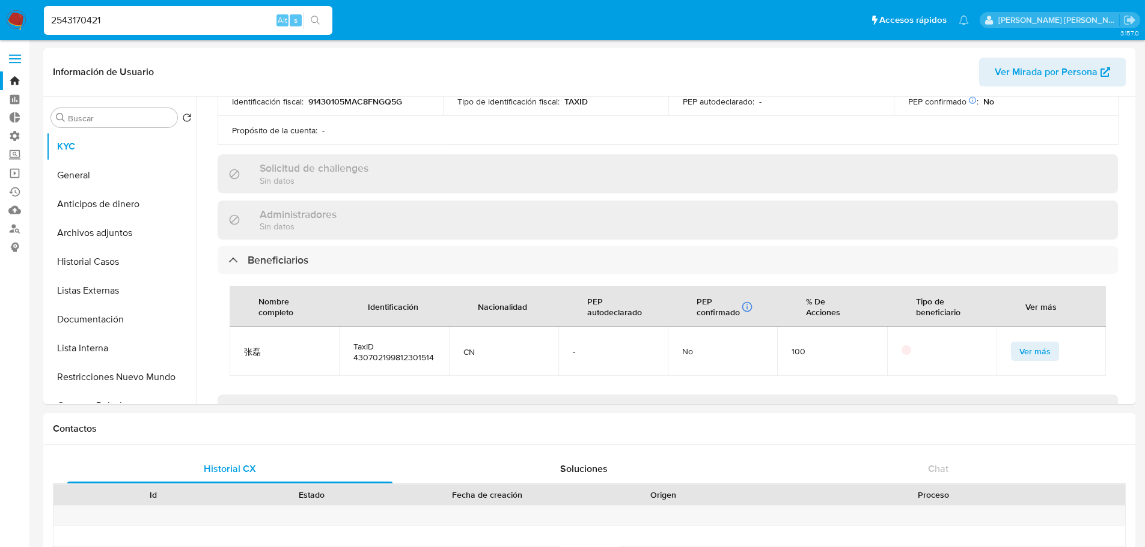
click at [92, 26] on input "2543170421" at bounding box center [188, 21] width 288 height 16
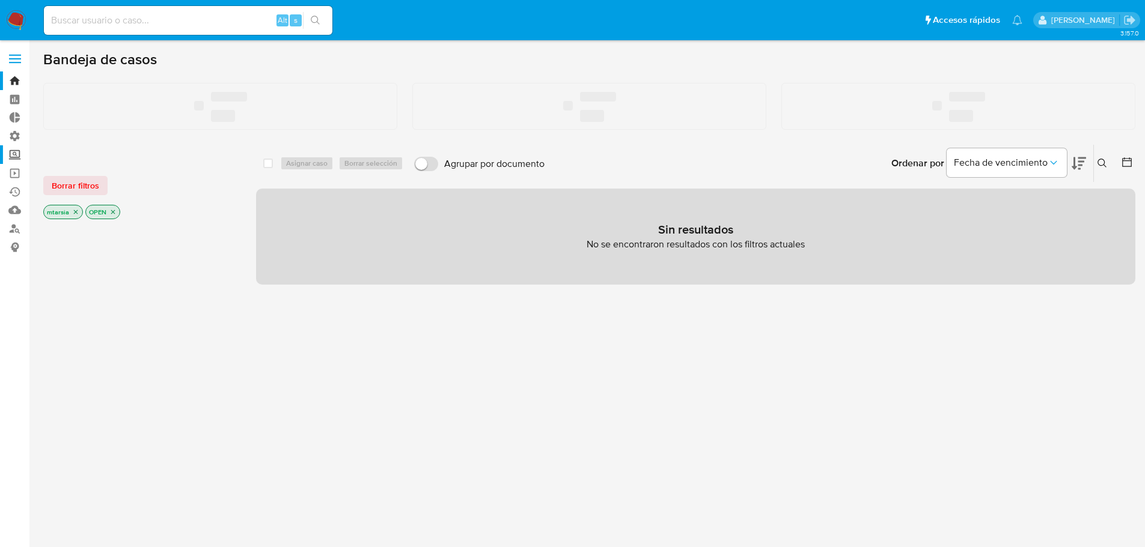
click at [14, 155] on label "Screening" at bounding box center [71, 154] width 143 height 19
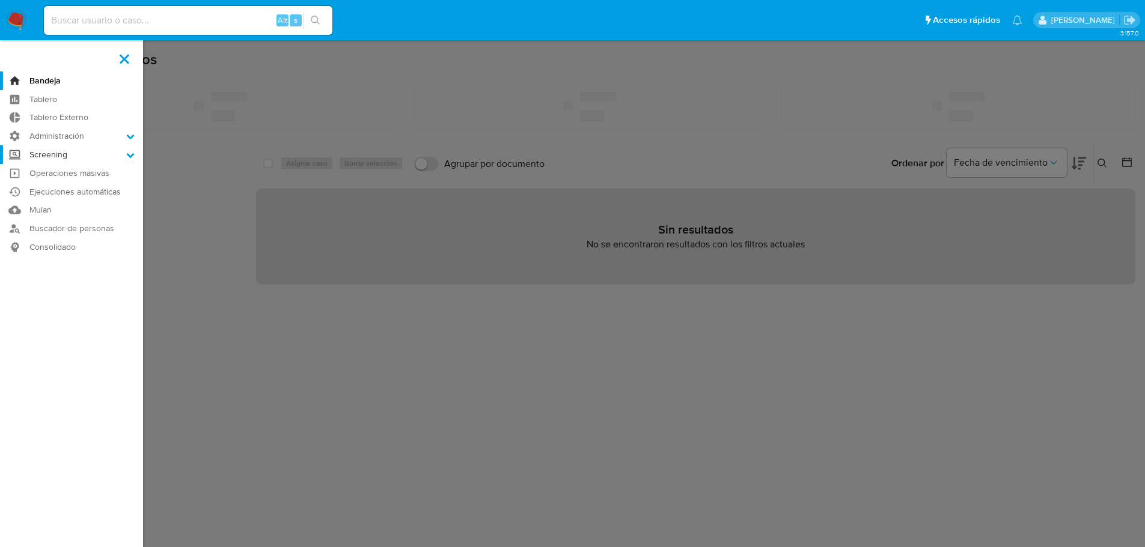
click at [0, 0] on input "Screening" at bounding box center [0, 0] width 0 height 0
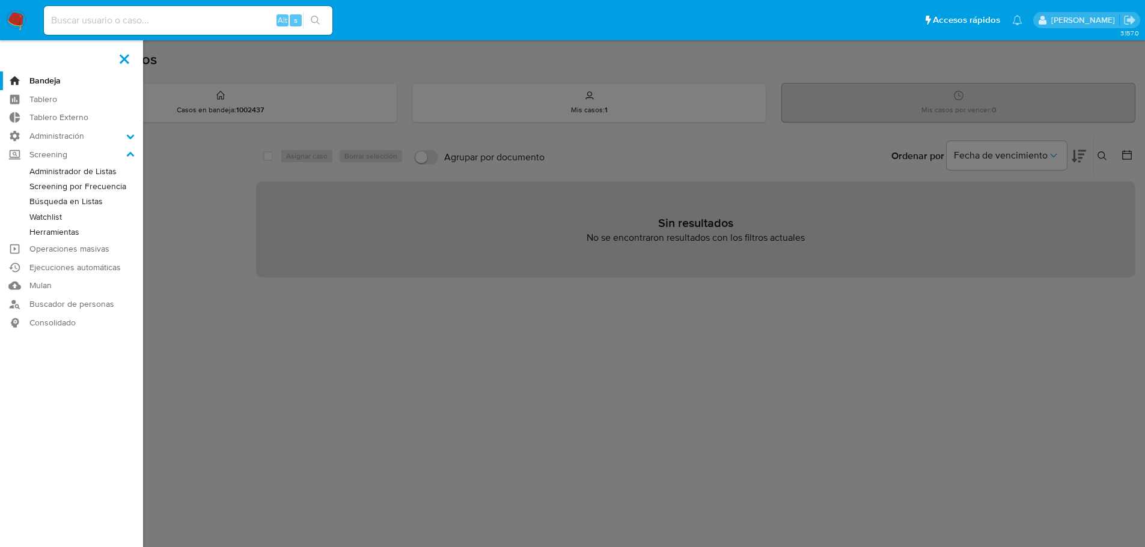
click at [34, 172] on link "Administrador de Listas" at bounding box center [71, 171] width 143 height 15
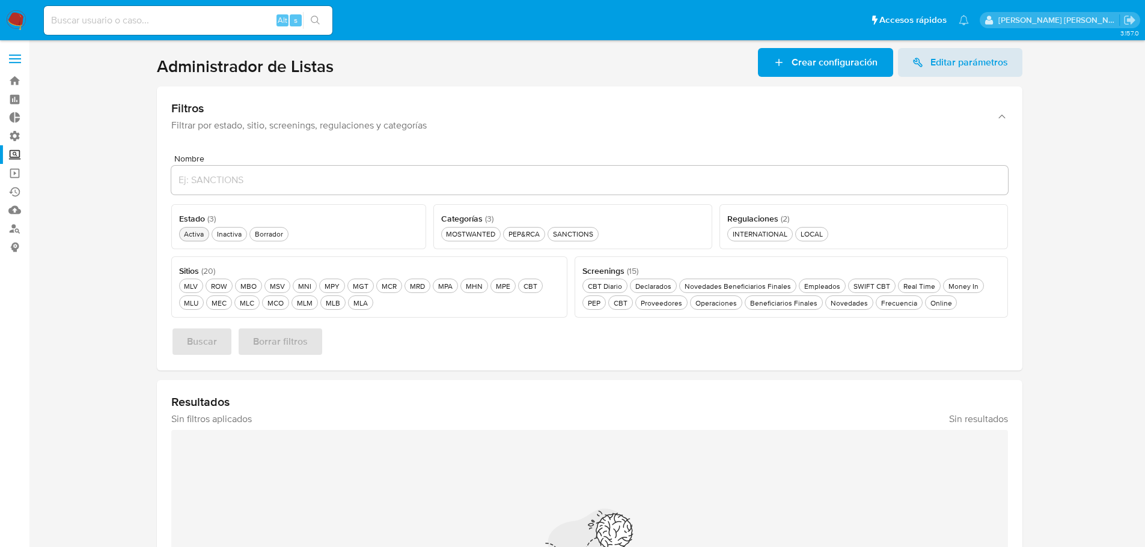
click at [200, 235] on div "Activa Activa" at bounding box center [193, 234] width 25 height 10
click at [878, 306] on div "Frecuencia Frecuencia" at bounding box center [898, 303] width 41 height 10
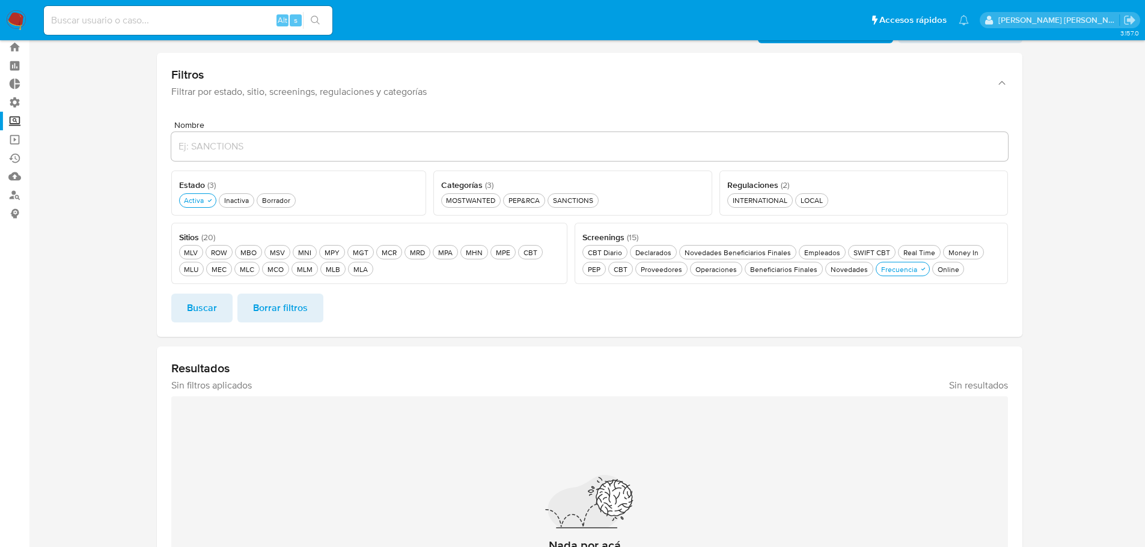
scroll to position [60, 0]
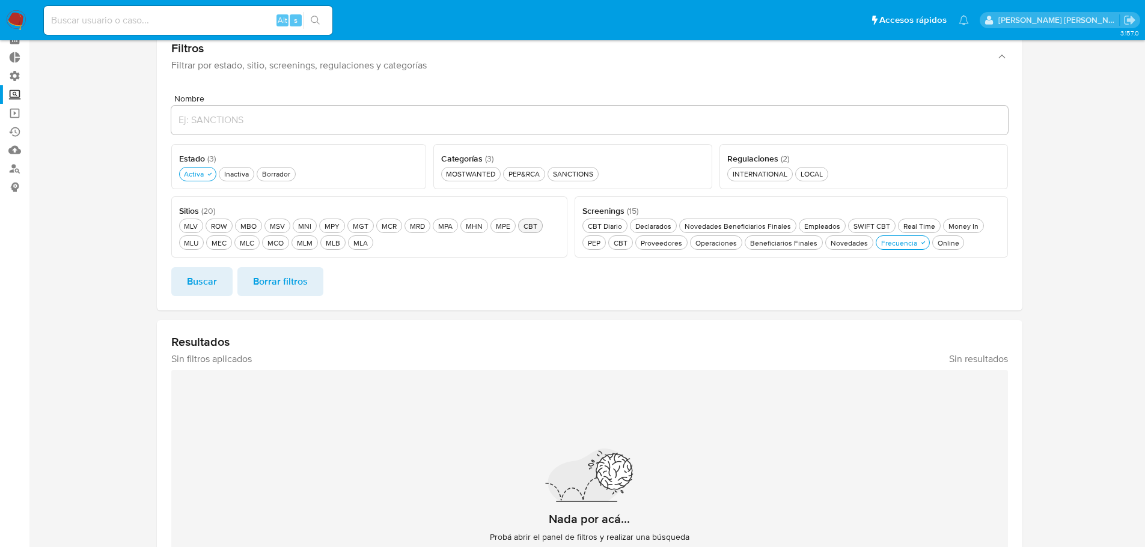
click at [521, 231] on div "CBT CBT" at bounding box center [530, 226] width 19 height 10
click at [185, 279] on button "Buscar" at bounding box center [201, 281] width 61 height 29
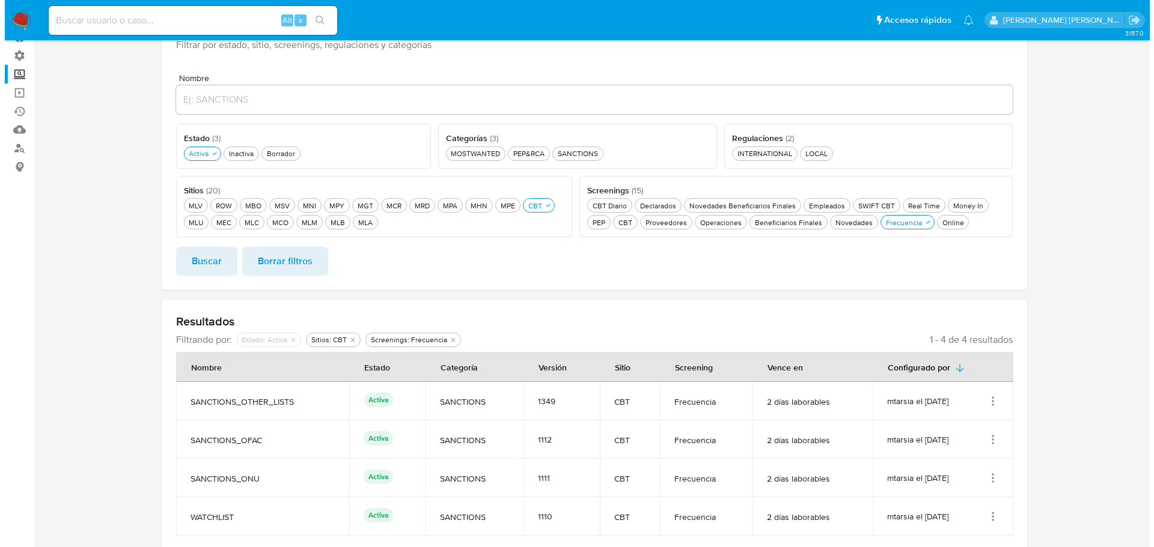
scroll to position [91, 0]
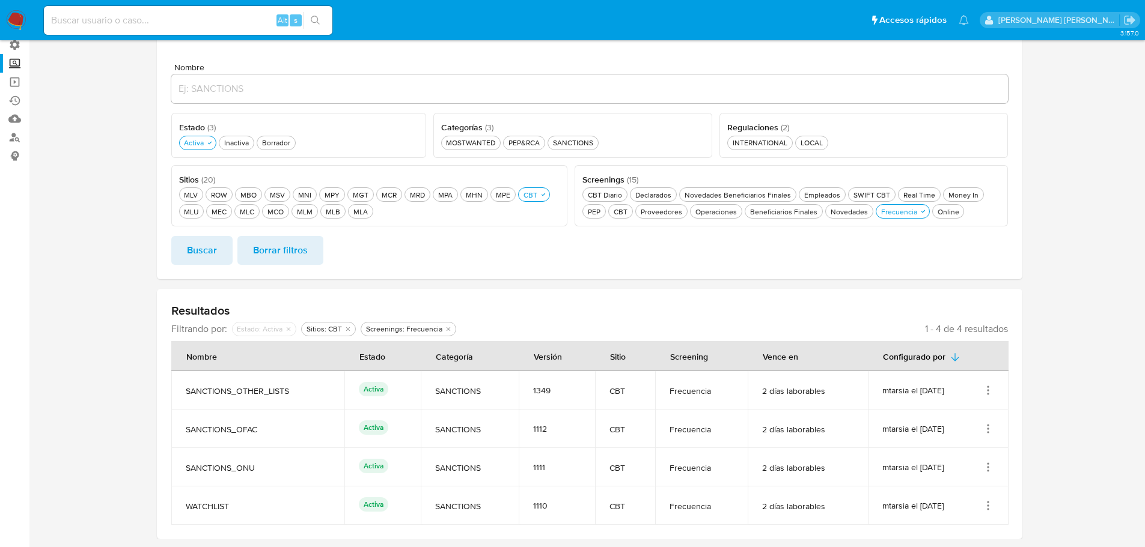
click at [988, 430] on icon "Acciones" at bounding box center [988, 429] width 12 height 12
click at [961, 342] on button "Ver detalles" at bounding box center [940, 337] width 108 height 32
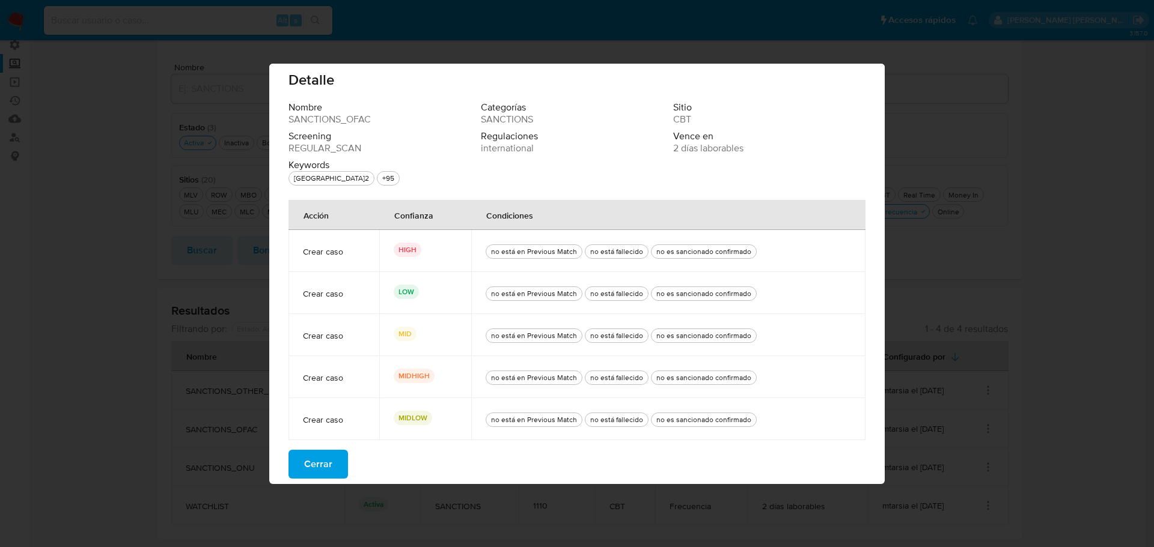
scroll to position [14, 0]
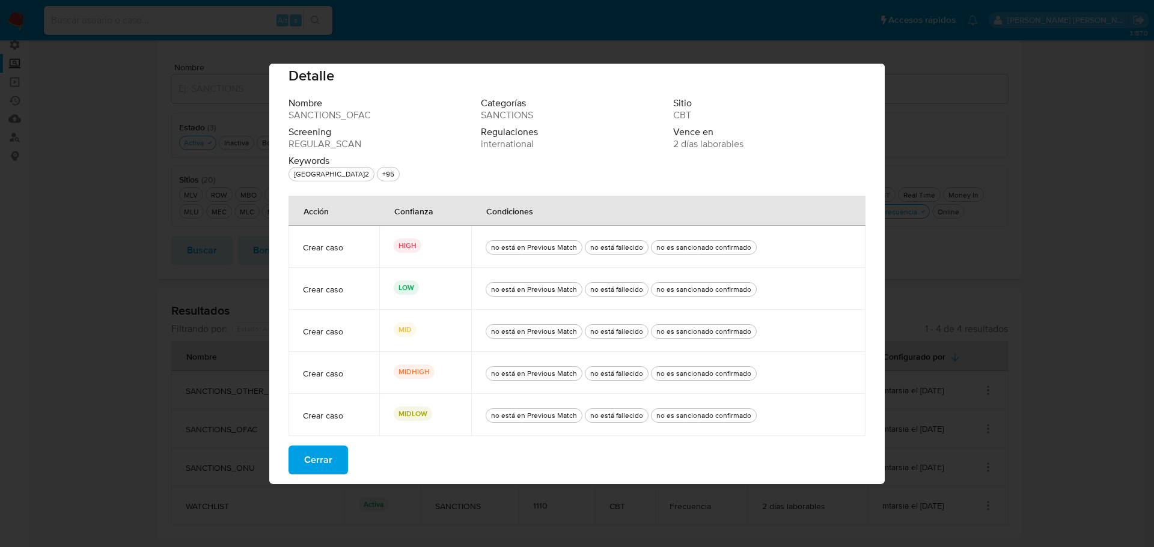
click at [336, 461] on button "Cerrar" at bounding box center [317, 460] width 59 height 29
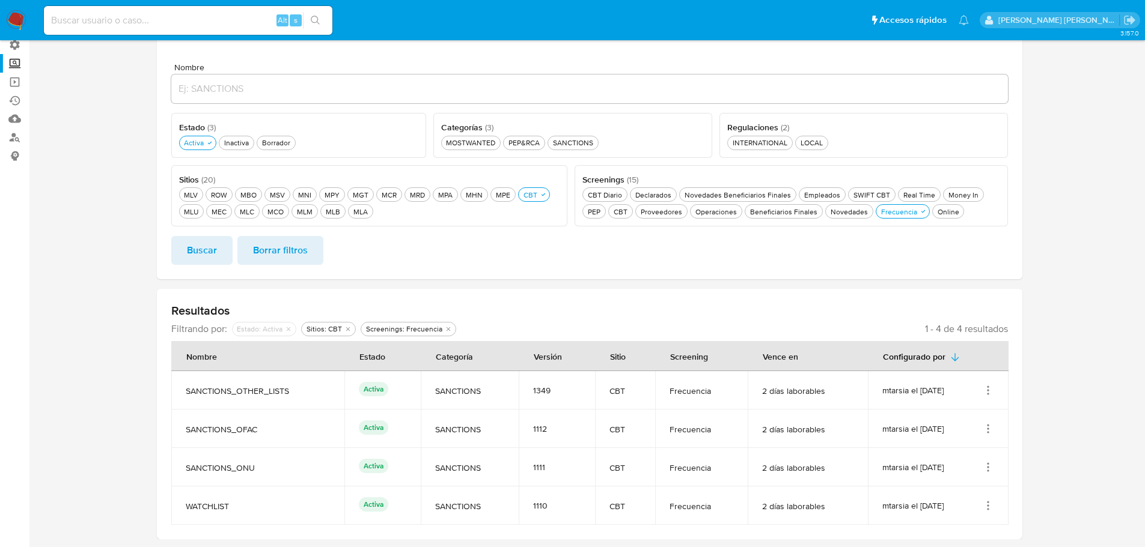
click at [988, 426] on icon "Acciones" at bounding box center [987, 425] width 1 height 1
click at [981, 339] on button "Ver detalles" at bounding box center [940, 337] width 108 height 32
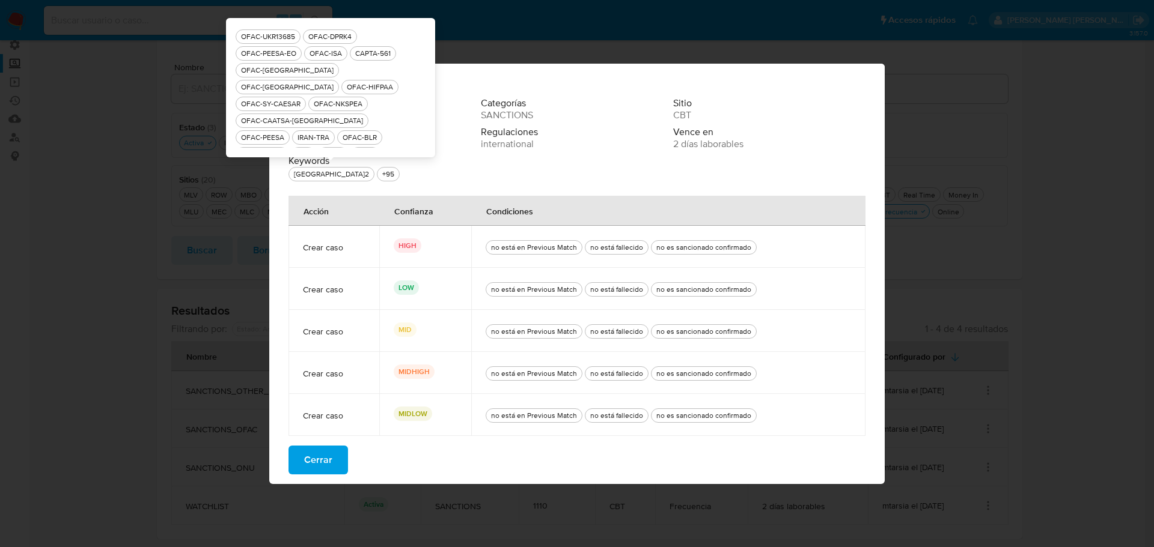
scroll to position [180, 0]
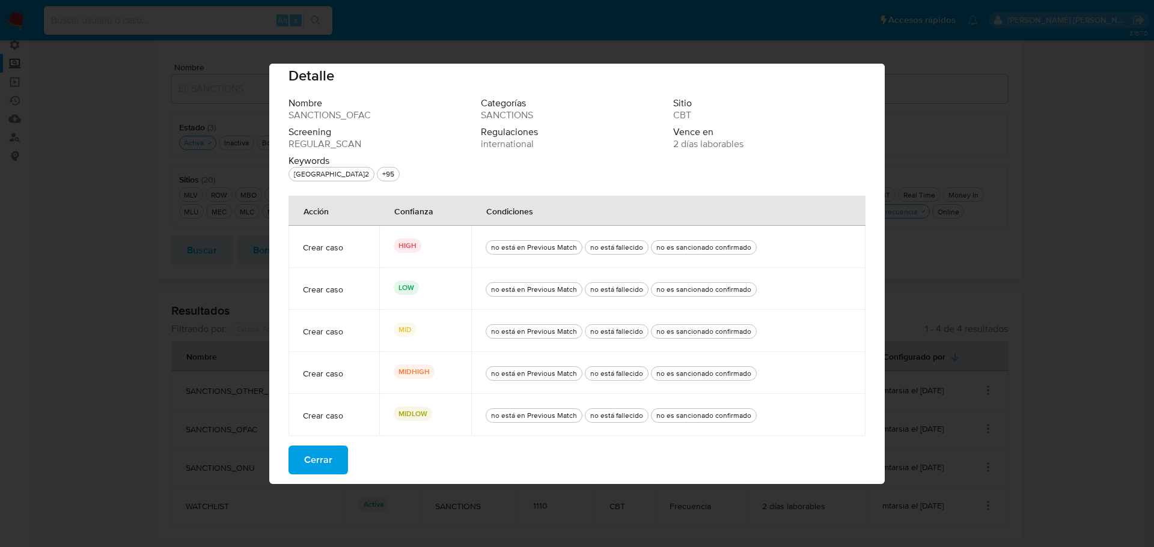
click at [334, 457] on button "Cerrar" at bounding box center [317, 460] width 59 height 29
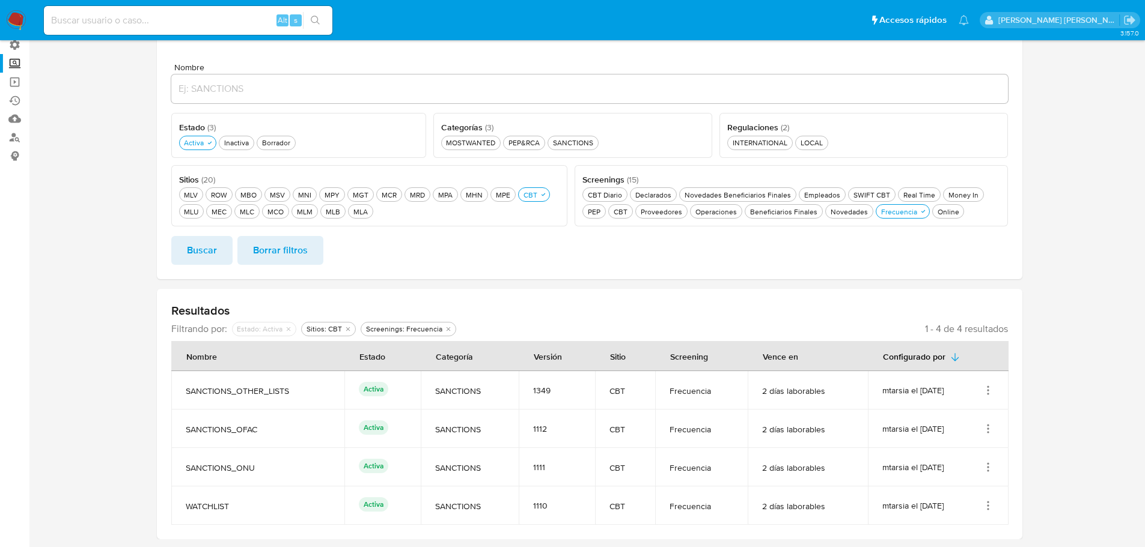
click at [985, 424] on icon "Acciones" at bounding box center [988, 429] width 12 height 12
click at [982, 340] on button "Ver detalles" at bounding box center [940, 337] width 108 height 32
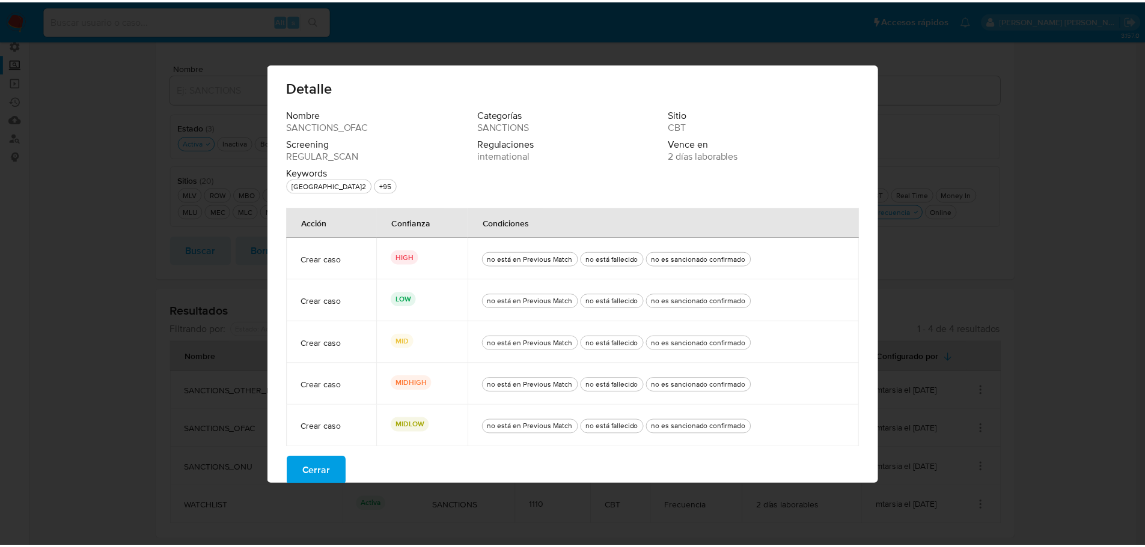
scroll to position [0, 0]
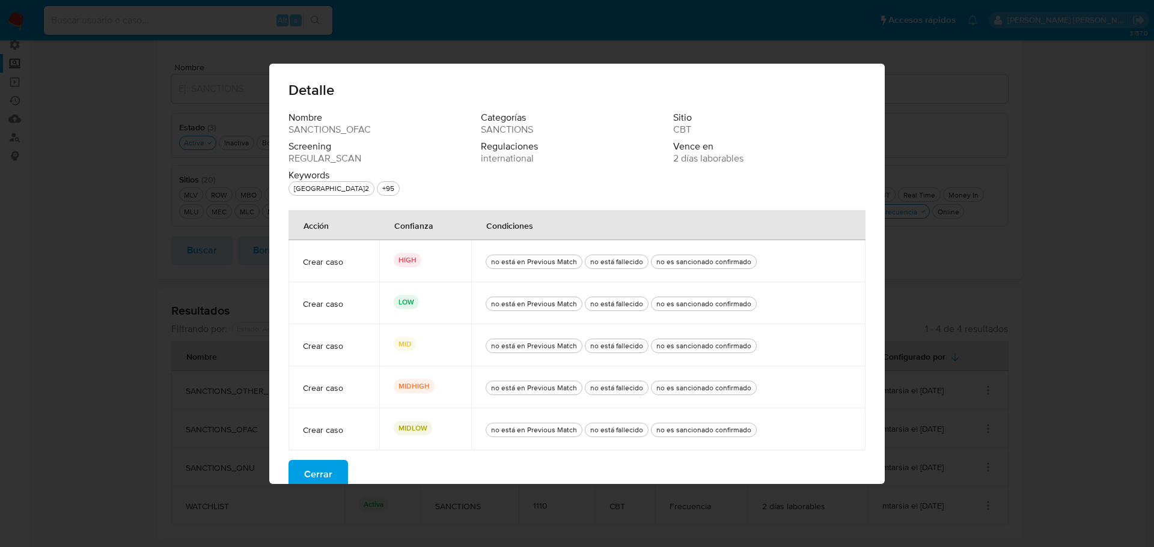
click at [336, 467] on button "Cerrar" at bounding box center [317, 474] width 59 height 29
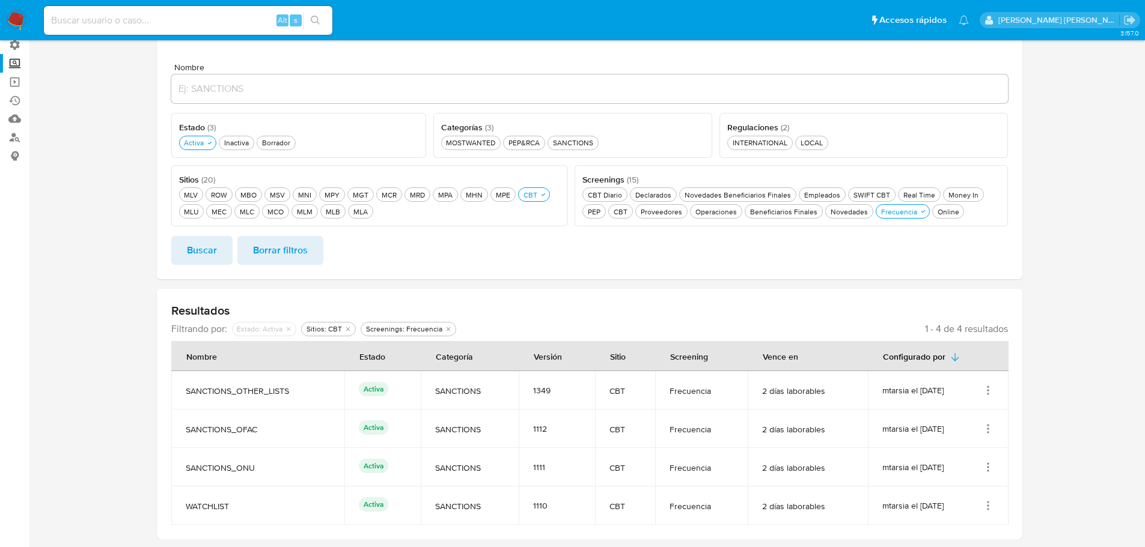
drag, startPoint x: 68, startPoint y: 270, endPoint x: 70, endPoint y: 237, distance: 33.1
click at [68, 270] on section at bounding box center [589, 248] width 1092 height 583
